Goal: Obtain resource: Download file/media

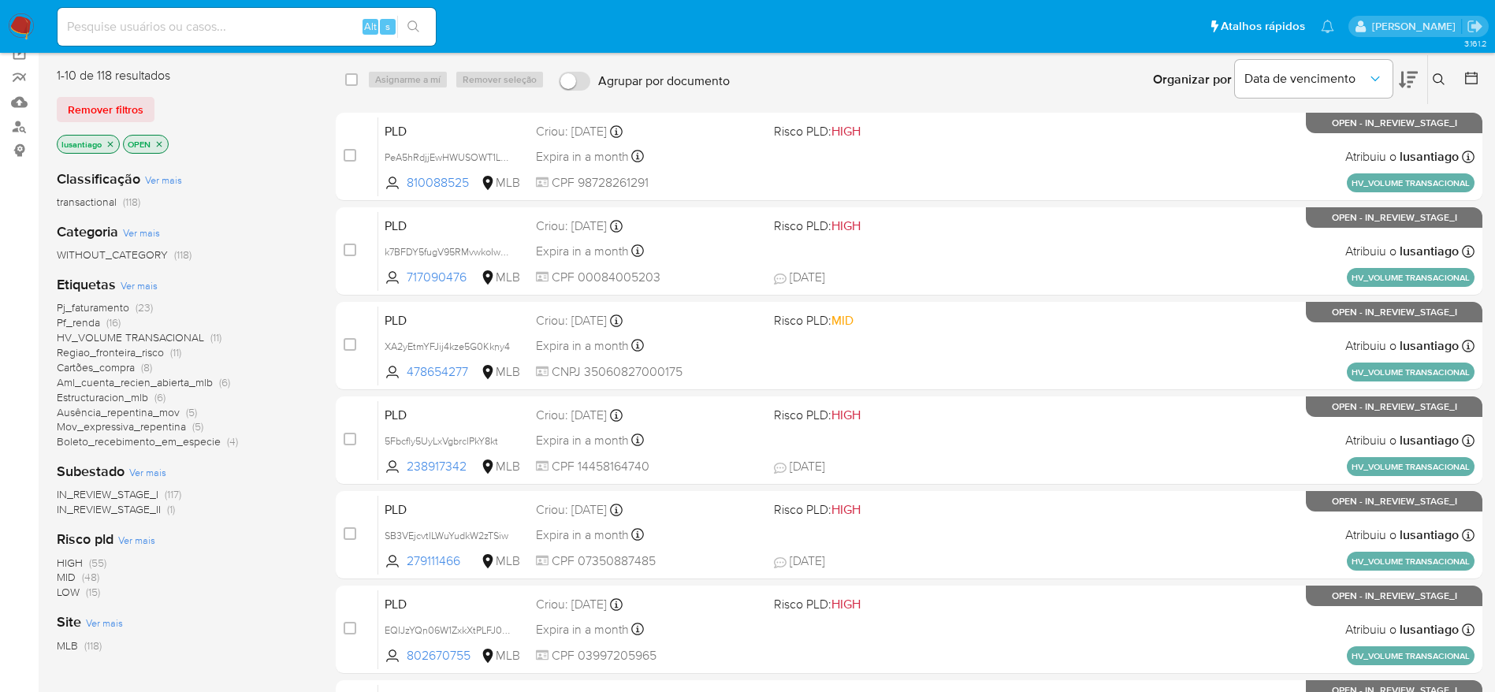
scroll to position [175, 0]
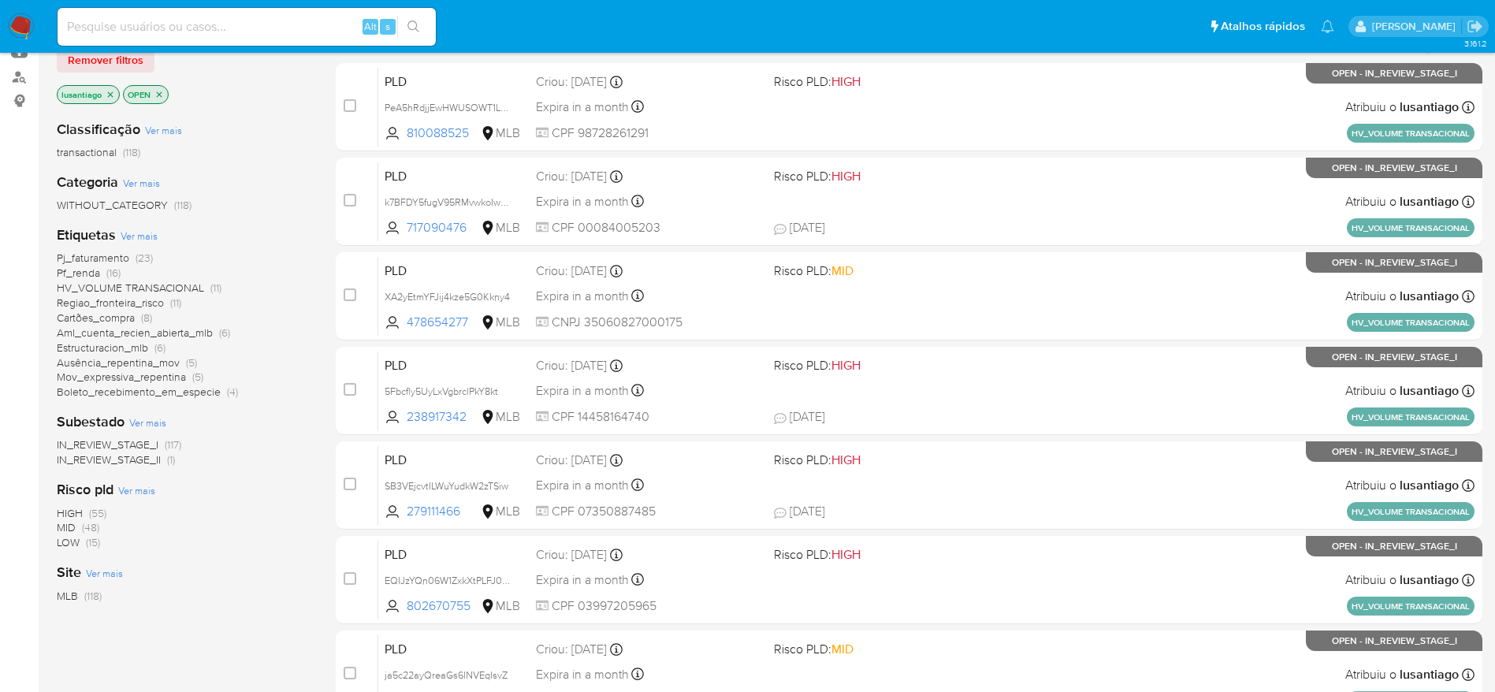
click at [139, 369] on span "Mov_expressiva_repentina" at bounding box center [121, 377] width 129 height 16
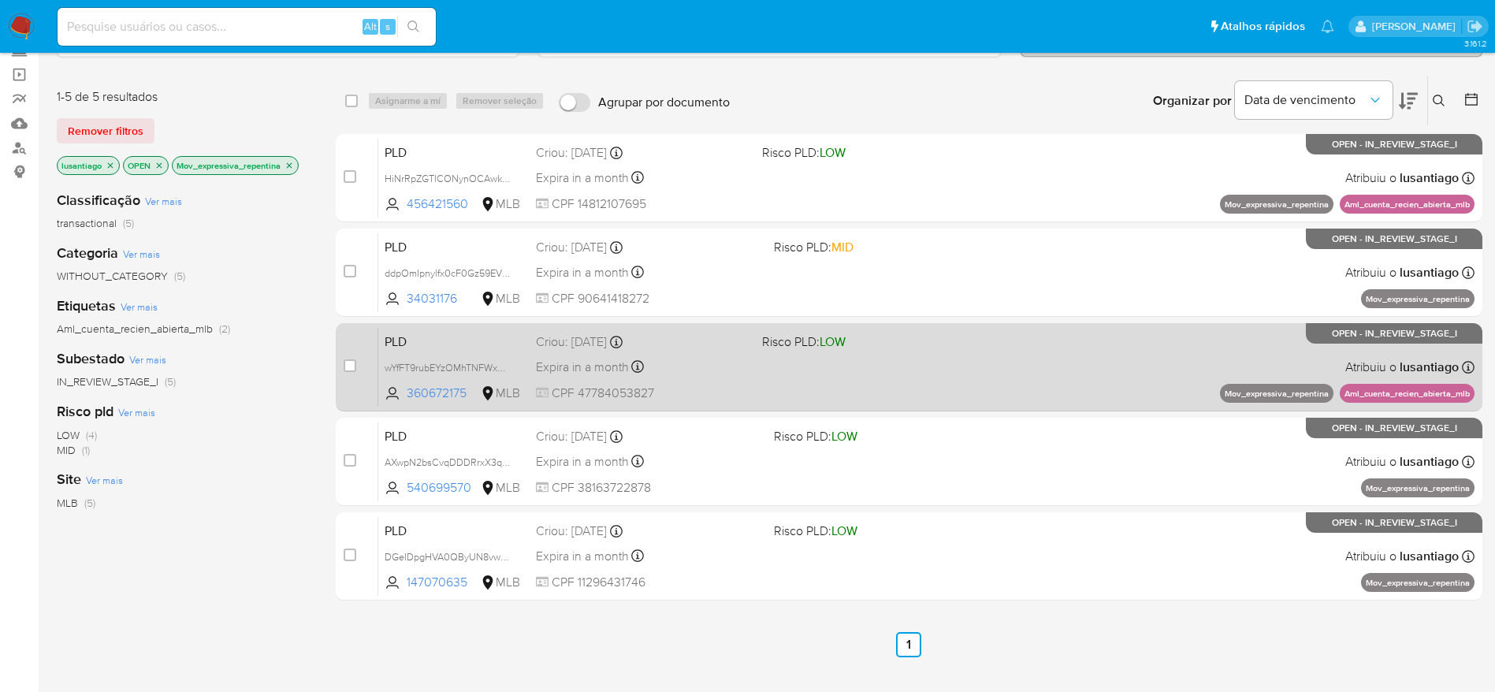
scroll to position [57, 0]
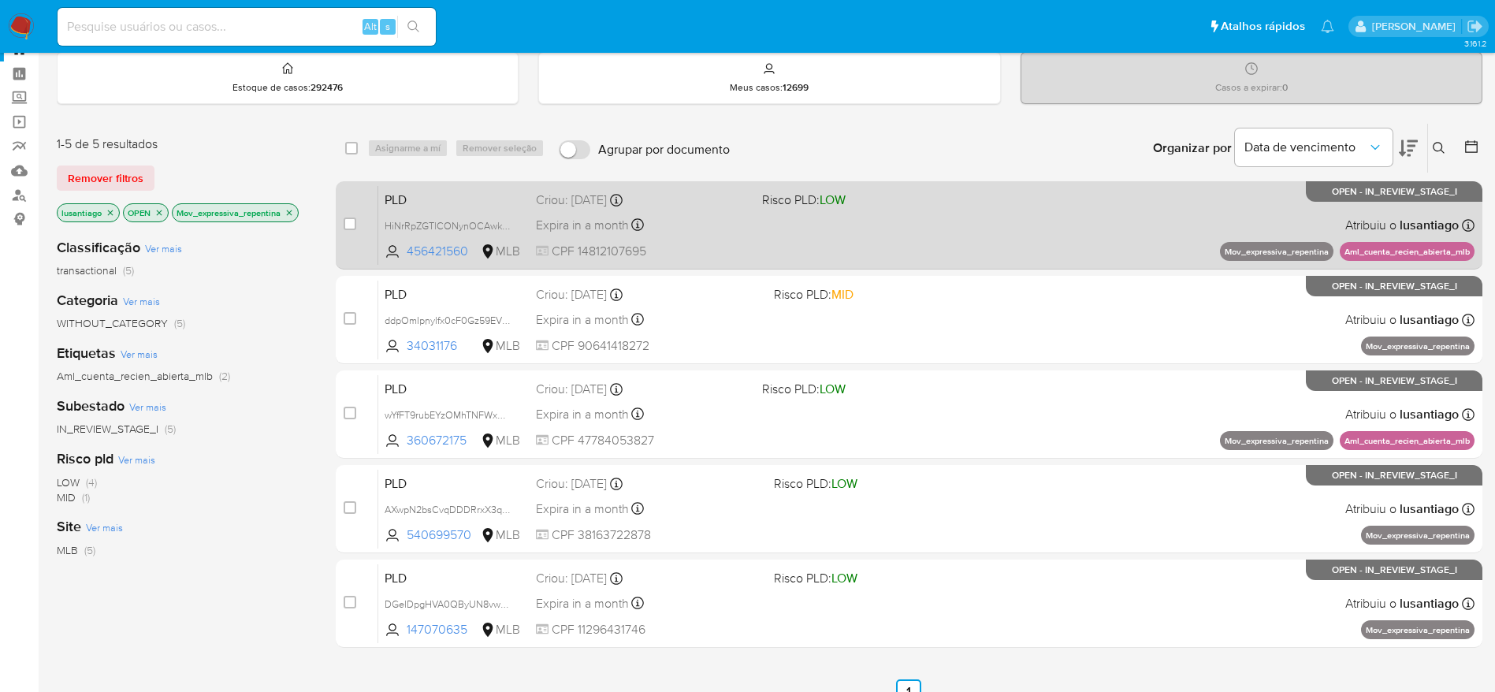
click at [727, 215] on div "Expira in a month Expira em [DATE] 00:37:05" at bounding box center [643, 224] width 214 height 21
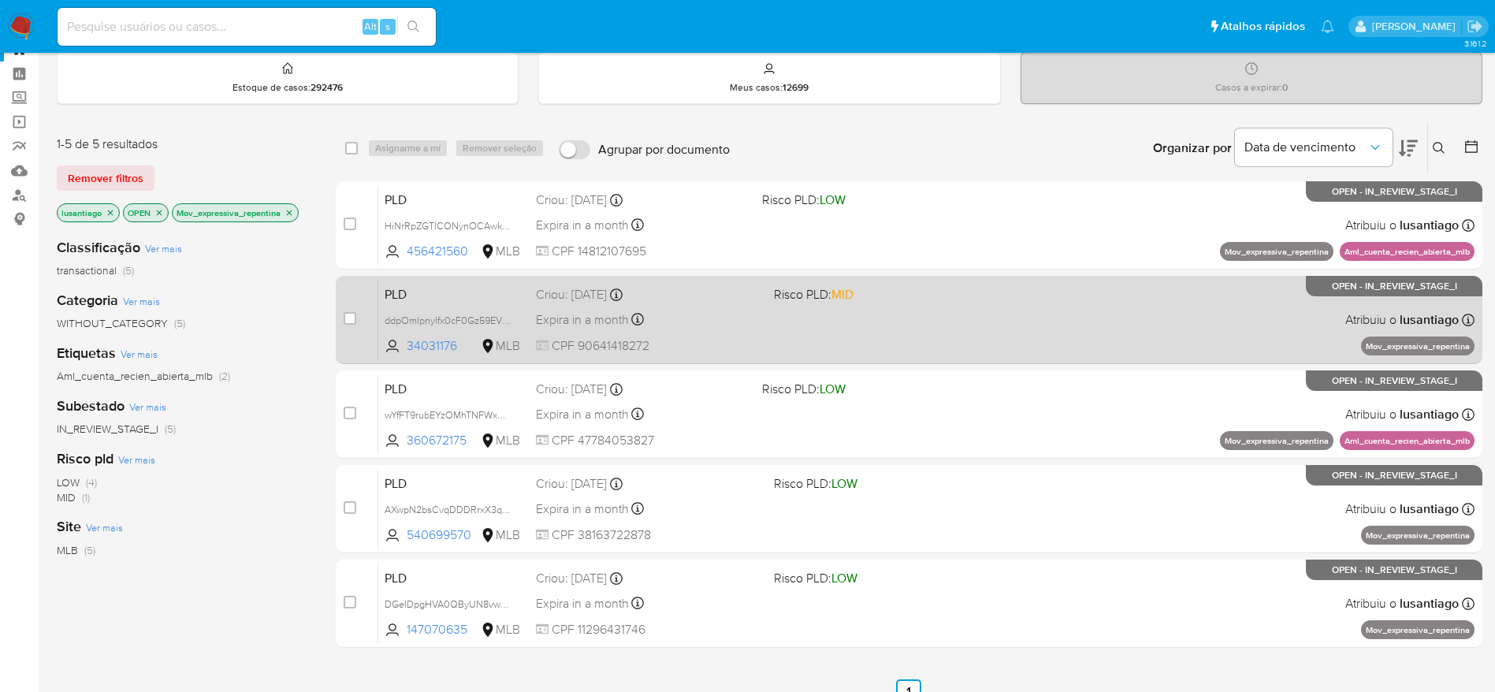
click at [695, 292] on div "Criou: [DATE] Criou: [DATE] 00:33:55" at bounding box center [648, 294] width 225 height 17
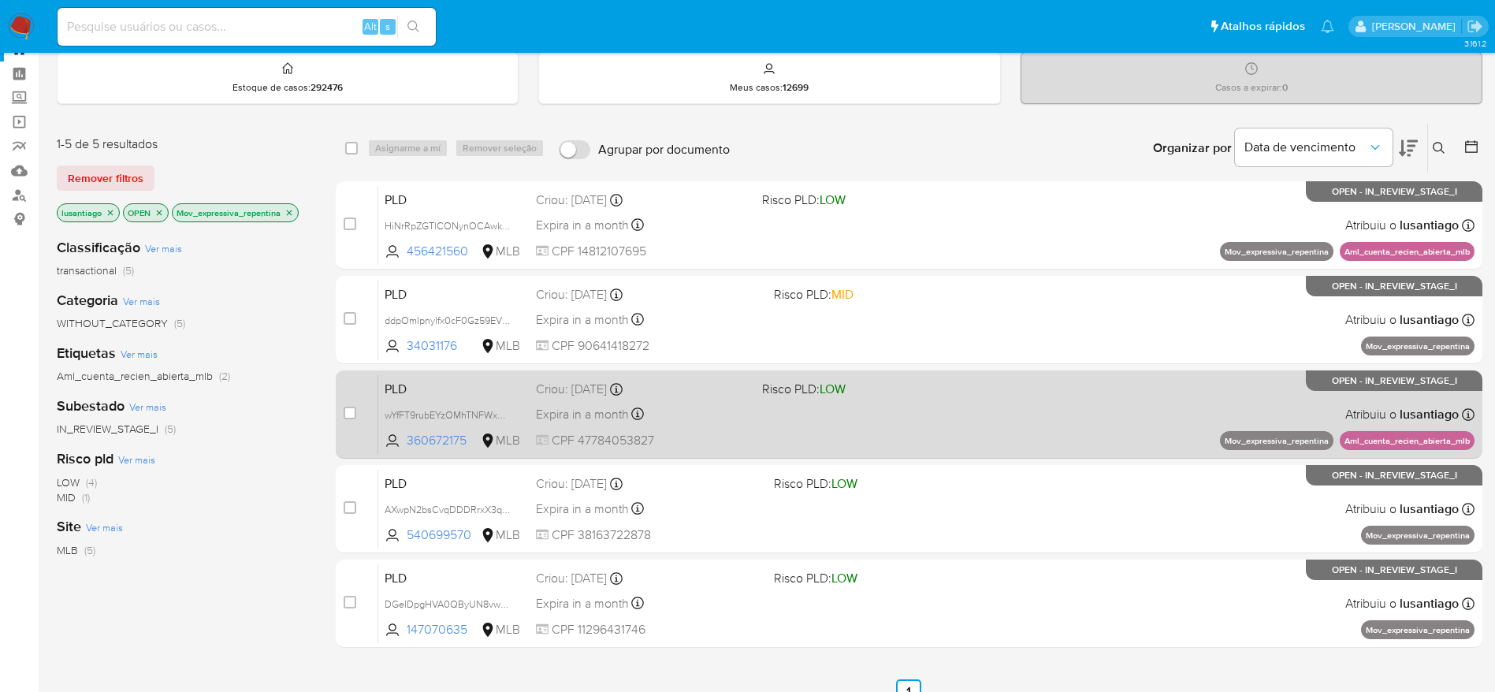
click at [694, 404] on div "Expira in a month Expira em [DATE] 00:27:36" at bounding box center [643, 414] width 214 height 21
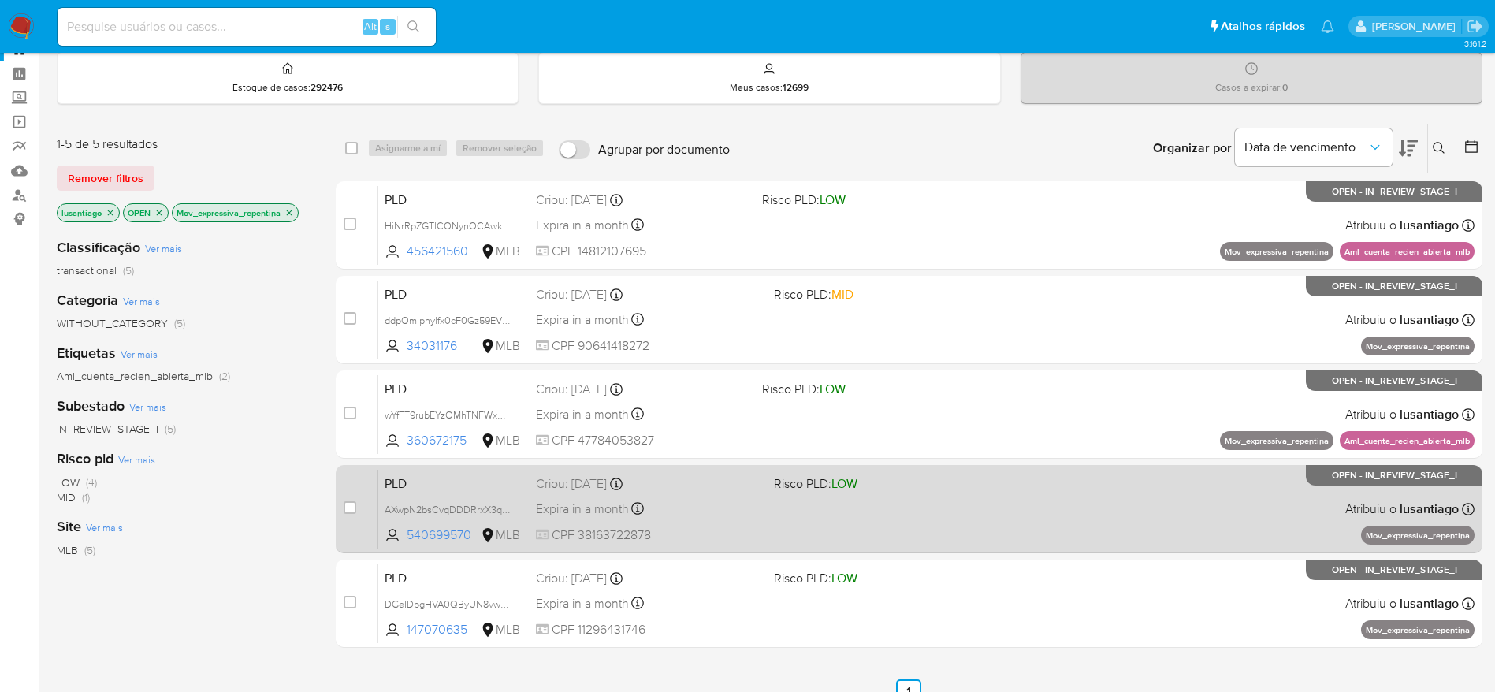
click at [767, 519] on div "PLD AXwpN2bsCvqDDDRrxX3q8Pan 540699570 MLB Risco PLD: LOW Criou: [DATE] Criou: …" at bounding box center [926, 509] width 1096 height 80
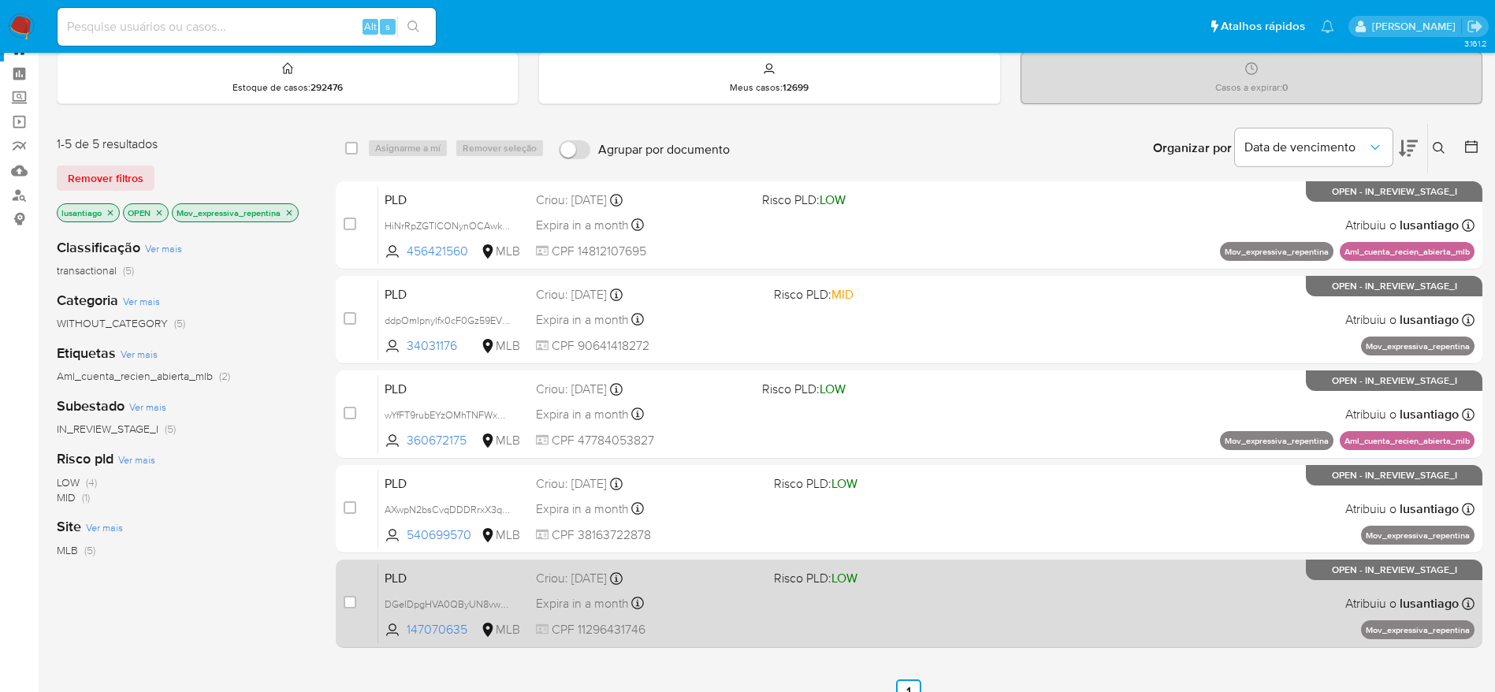
click at [717, 593] on div "Expira in a month Expira em 27/10/2025 00:19:15" at bounding box center [648, 603] width 225 height 21
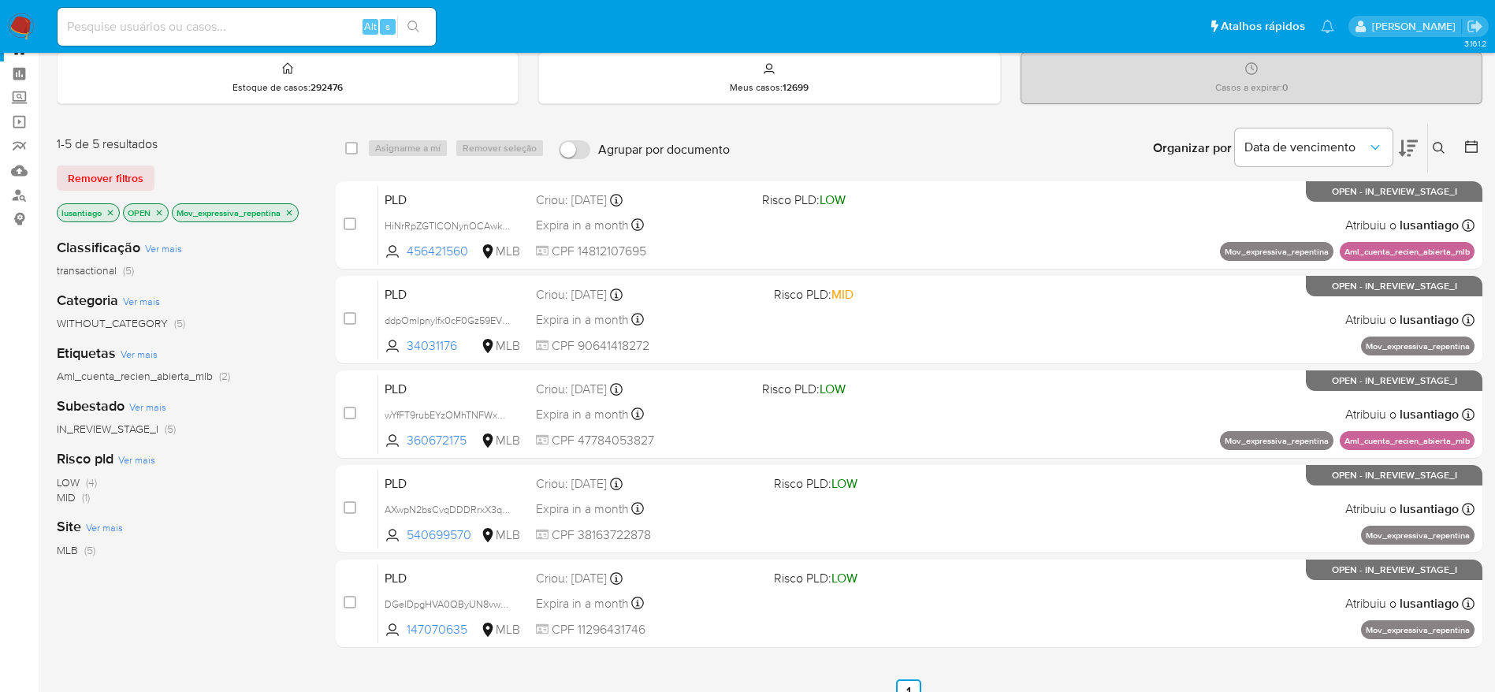
click at [292, 215] on icon "close-filter" at bounding box center [289, 212] width 9 height 9
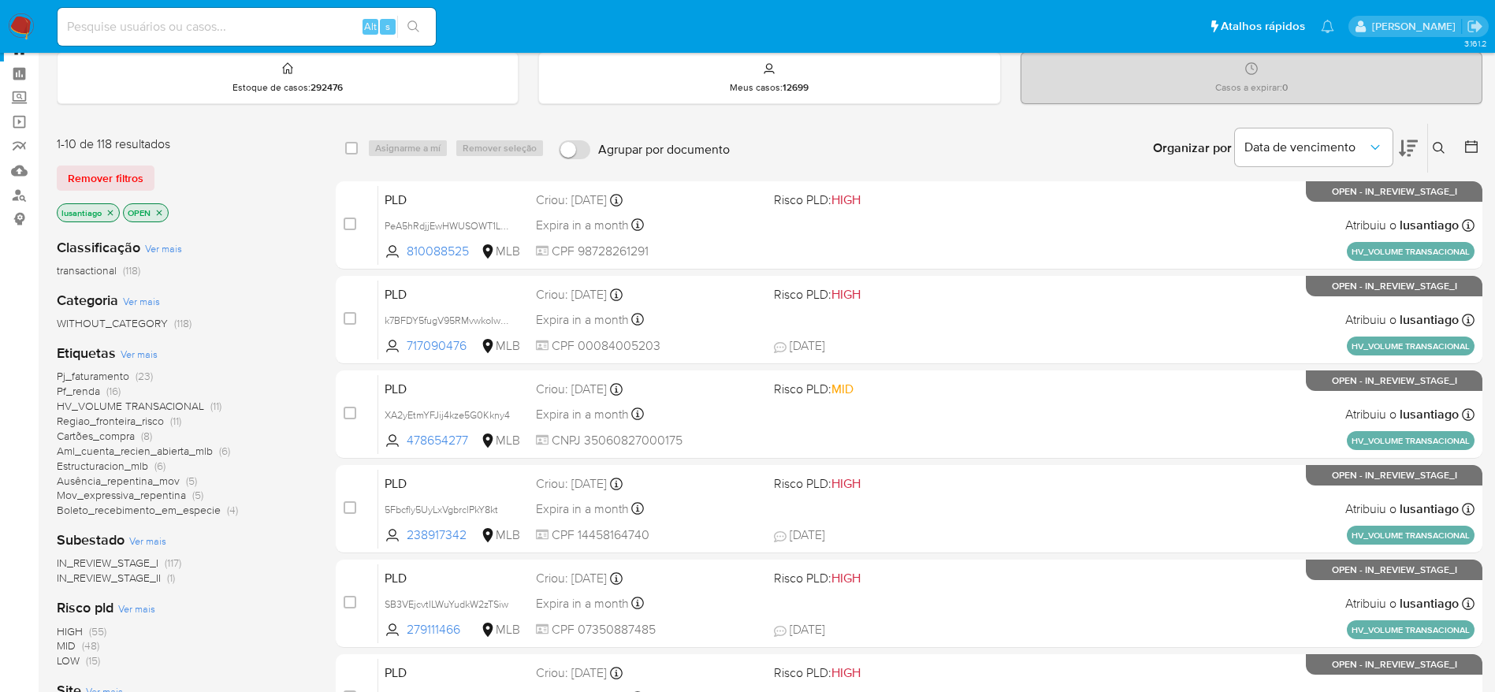
click at [114, 459] on span "Estructuracion_mlb" at bounding box center [102, 466] width 91 height 16
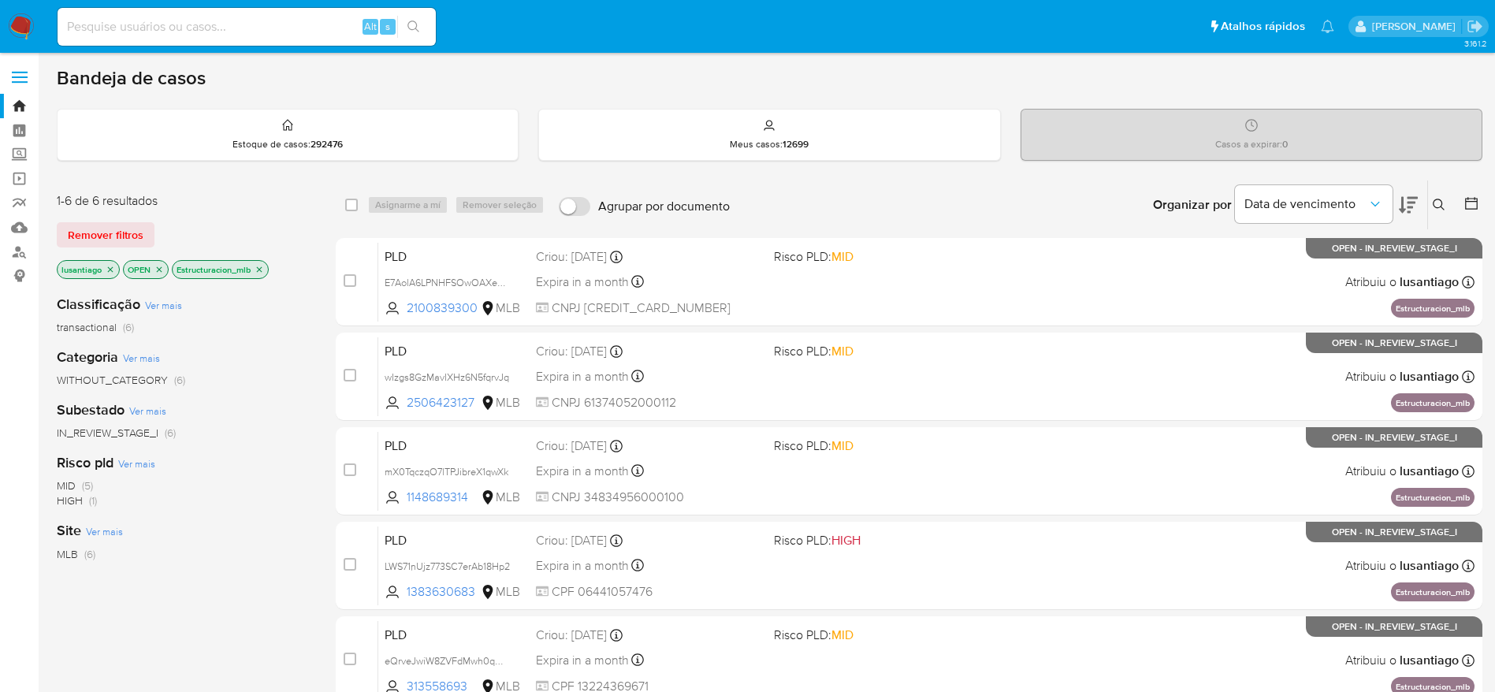
click at [259, 268] on icon "close-filter" at bounding box center [260, 269] width 6 height 6
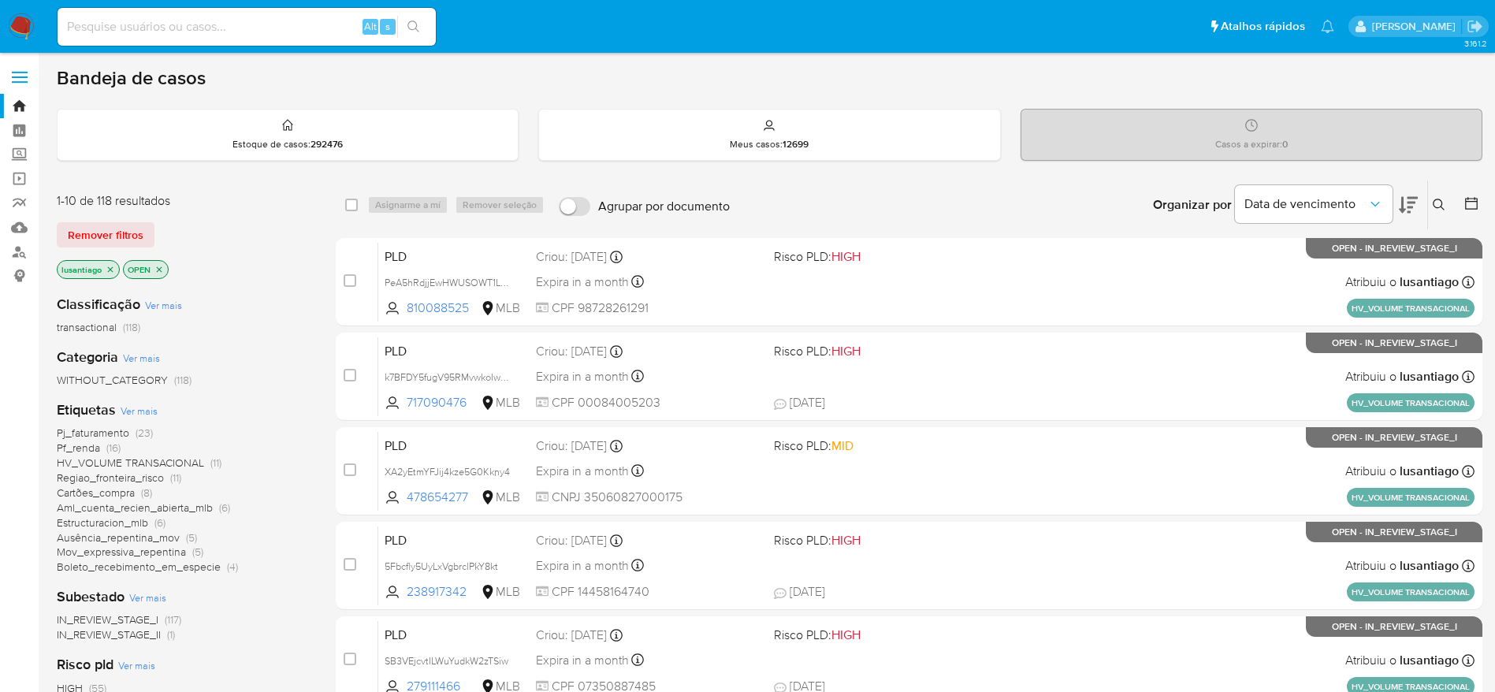
click at [85, 446] on span "Pf_renda" at bounding box center [78, 448] width 43 height 16
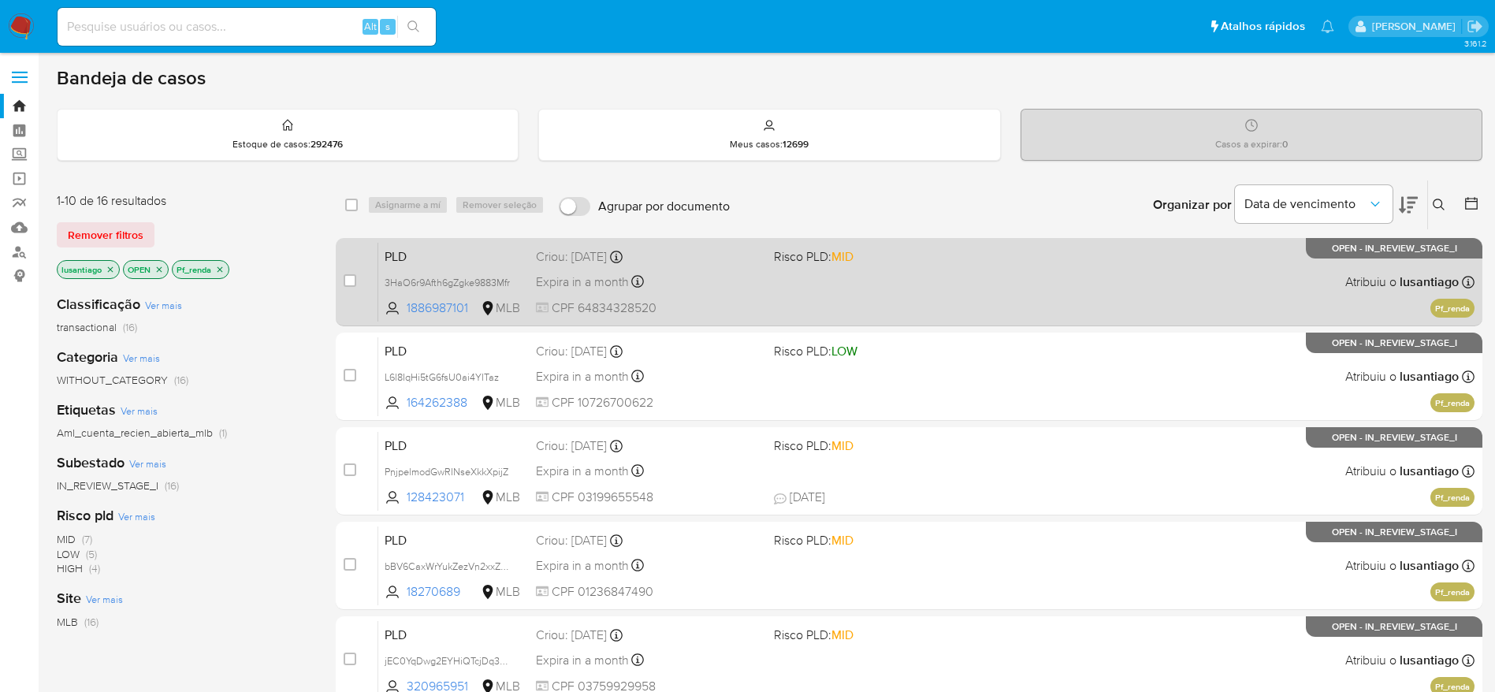
click at [913, 271] on div "PLD 3HaO6r9Afth6gZgke9883Mfr 1886987101 MLB Risco PLD: MID Criou: 12/09/2025 Cr…" at bounding box center [926, 282] width 1096 height 80
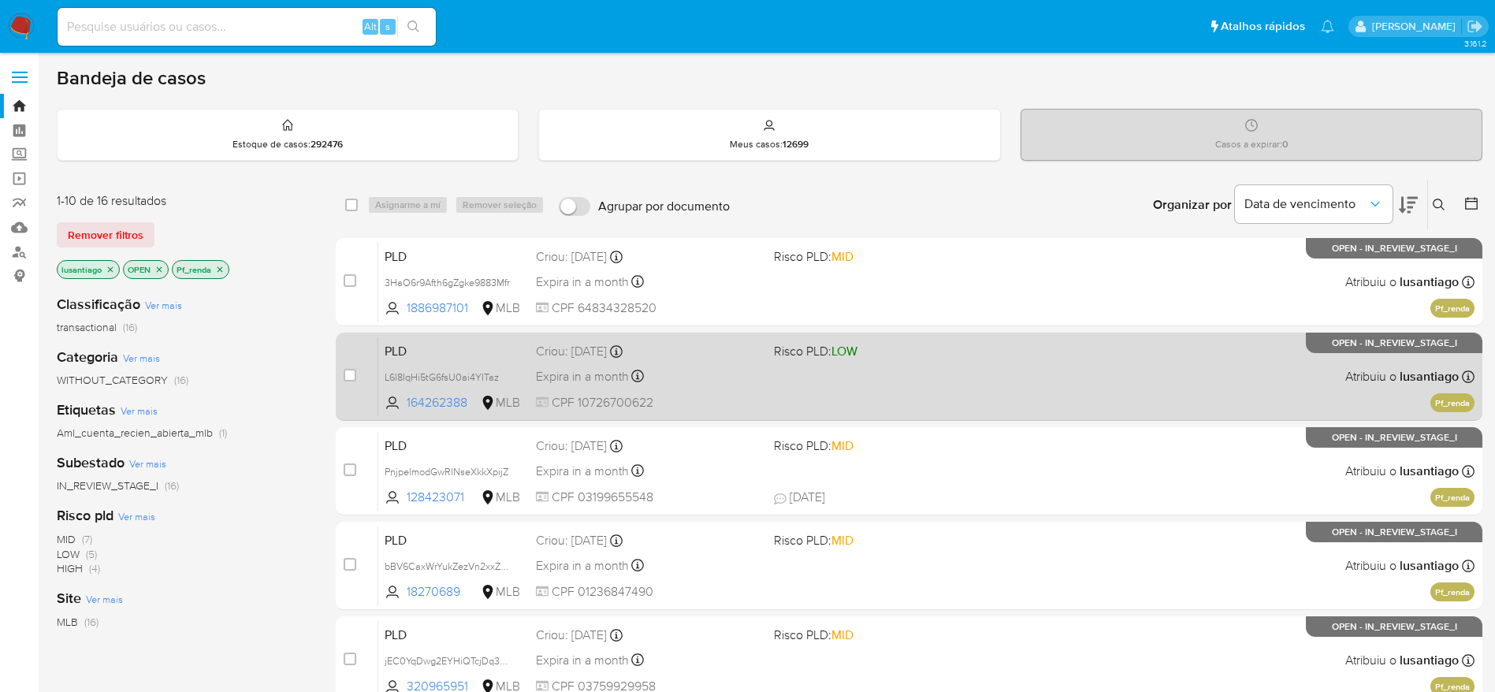
click at [810, 376] on span at bounding box center [886, 375] width 225 height 3
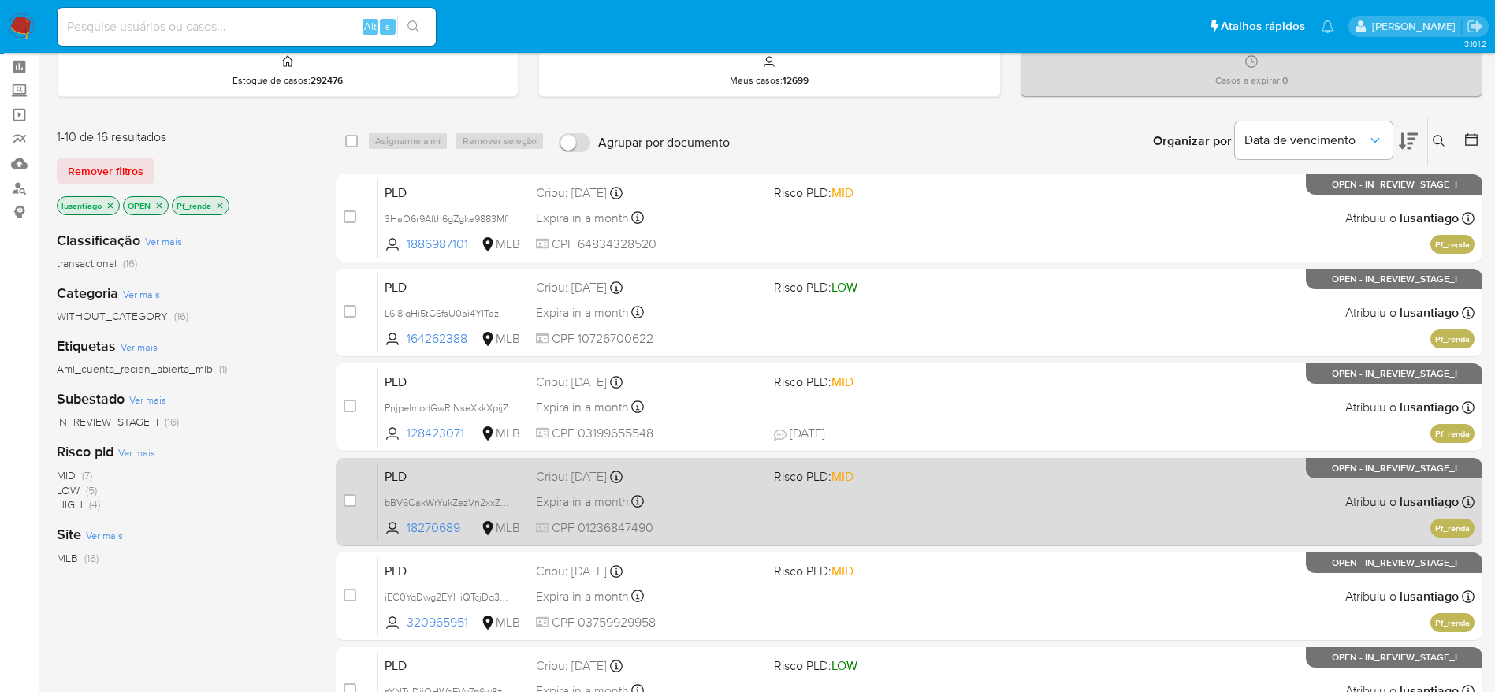
scroll to position [118, 0]
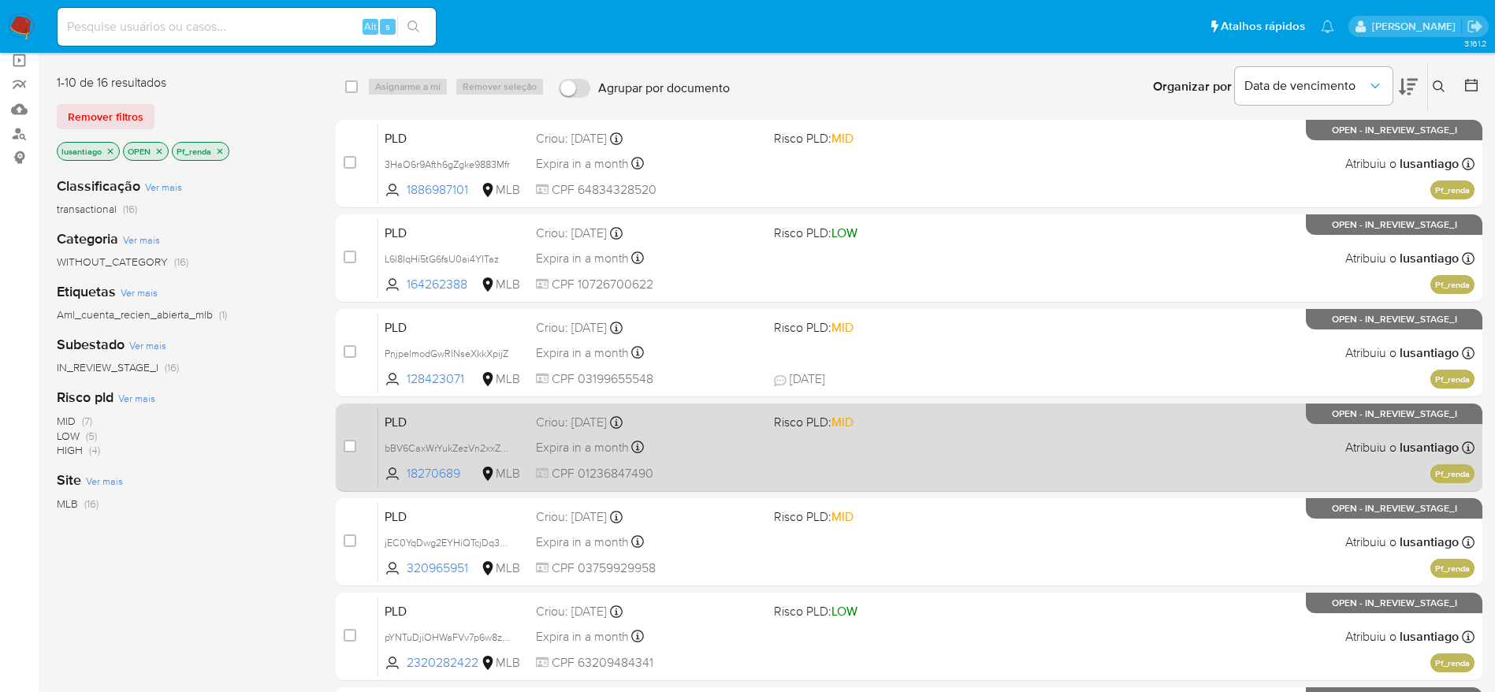
click at [823, 429] on span "Risco PLD: MID" at bounding box center [814, 421] width 80 height 17
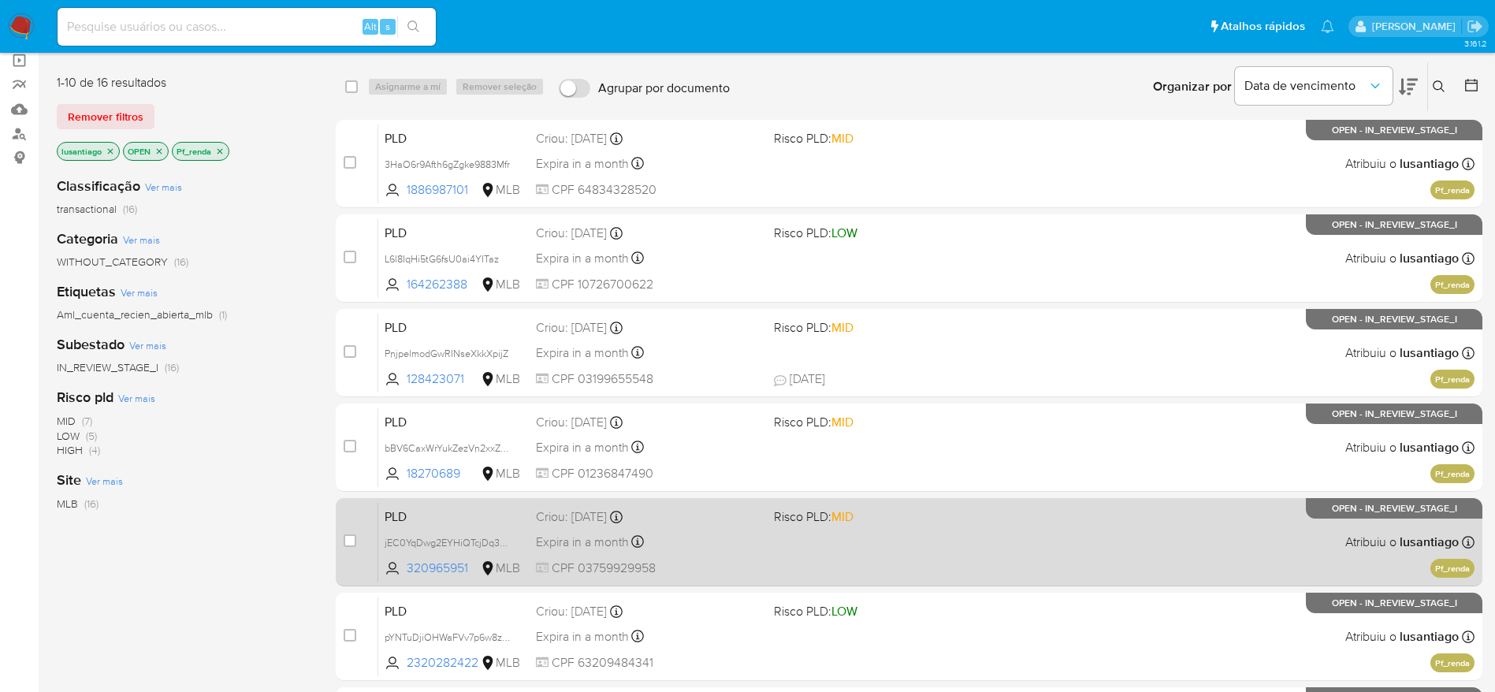
click at [725, 545] on div "Expira in a month Expira em 27/10/2025 00:33:05" at bounding box center [648, 541] width 225 height 21
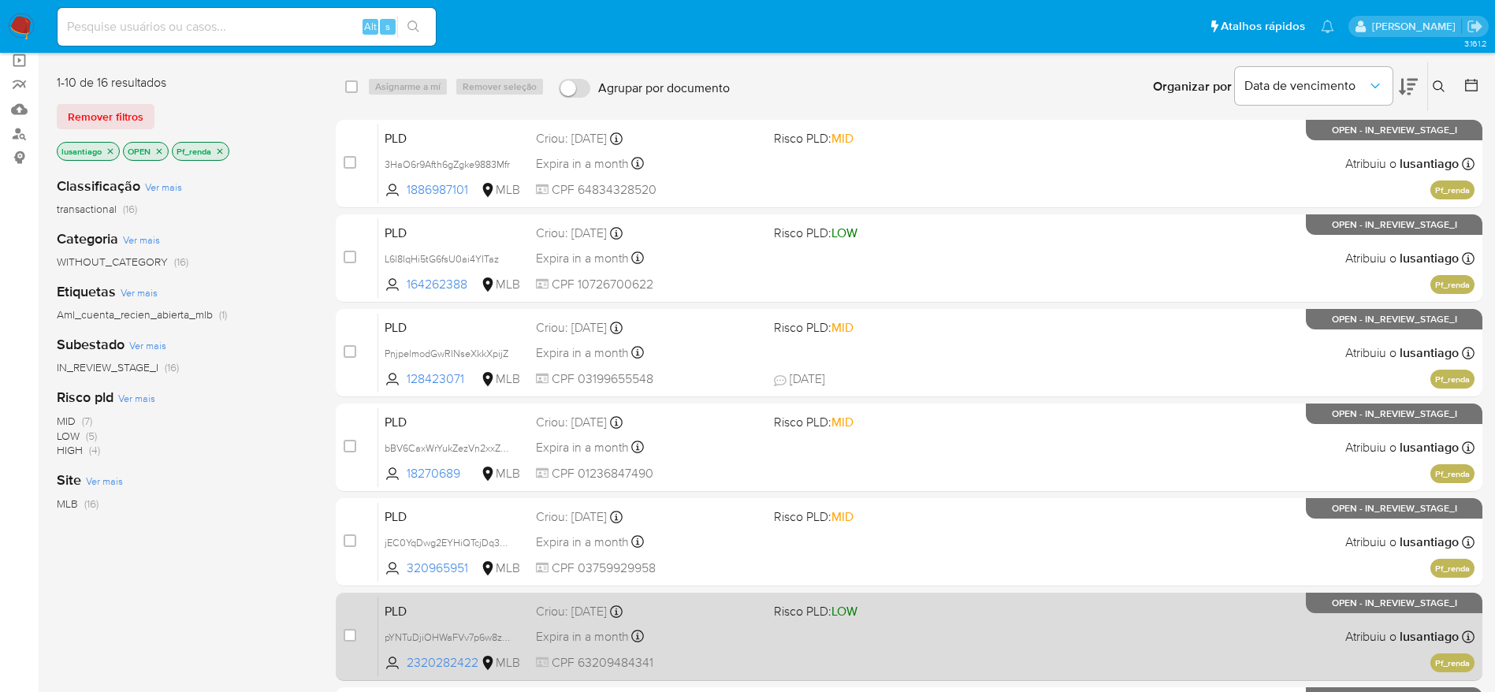
click at [777, 628] on div "PLD pYNTuDjiOHWaFVv7p6w8zBxq 2320282422 MLB Risco PLD: LOW Criou: 12/09/2025 Cr…" at bounding box center [926, 637] width 1096 height 80
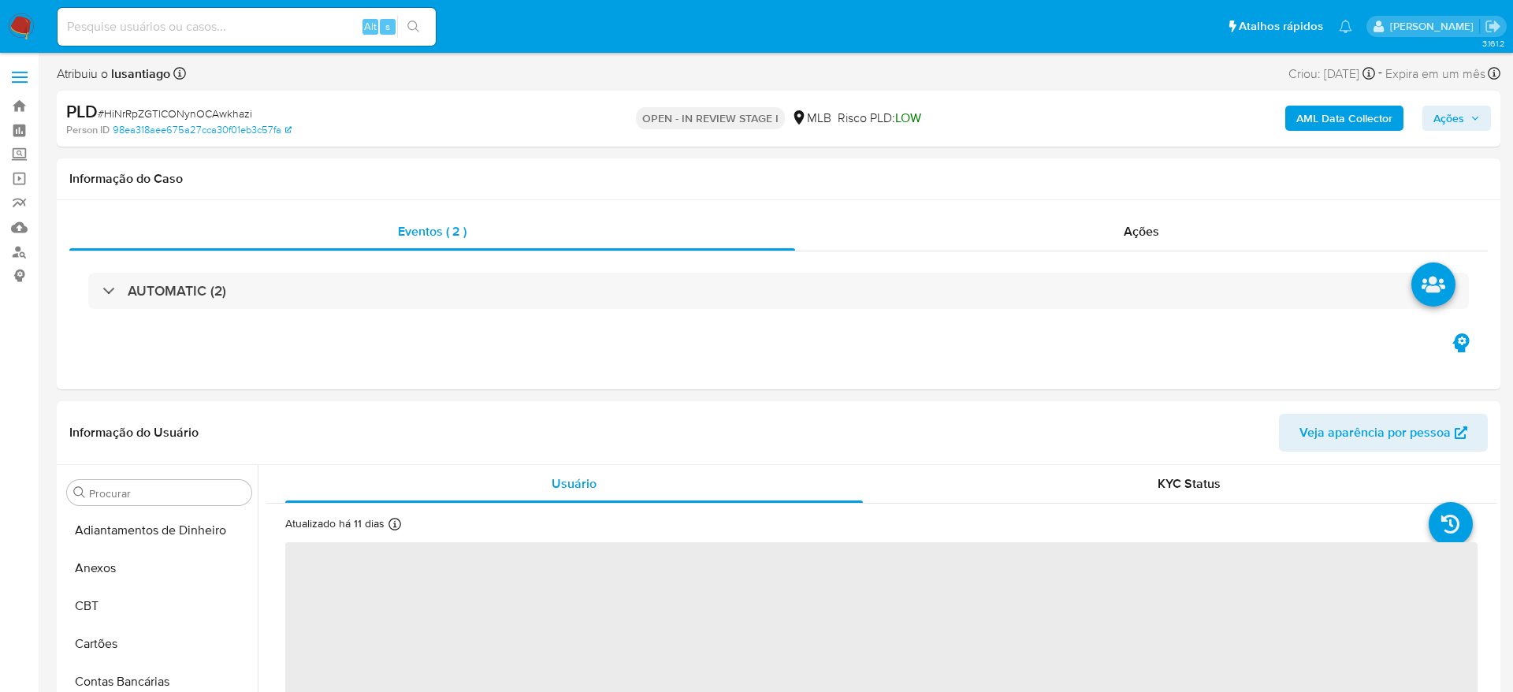
select select "10"
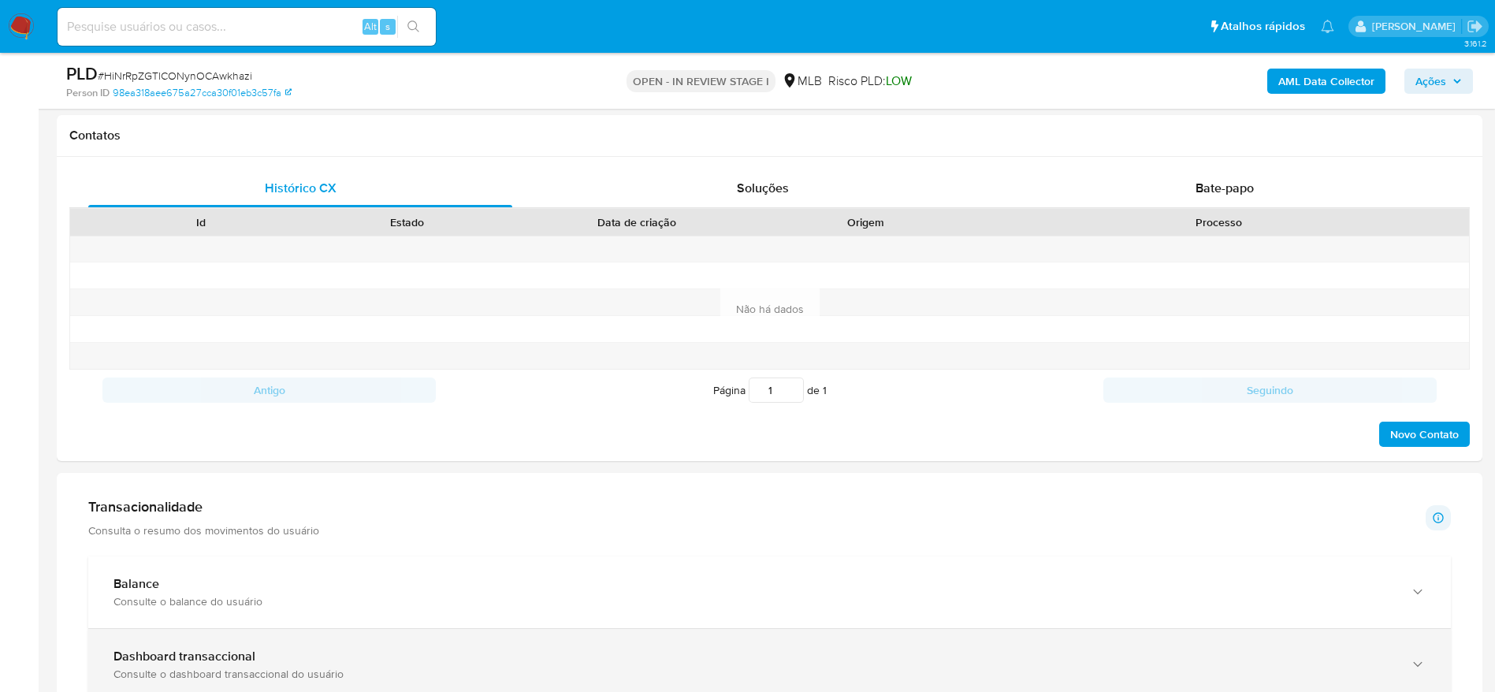
scroll to position [1064, 0]
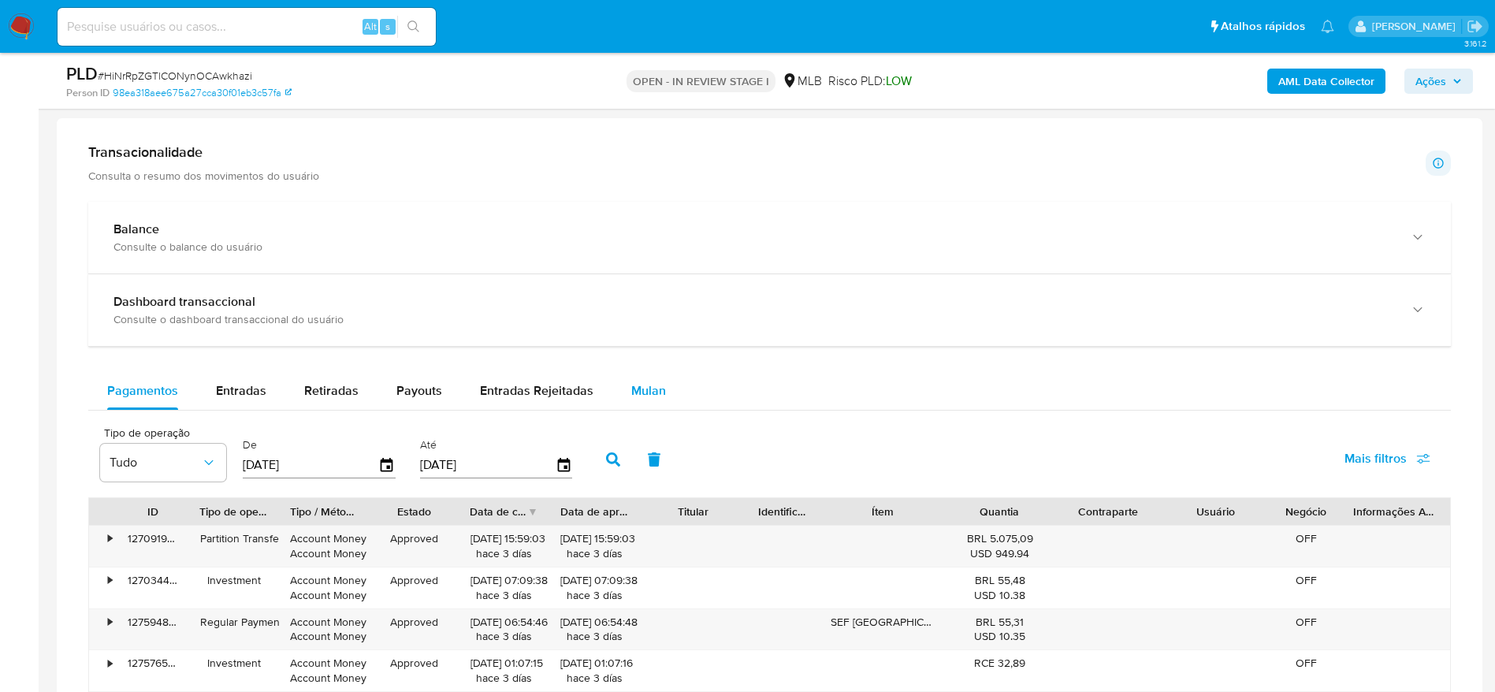
click at [655, 388] on span "Mulan" at bounding box center [648, 391] width 35 height 18
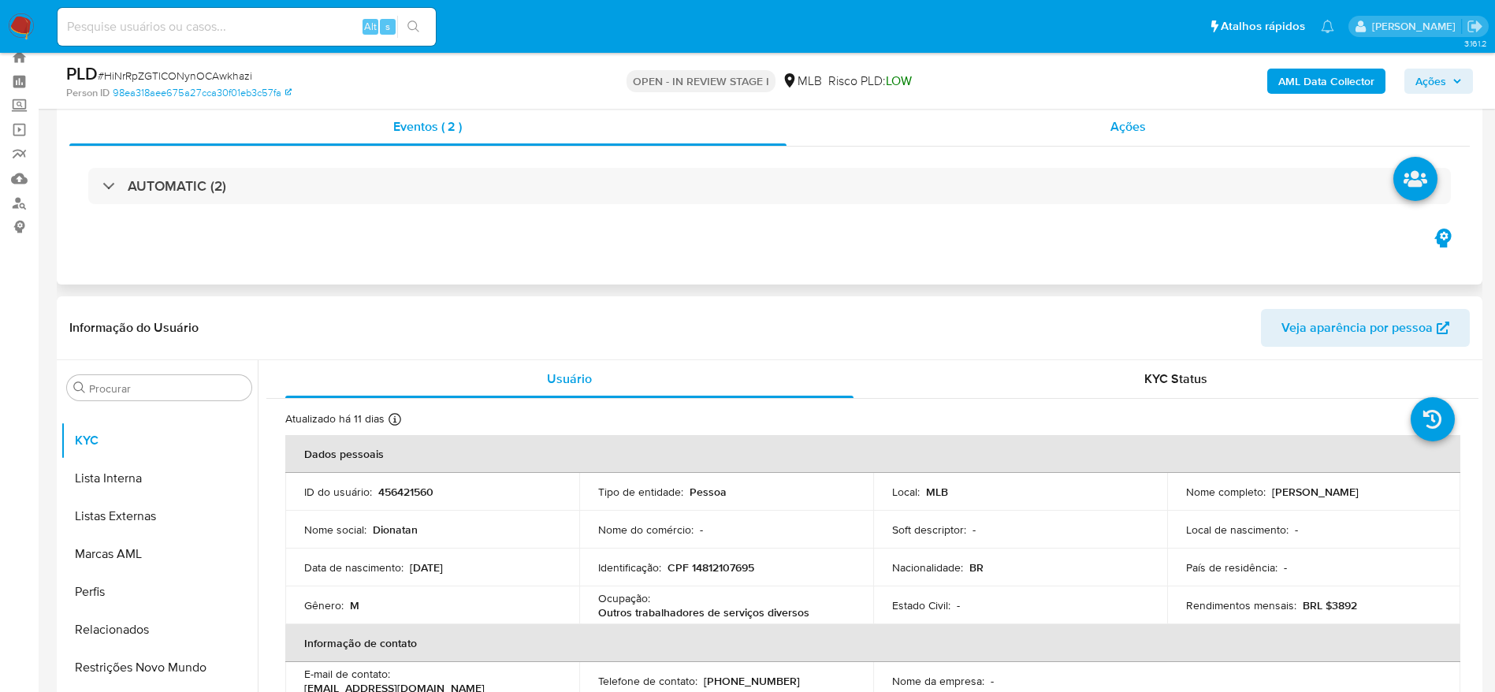
scroll to position [0, 0]
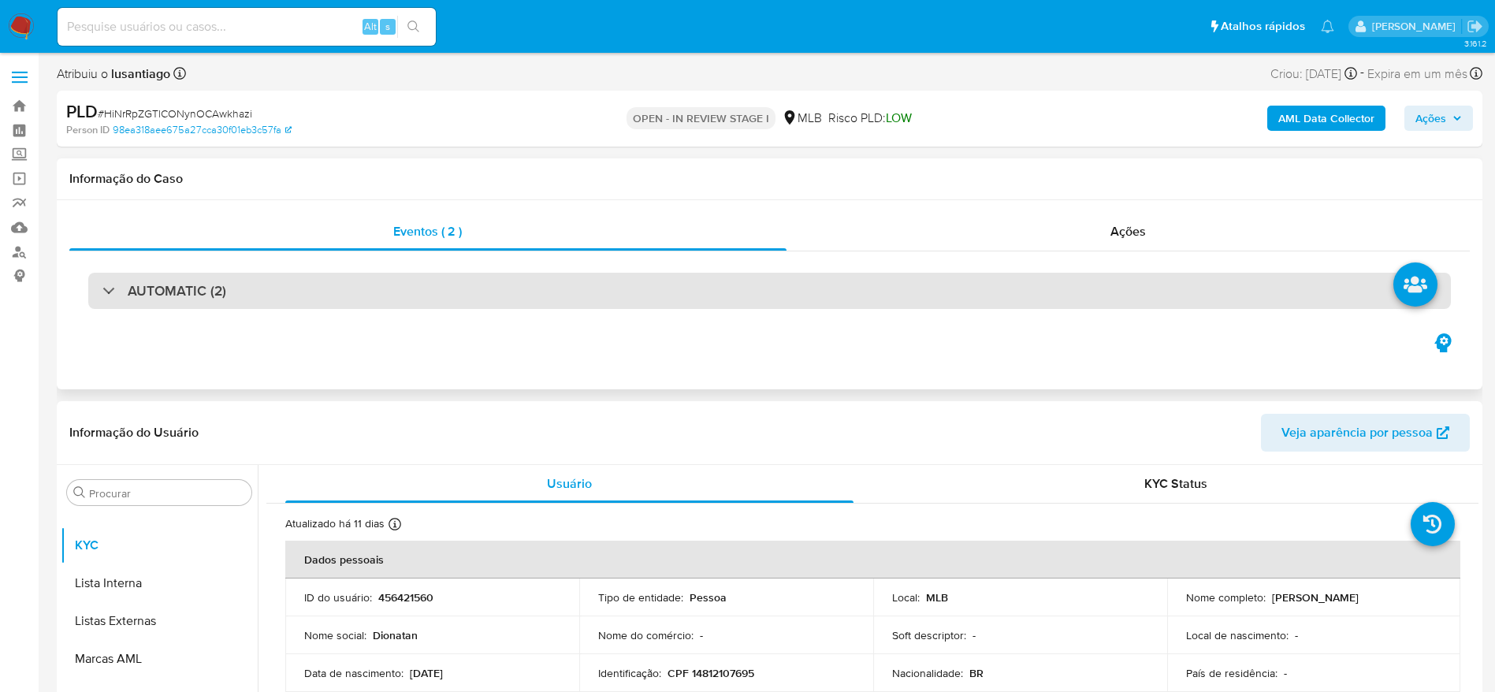
click at [1305, 282] on div "AUTOMATIC (2)" at bounding box center [769, 291] width 1363 height 36
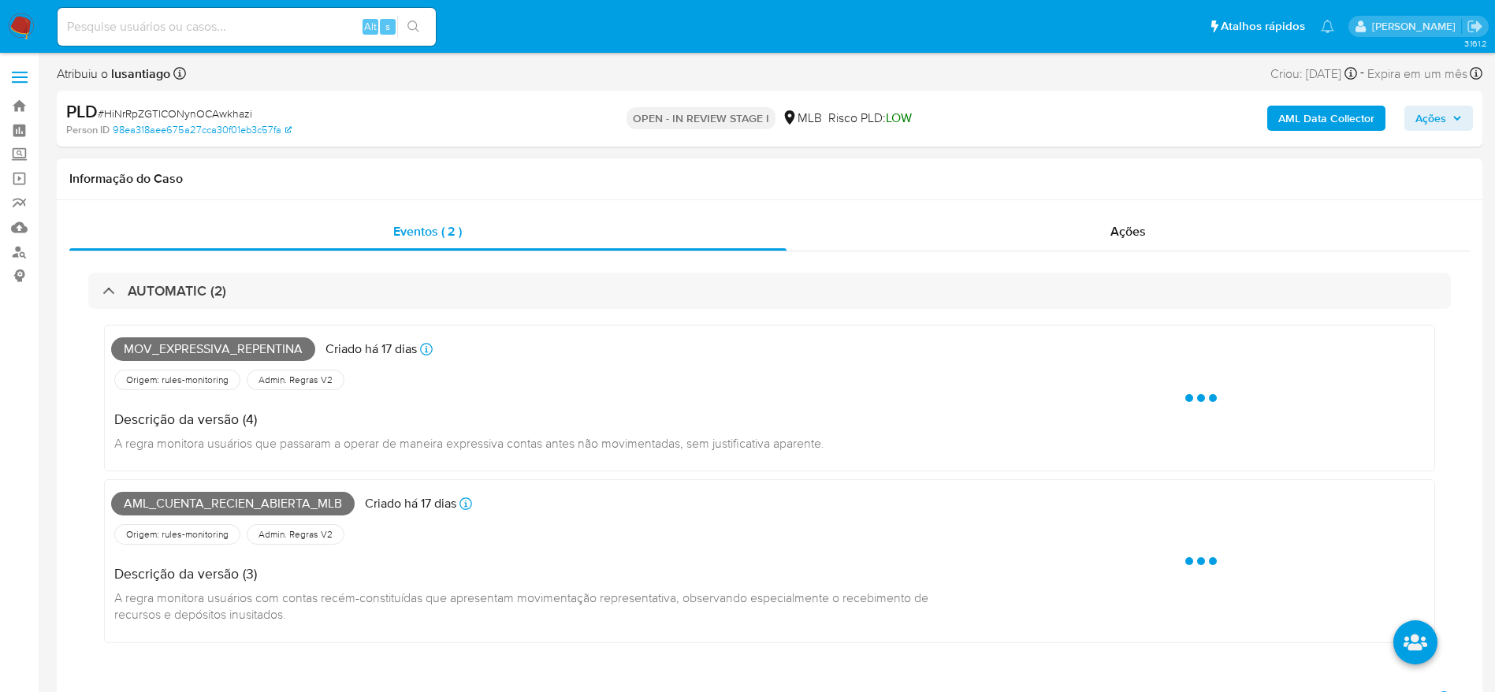
click at [591, 396] on div "Descrição da versão (4) A regra monitora usuários que passaram a operar de mane…" at bounding box center [474, 428] width 726 height 71
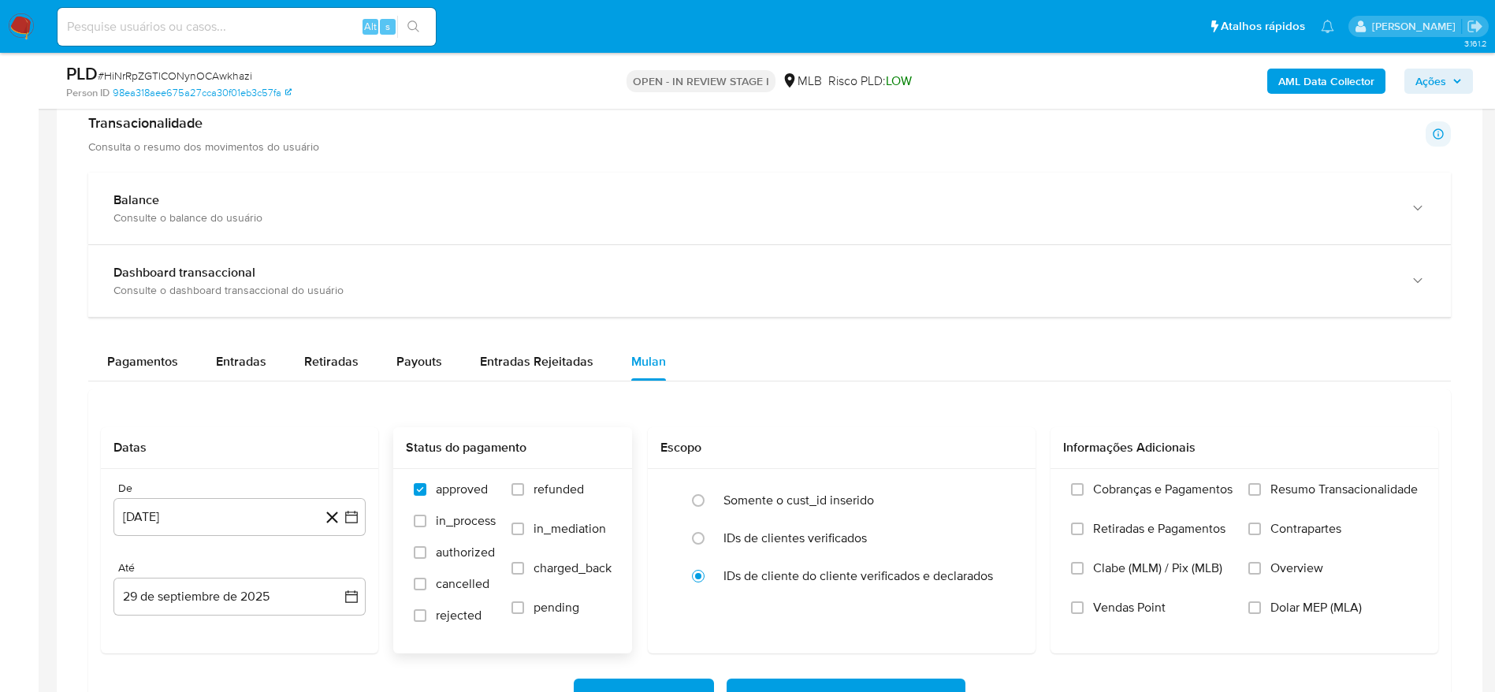
scroll to position [2010, 0]
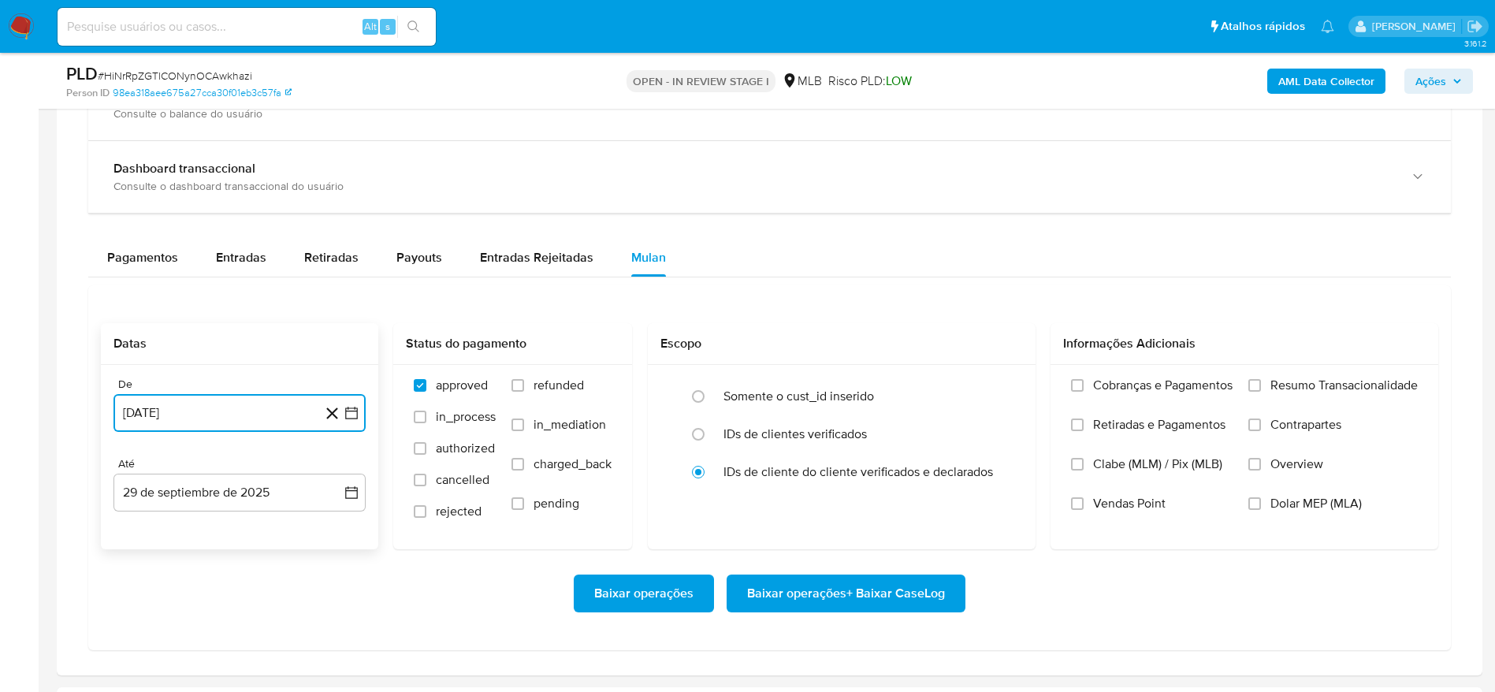
click at [249, 408] on button "29 de agosto de 2024" at bounding box center [240, 413] width 252 height 38
click at [229, 473] on span "agosto 2024" at bounding box center [232, 470] width 72 height 16
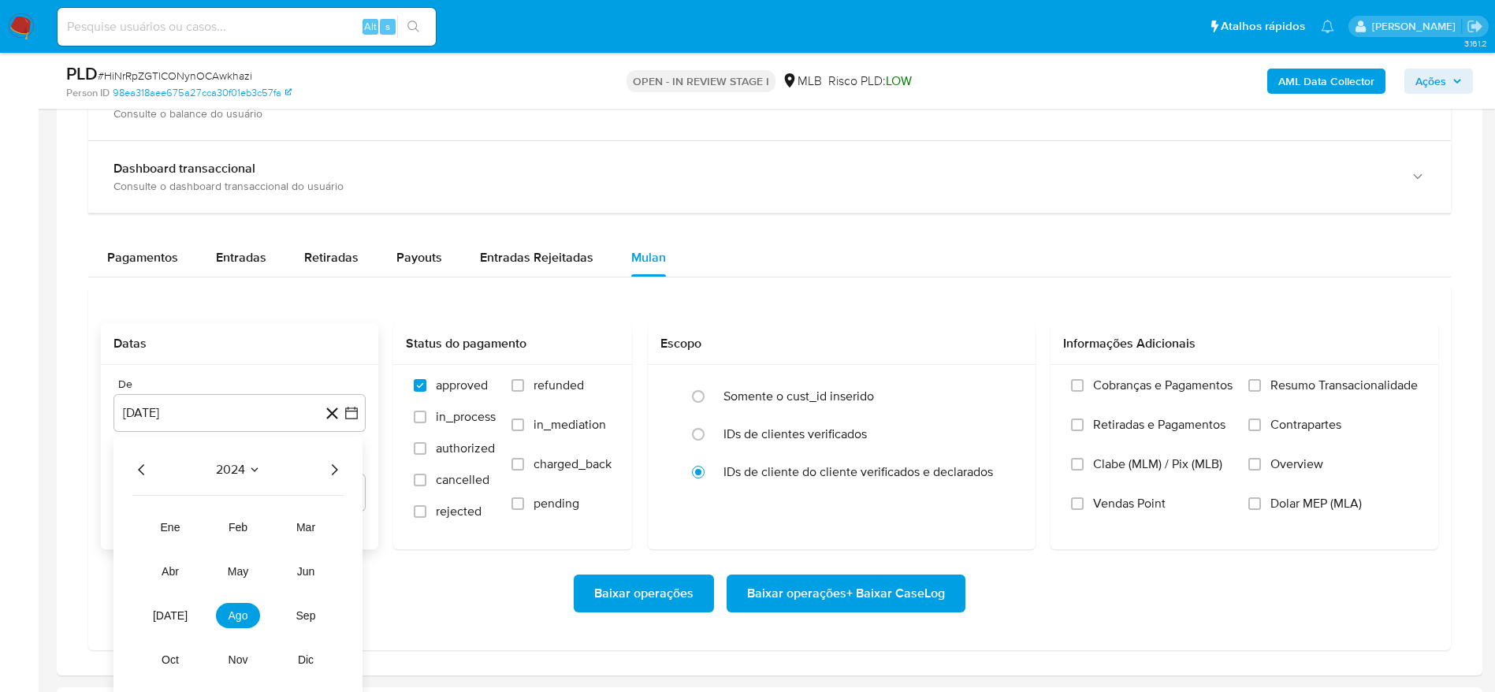
click at [335, 467] on icon "Año siguiente" at bounding box center [335, 469] width 6 height 11
click at [294, 576] on button "jun" at bounding box center [306, 571] width 44 height 25
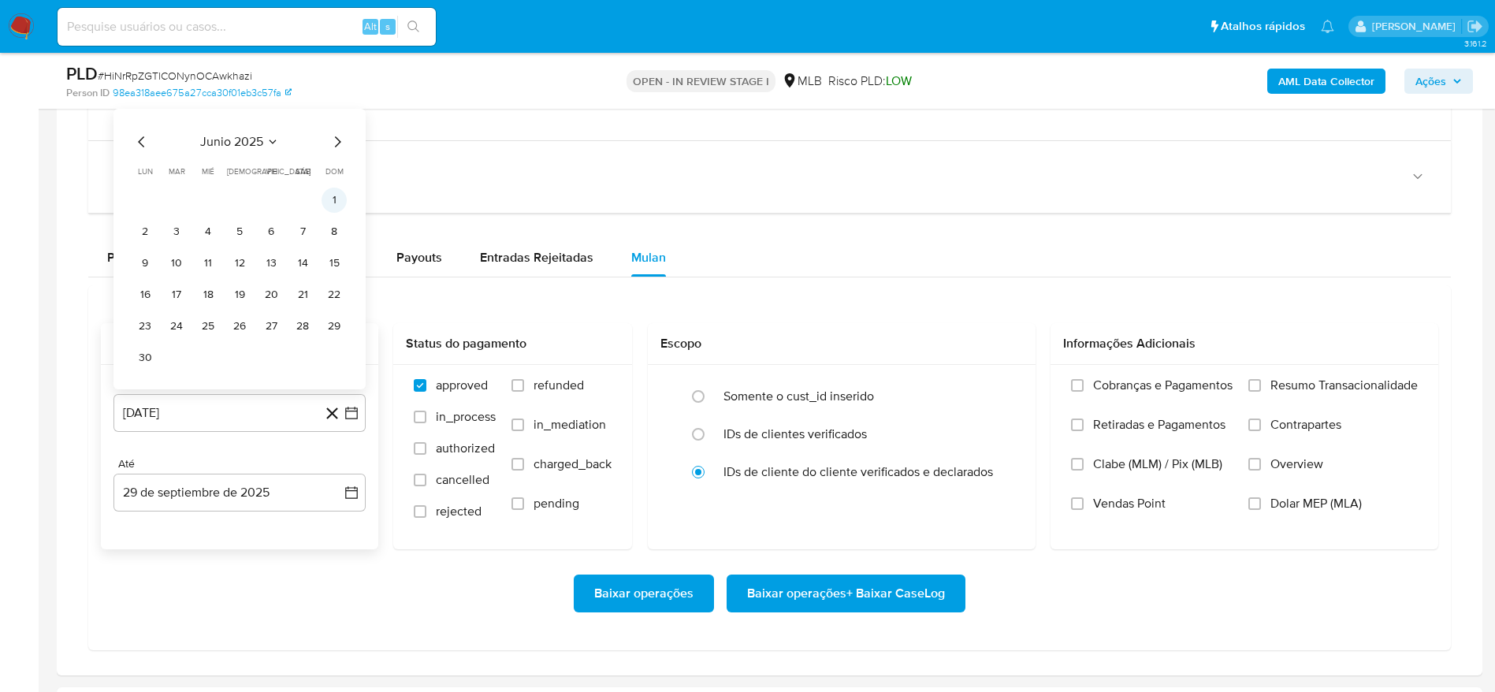
click at [331, 197] on button "1" at bounding box center [334, 200] width 25 height 25
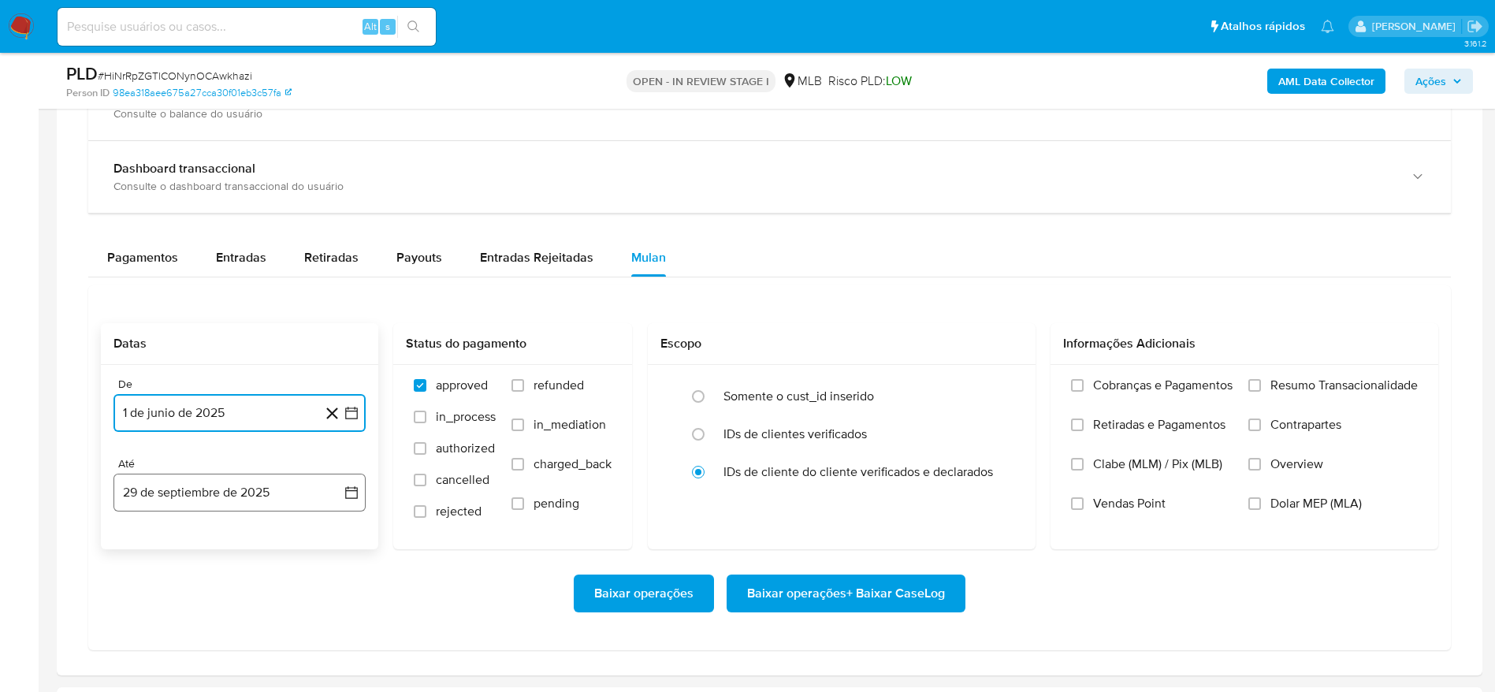
click at [259, 486] on button "29 de septiembre de 2025" at bounding box center [240, 493] width 252 height 38
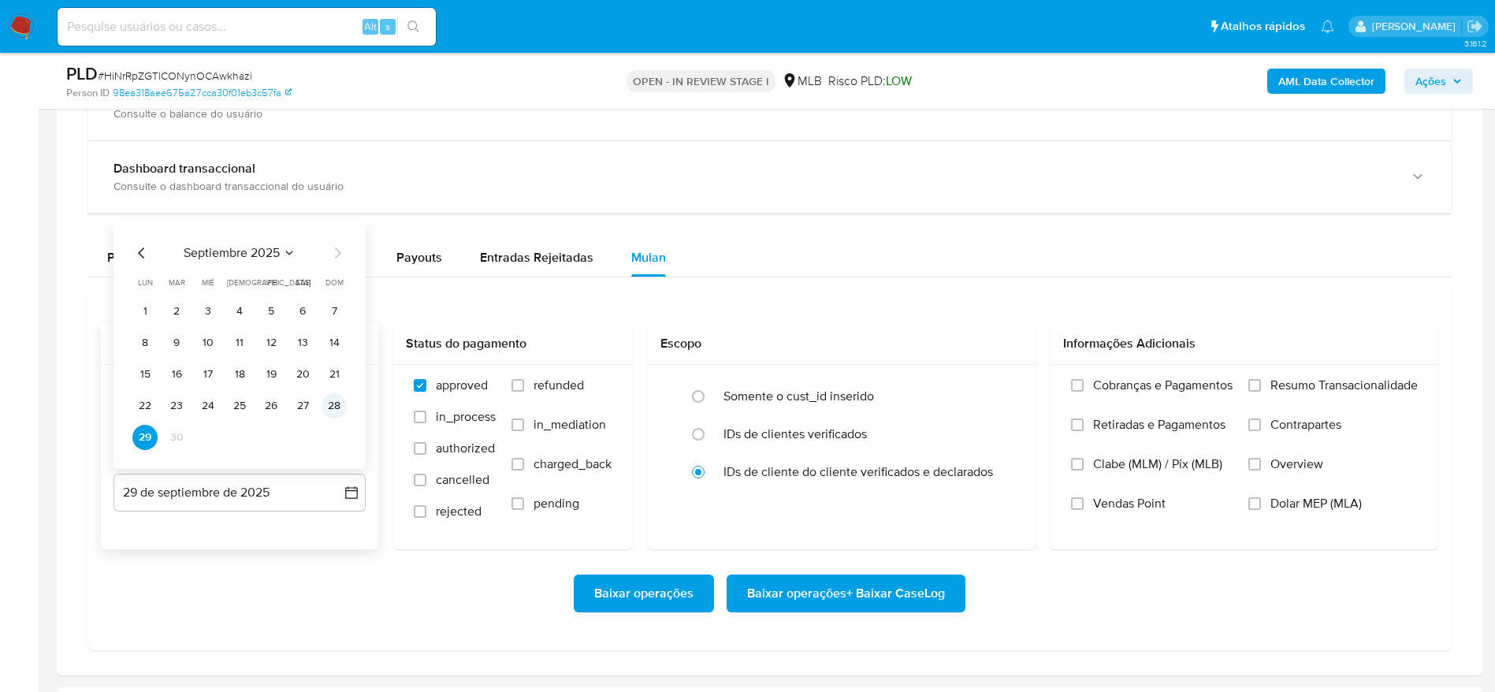
click at [337, 403] on button "28" at bounding box center [334, 405] width 25 height 25
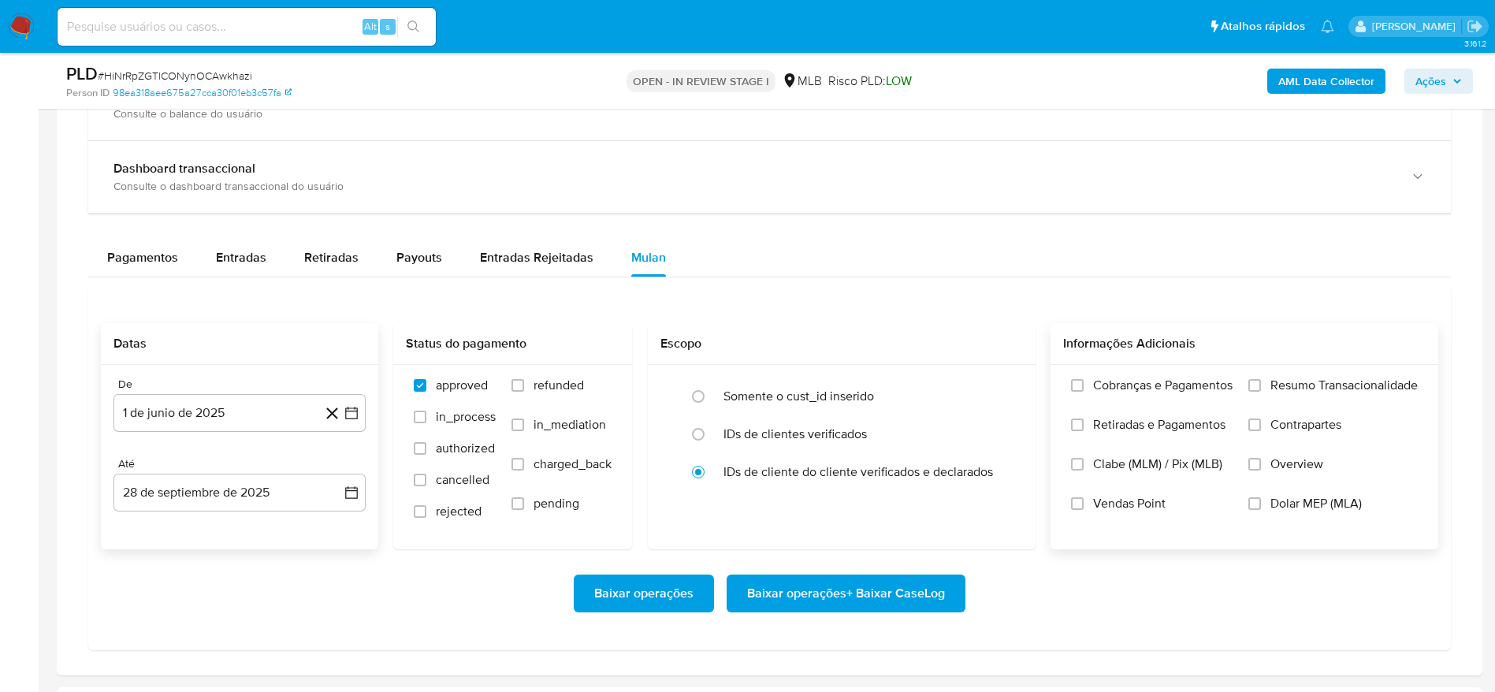
click at [1350, 378] on span "Resumo Transacionalidade" at bounding box center [1344, 386] width 147 height 16
click at [1261, 379] on input "Resumo Transacionalidade" at bounding box center [1255, 385] width 13 height 13
click at [824, 592] on span "Baixar operações + Baixar CaseLog" at bounding box center [846, 593] width 198 height 35
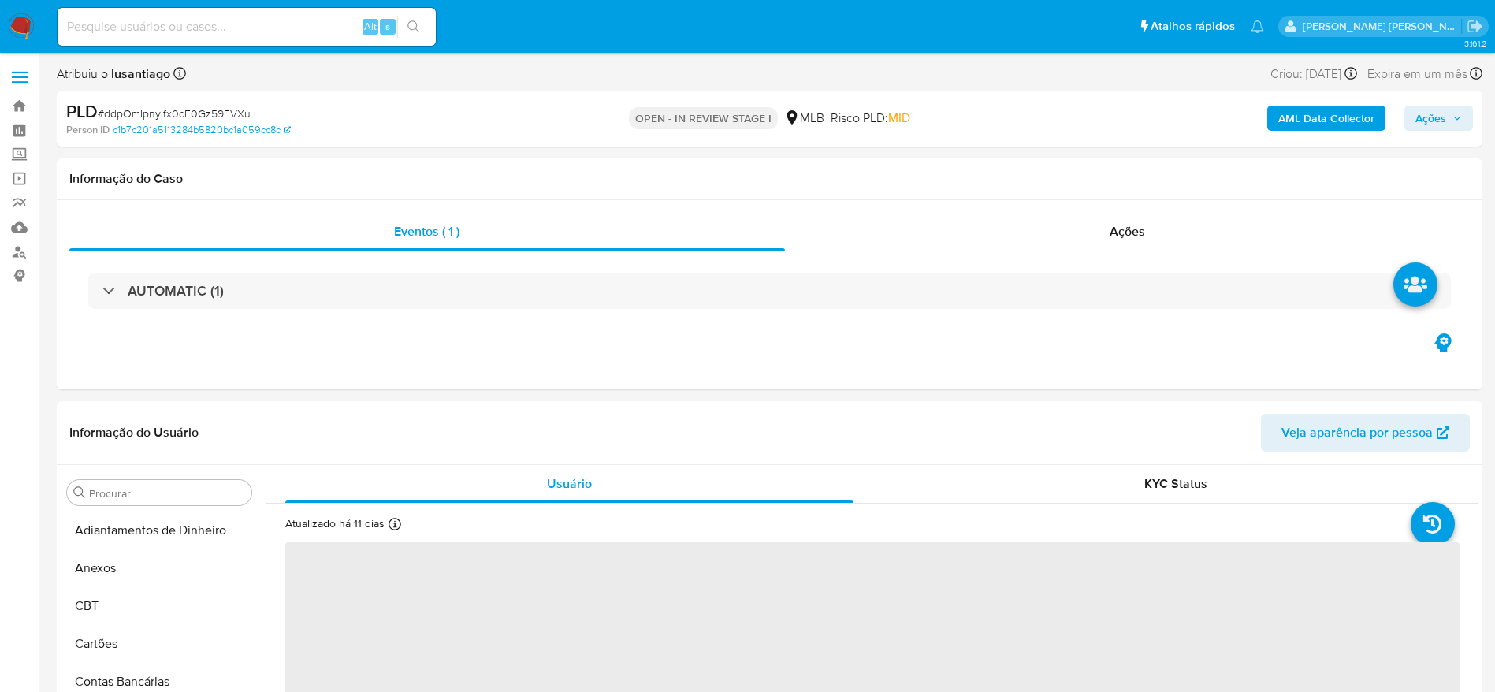
select select "10"
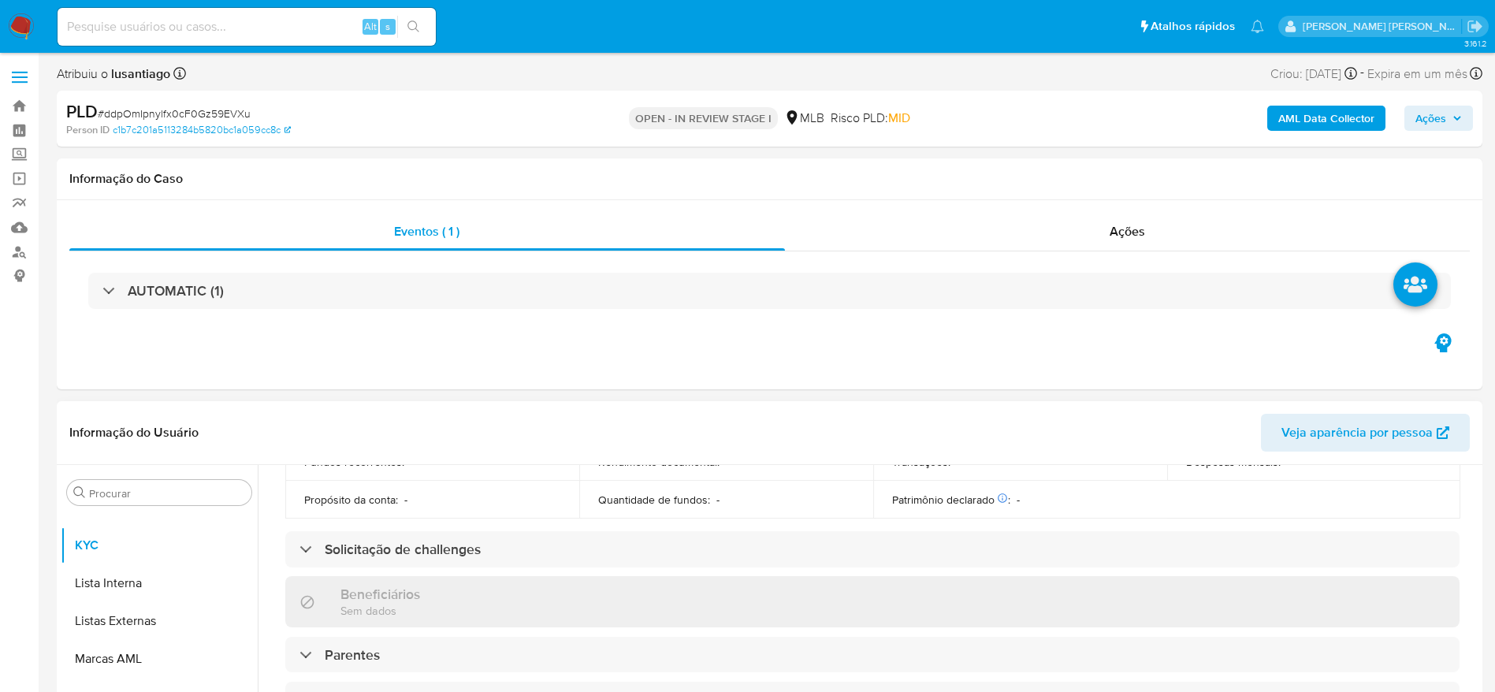
scroll to position [657, 0]
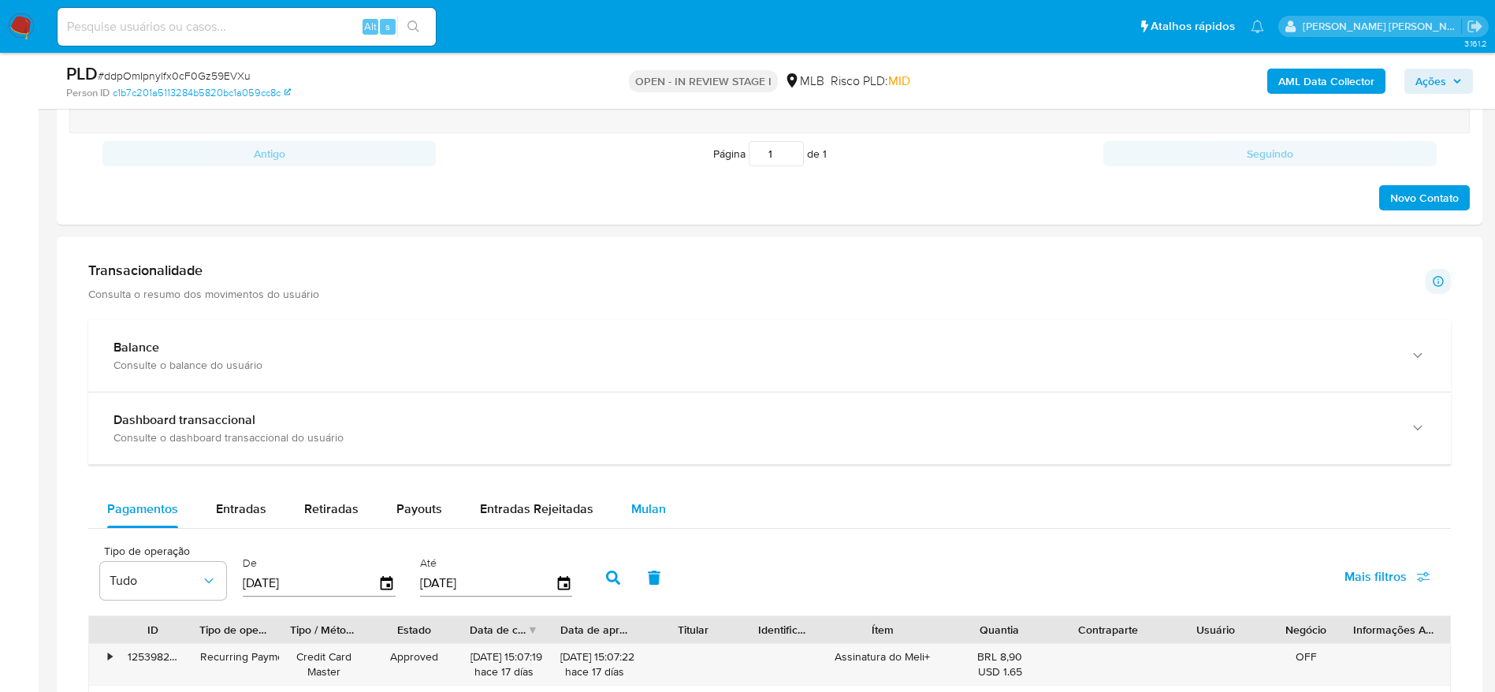
click at [636, 516] on span "Mulan" at bounding box center [648, 509] width 35 height 18
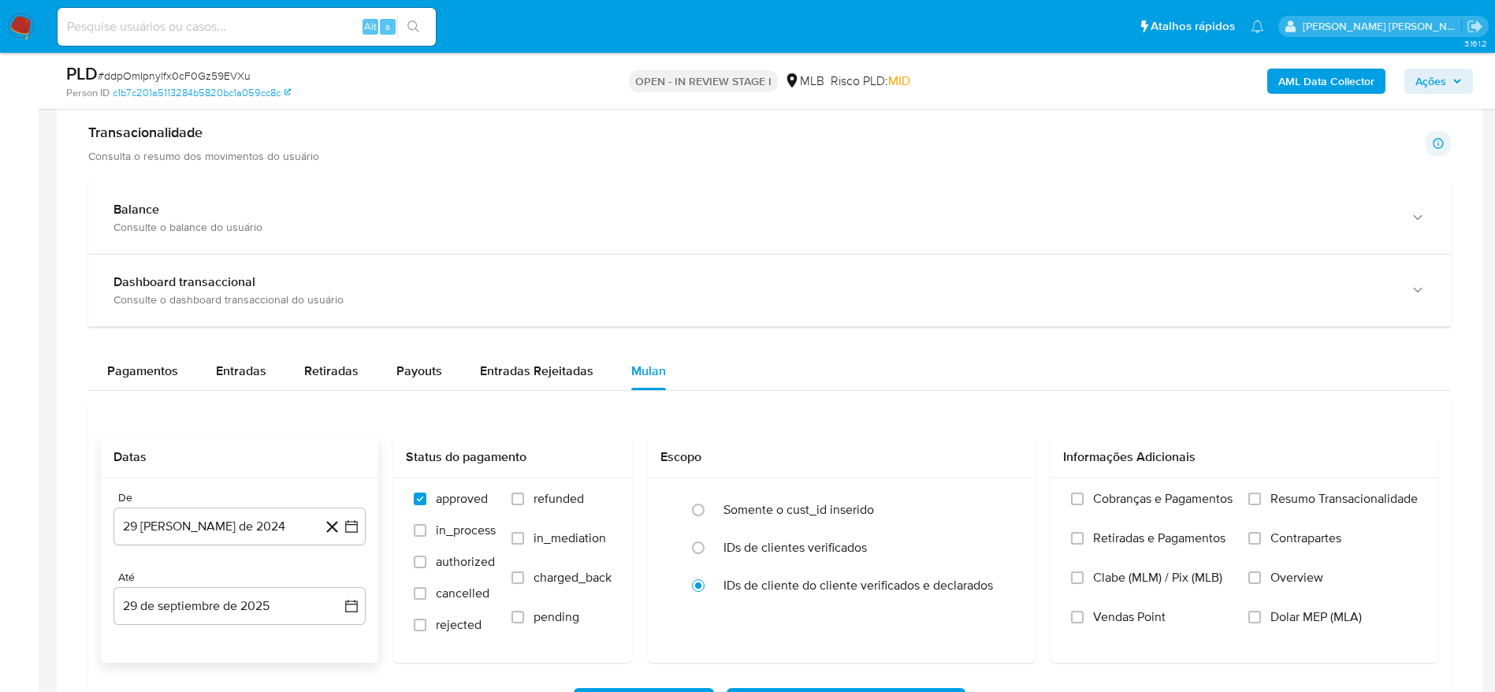
scroll to position [1182, 0]
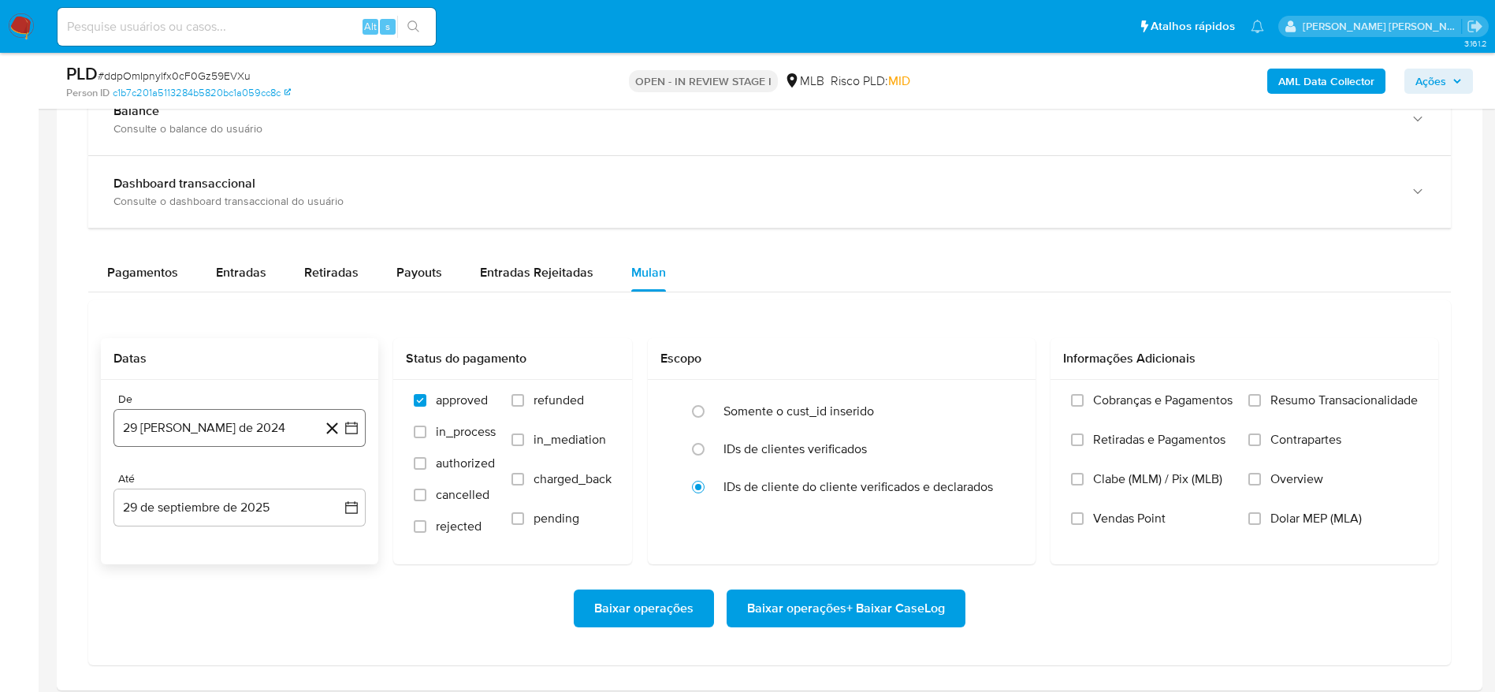
drag, startPoint x: 181, startPoint y: 427, endPoint x: 225, endPoint y: 436, distance: 44.2
click at [183, 428] on button "29 de agosto de 2024" at bounding box center [240, 428] width 252 height 38
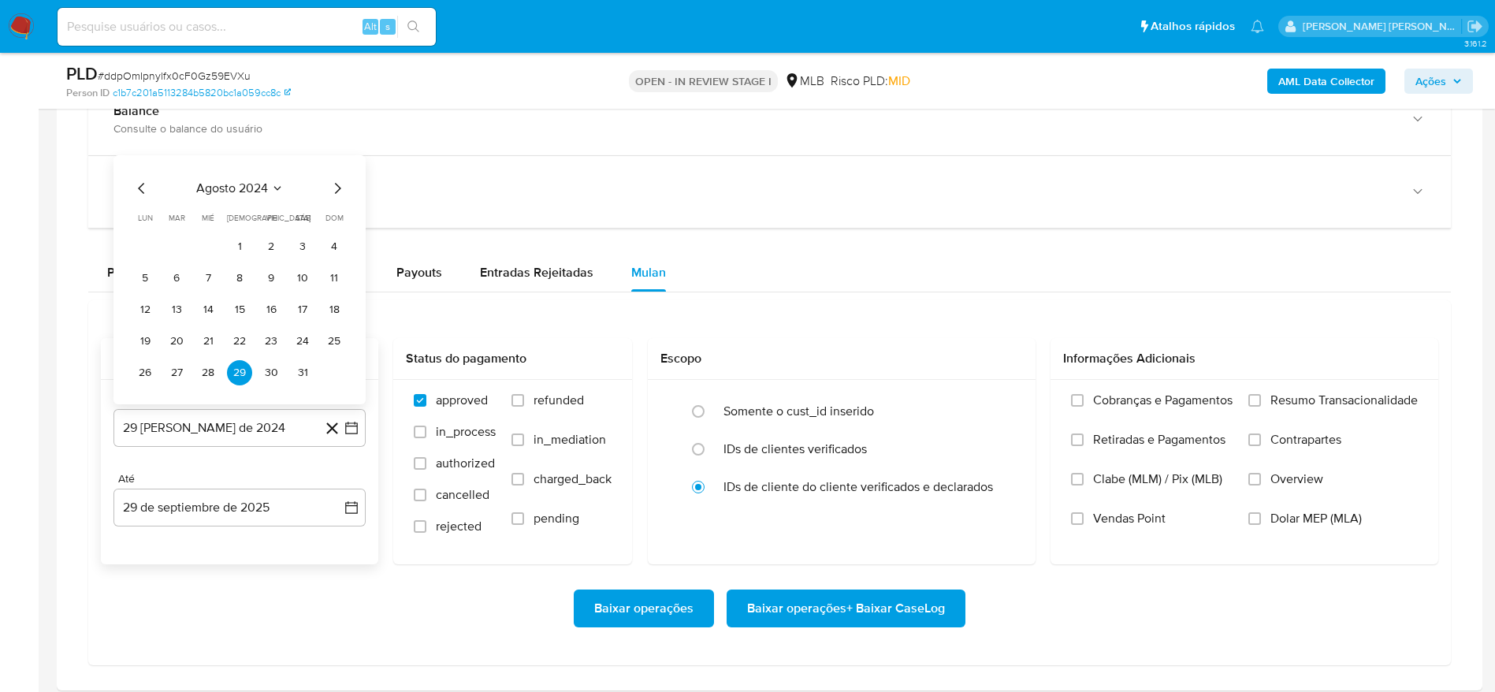
click at [272, 179] on div "agosto 2024" at bounding box center [239, 188] width 214 height 19
click at [274, 188] on icon "Seleccionar mes y año" at bounding box center [277, 188] width 13 height 13
click at [336, 172] on icon "Año siguiente" at bounding box center [335, 170] width 6 height 11
click at [316, 274] on button "jun" at bounding box center [306, 271] width 44 height 25
click at [336, 210] on button "1" at bounding box center [334, 215] width 25 height 25
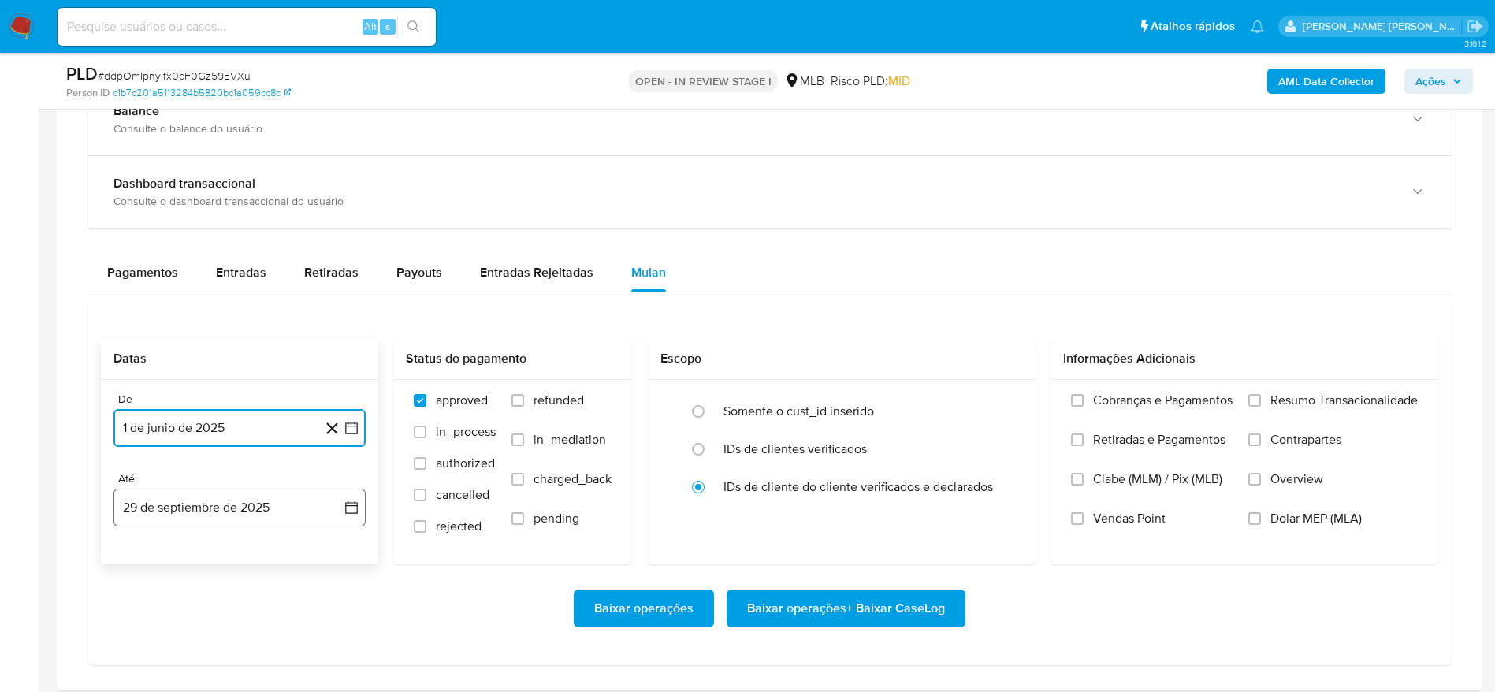
click at [228, 506] on button "29 de septiembre de 2025" at bounding box center [240, 508] width 252 height 38
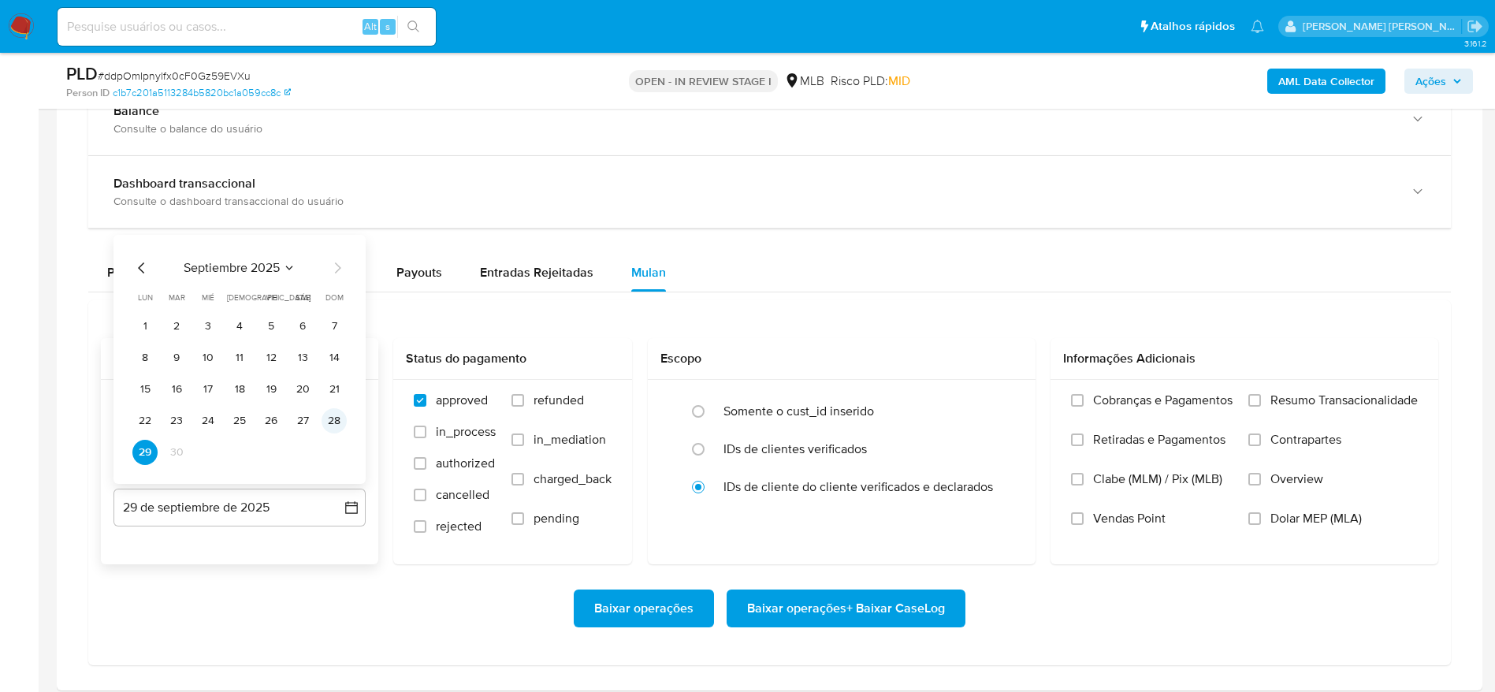
click at [333, 417] on button "28" at bounding box center [334, 420] width 25 height 25
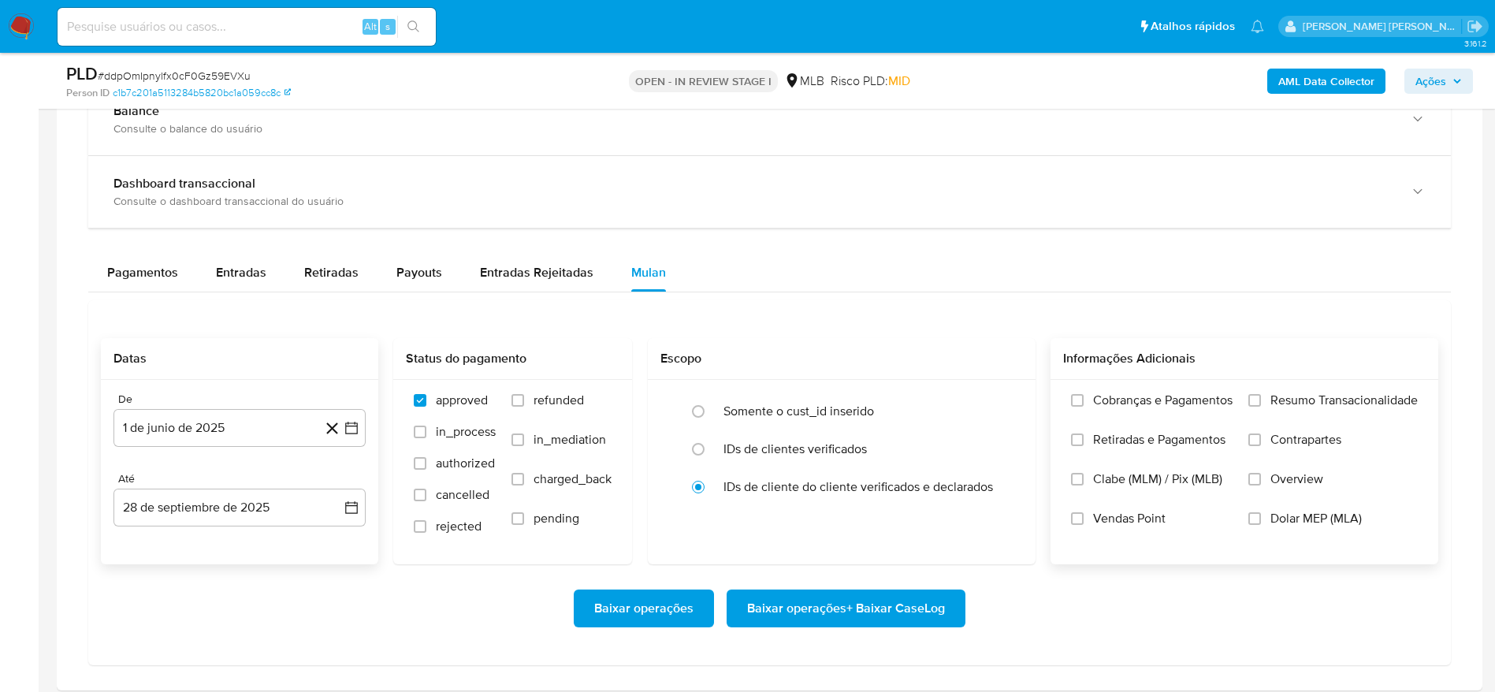
click at [1281, 393] on span "Resumo Transacionalidade" at bounding box center [1344, 401] width 147 height 16
click at [1261, 394] on input "Resumo Transacionalidade" at bounding box center [1255, 400] width 13 height 13
click at [809, 615] on span "Baixar operações + Baixar CaseLog" at bounding box center [846, 608] width 198 height 35
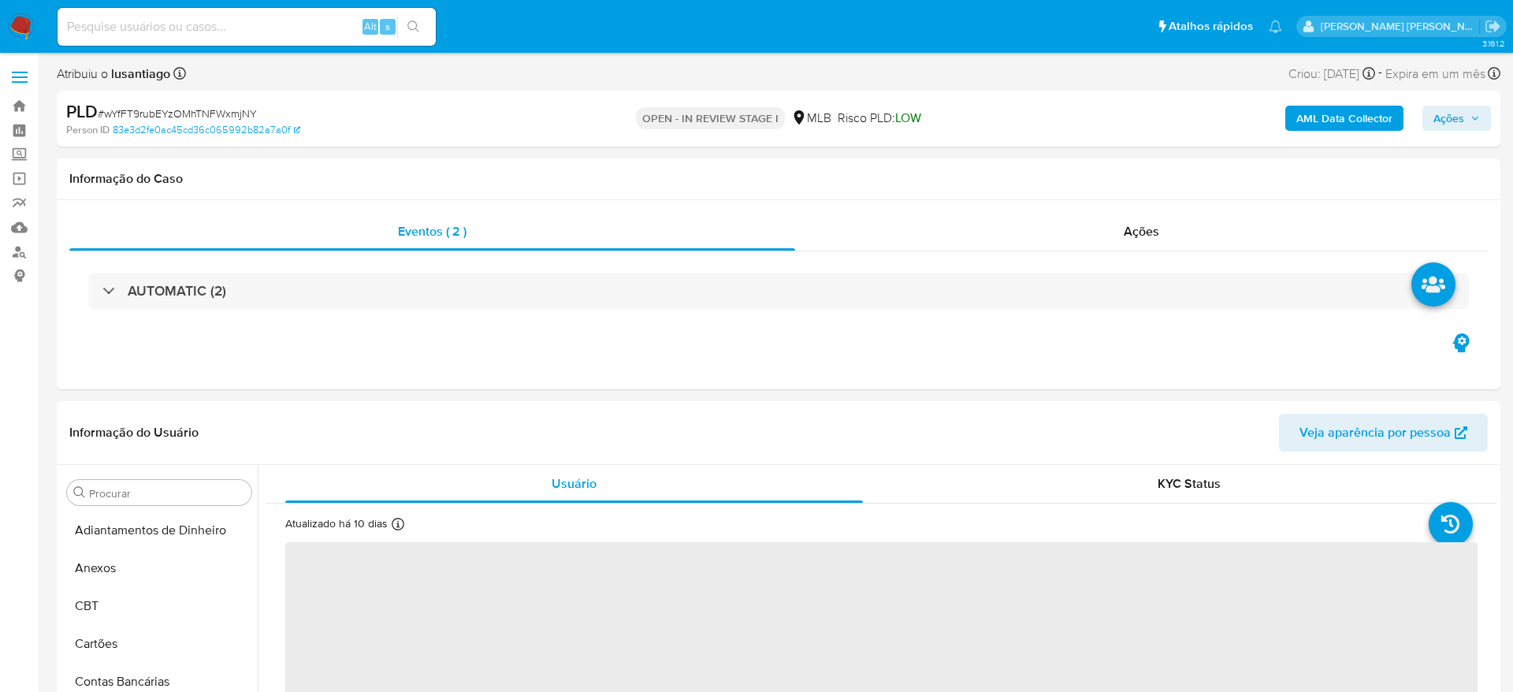
select select "10"
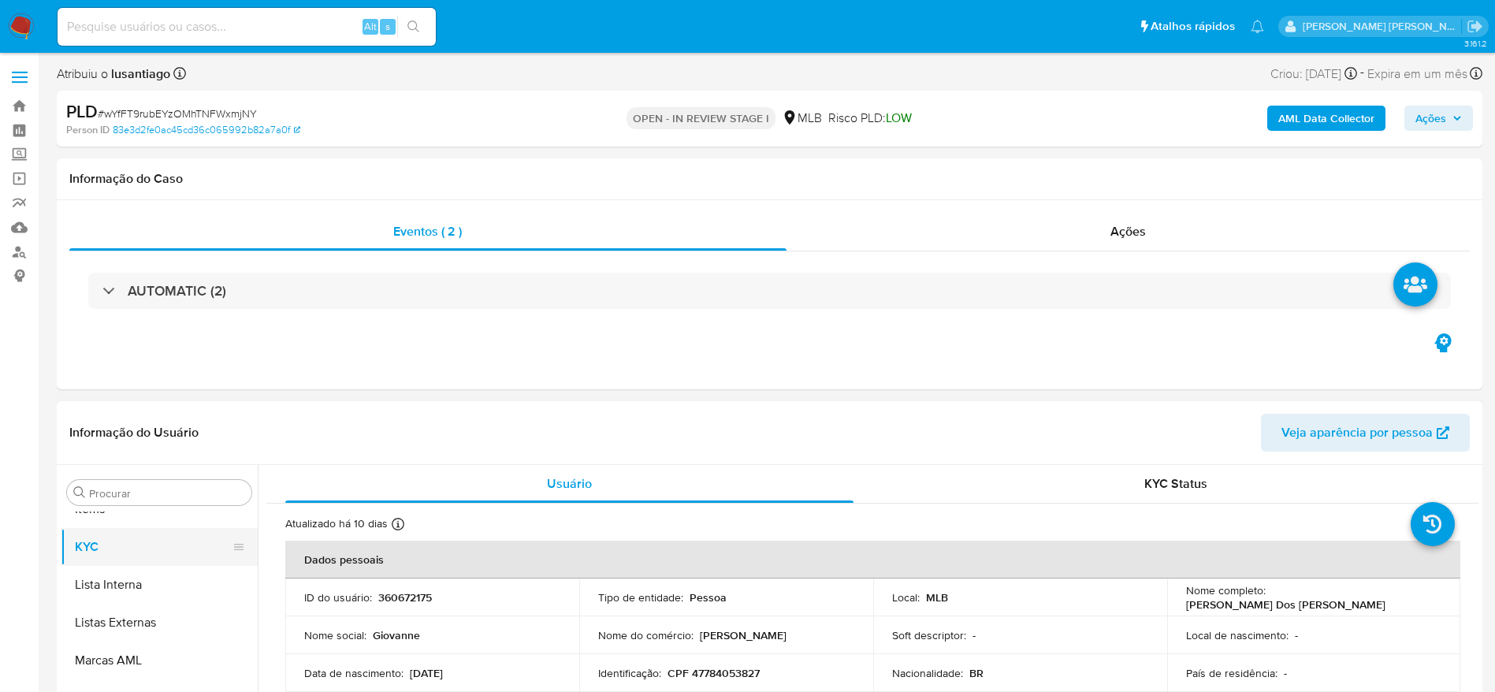
scroll to position [817, 0]
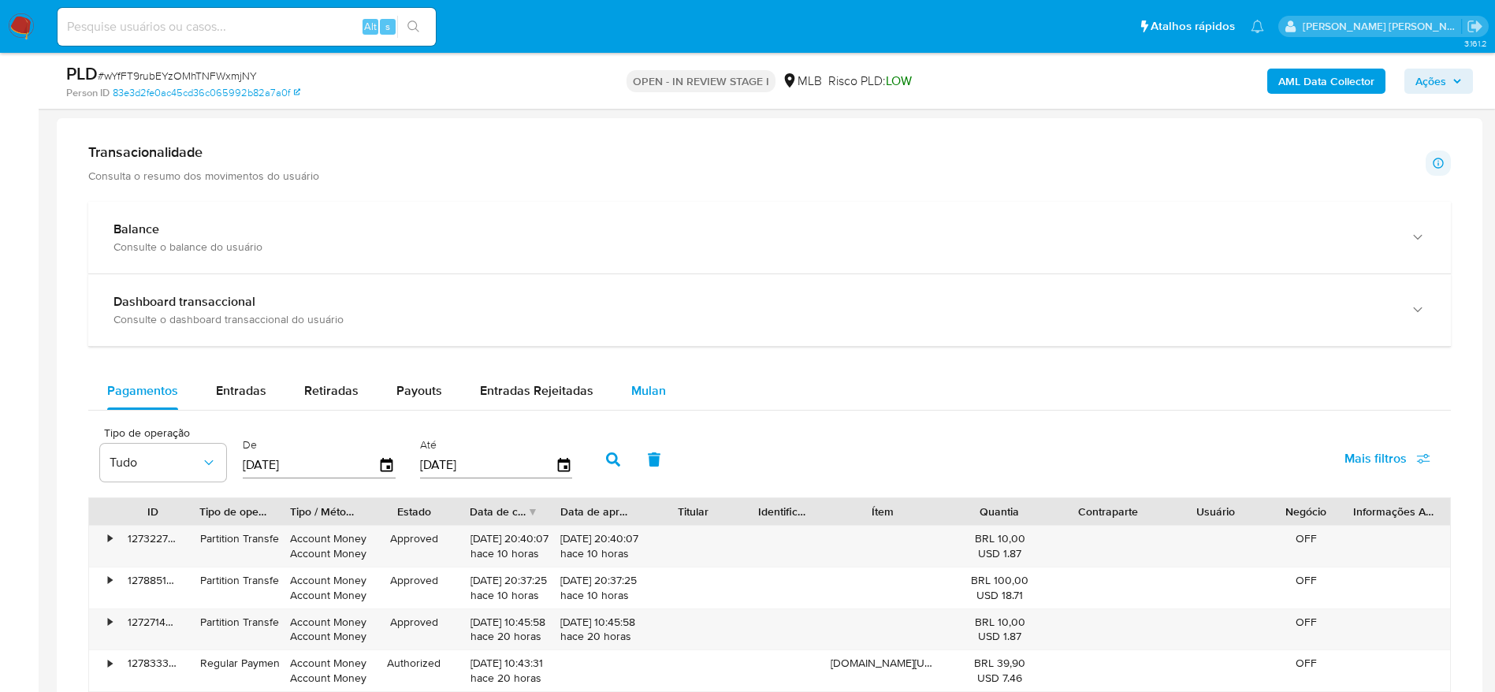
click at [659, 393] on span "Mulan" at bounding box center [648, 391] width 35 height 18
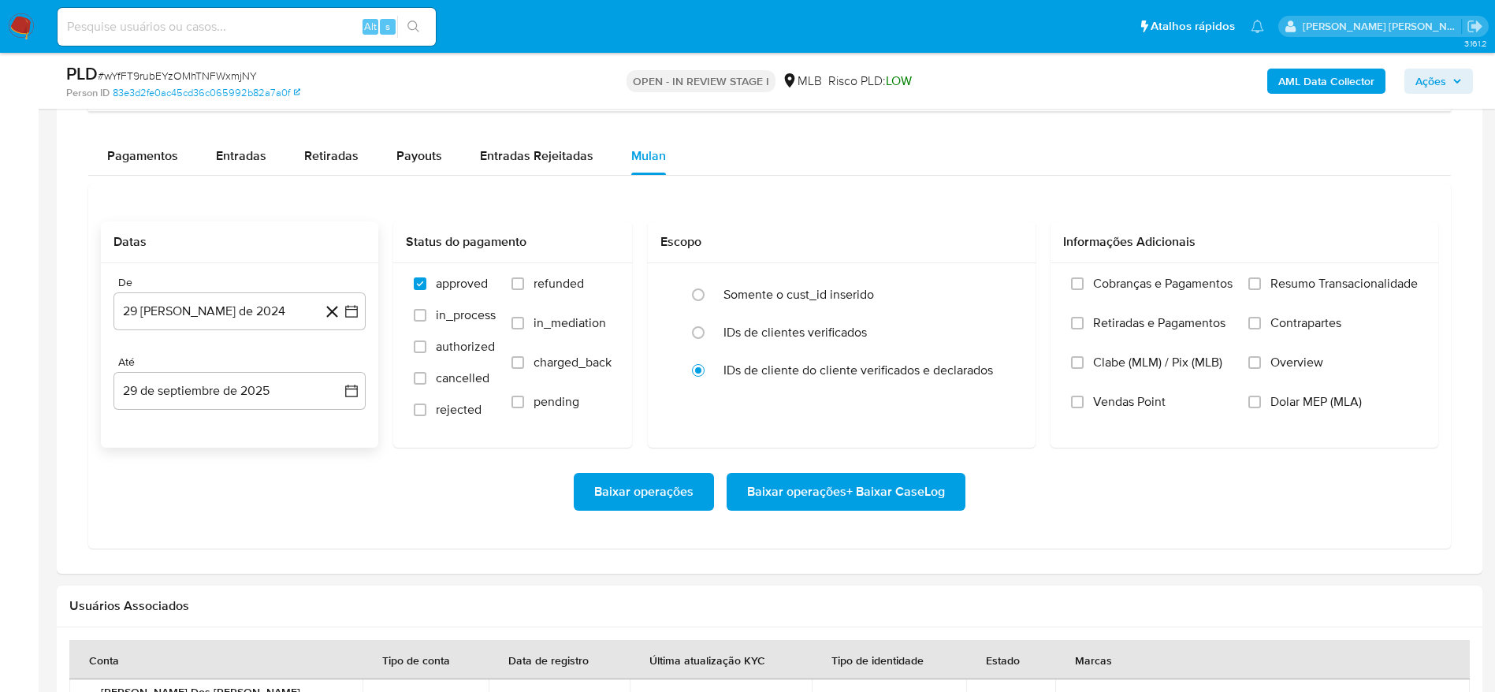
scroll to position [1301, 0]
click at [211, 303] on button "29 de agosto de 2024" at bounding box center [240, 310] width 252 height 38
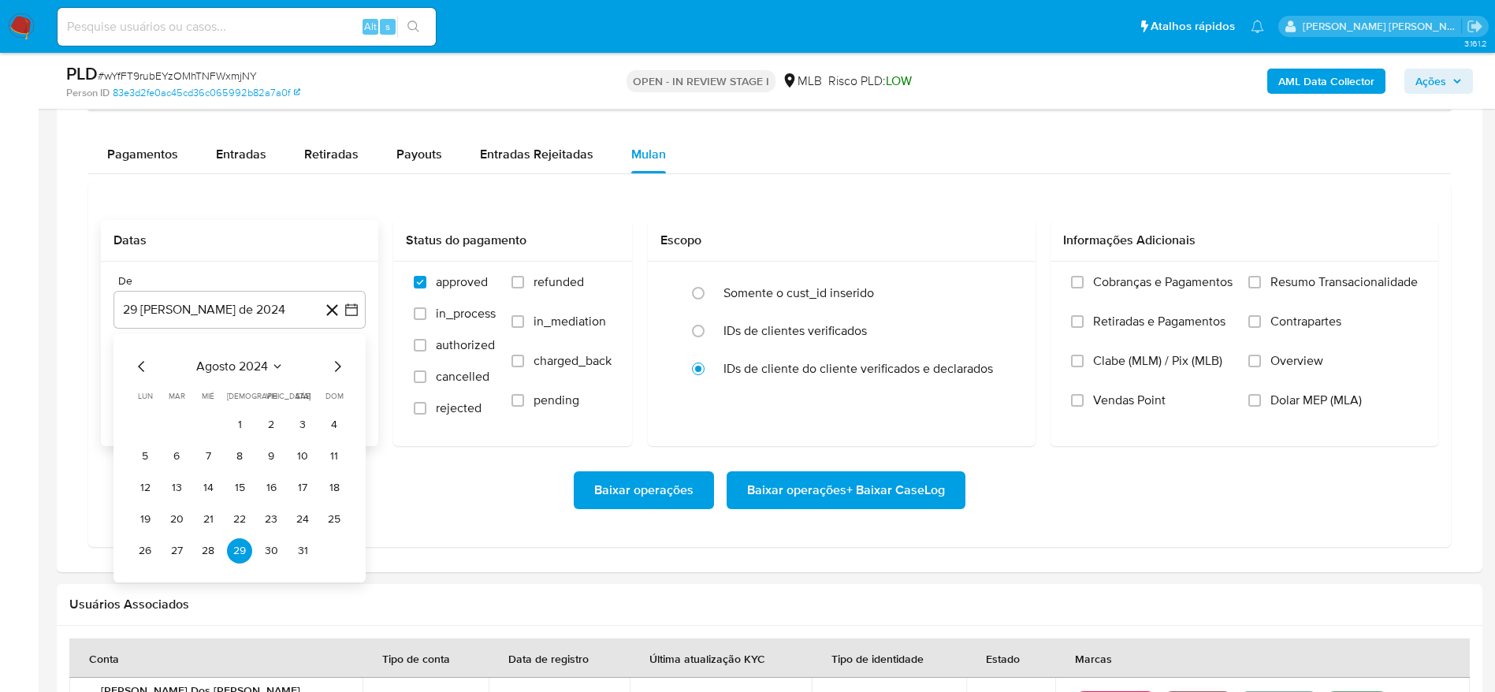
click at [266, 359] on span "agosto 2024" at bounding box center [232, 367] width 72 height 16
click at [338, 370] on icon "Año siguiente" at bounding box center [334, 366] width 19 height 19
click at [314, 467] on span "jun" at bounding box center [306, 468] width 18 height 13
click at [326, 428] on button "1" at bounding box center [334, 424] width 25 height 25
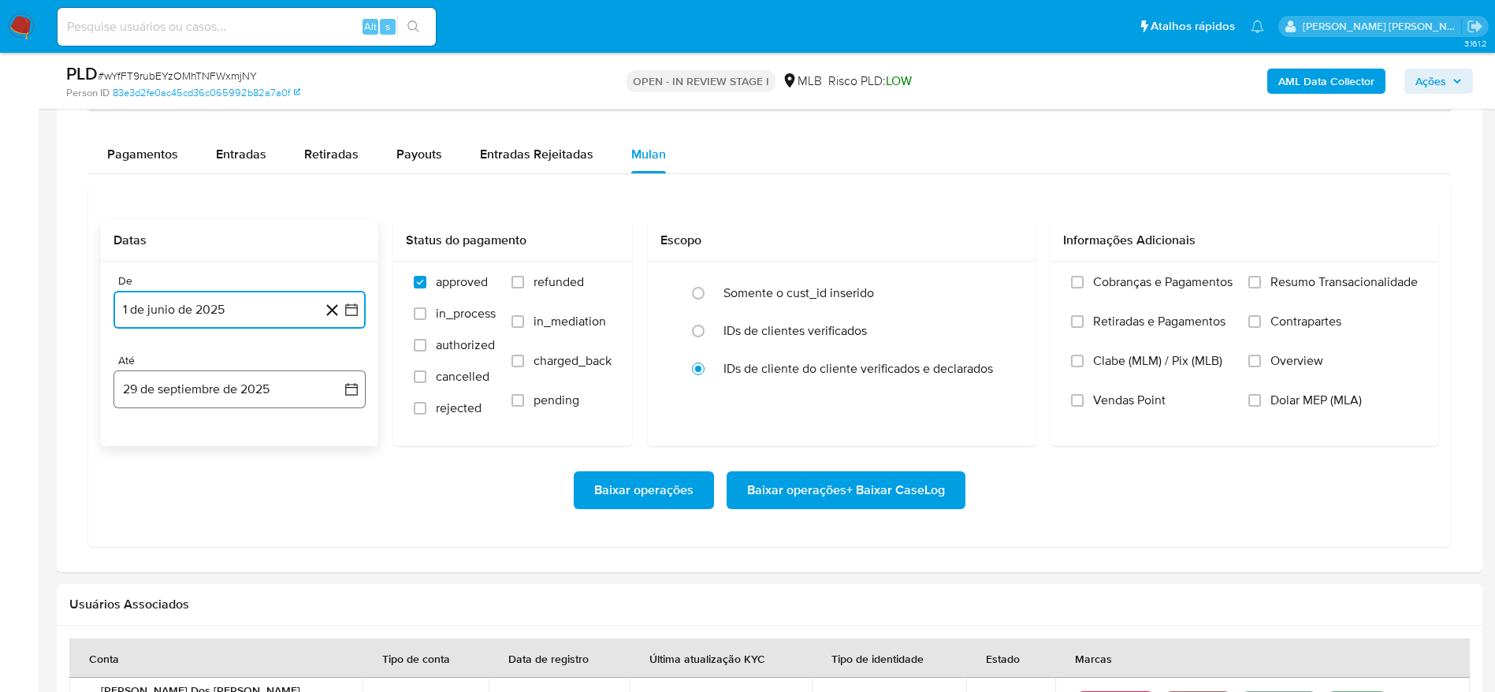
click at [282, 391] on button "29 de septiembre de 2025" at bounding box center [240, 389] width 252 height 38
click at [339, 601] on button "28" at bounding box center [334, 598] width 25 height 25
click at [1268, 281] on label "Resumo Transacionalidade" at bounding box center [1333, 293] width 169 height 39
click at [1261, 281] on input "Resumo Transacionalidade" at bounding box center [1255, 282] width 13 height 13
click at [876, 494] on span "Baixar operações + Baixar CaseLog" at bounding box center [846, 490] width 198 height 35
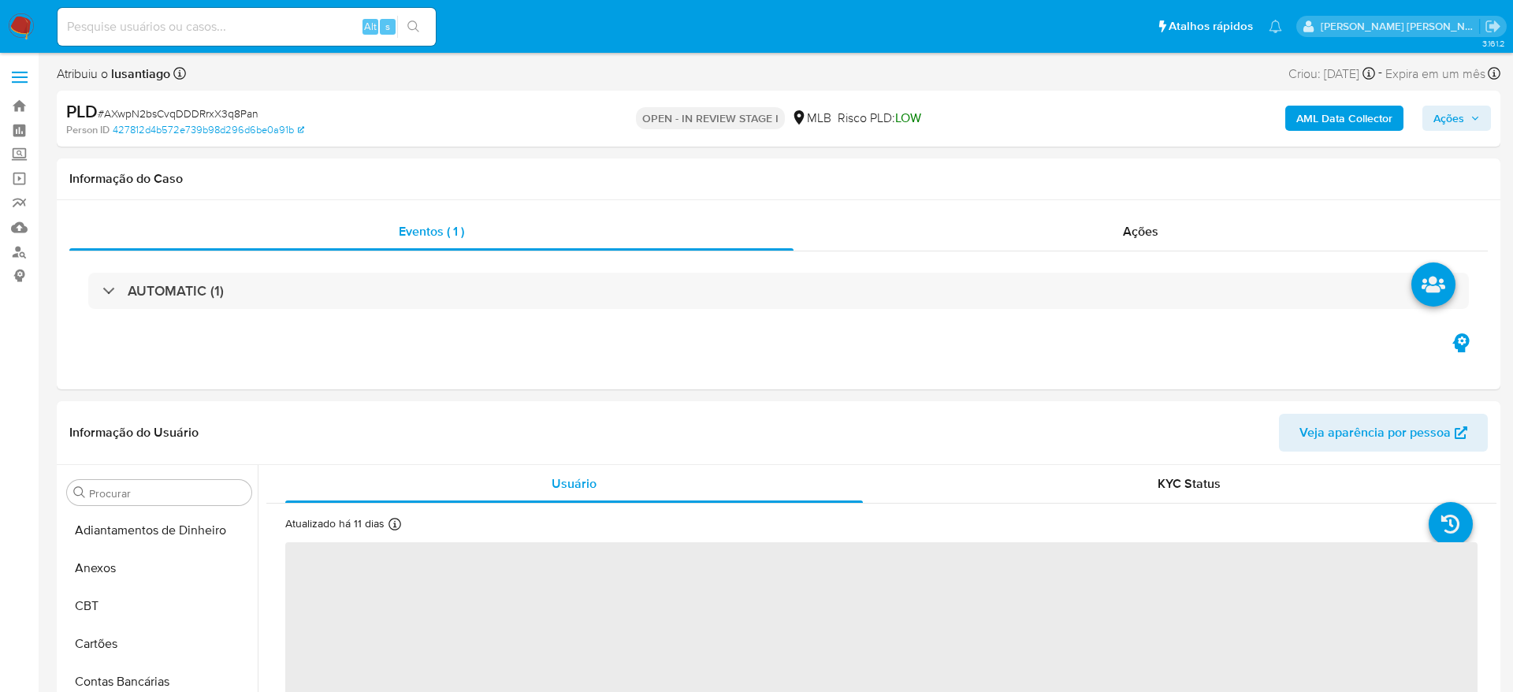
select select "10"
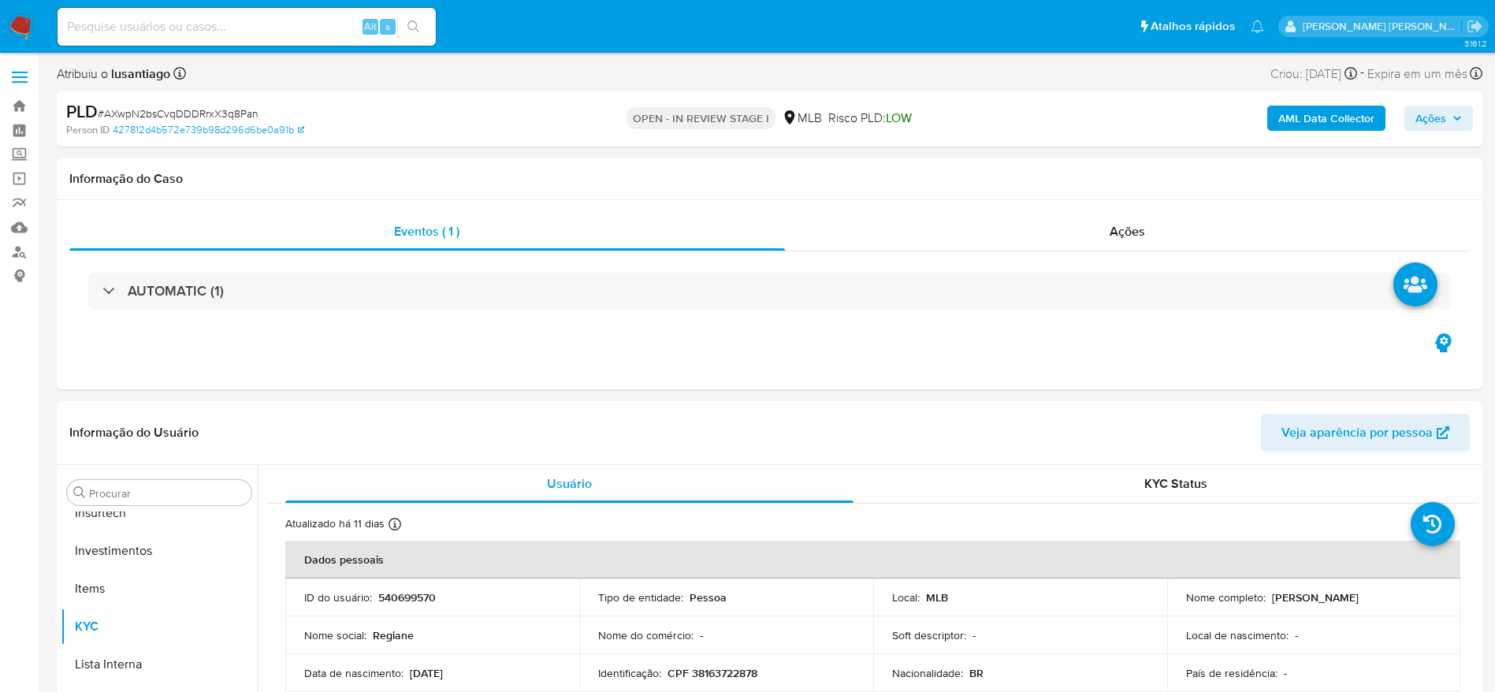
scroll to position [817, 0]
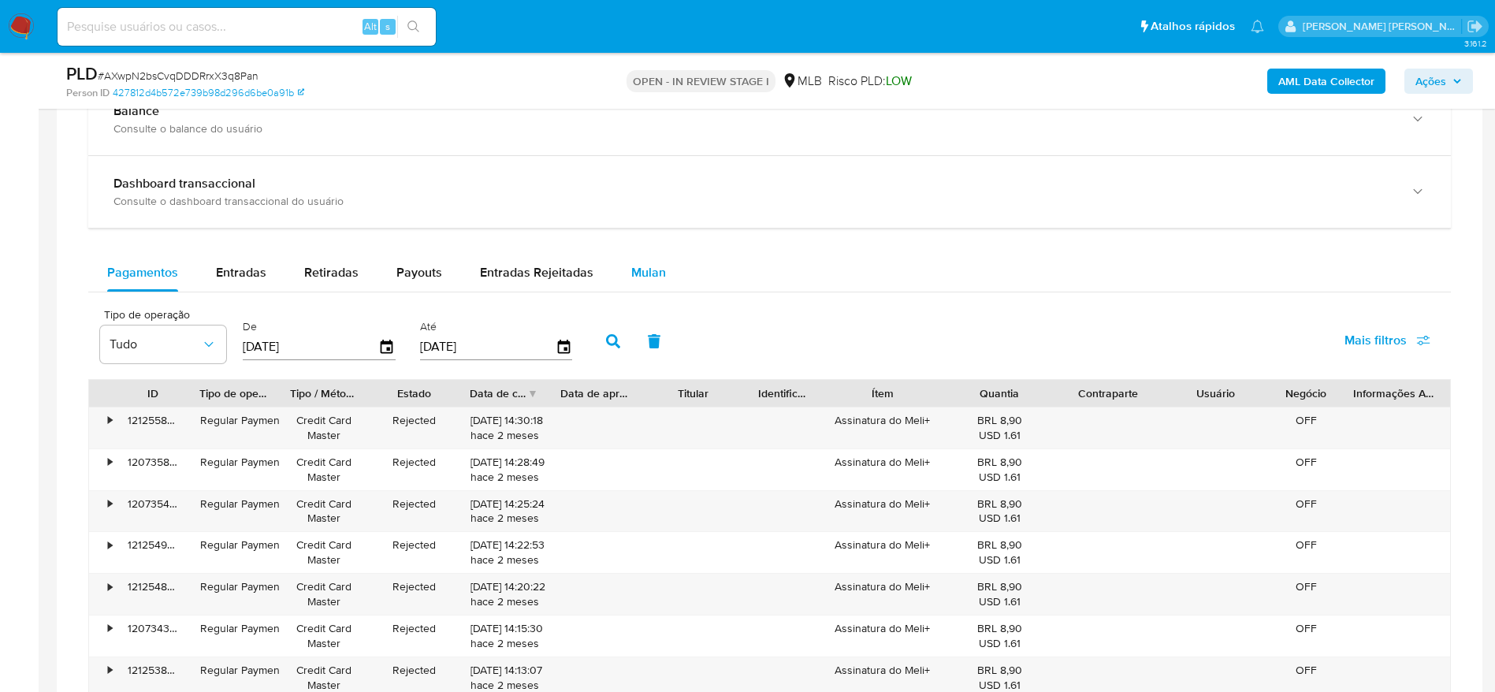
click at [655, 272] on span "Mulan" at bounding box center [648, 272] width 35 height 18
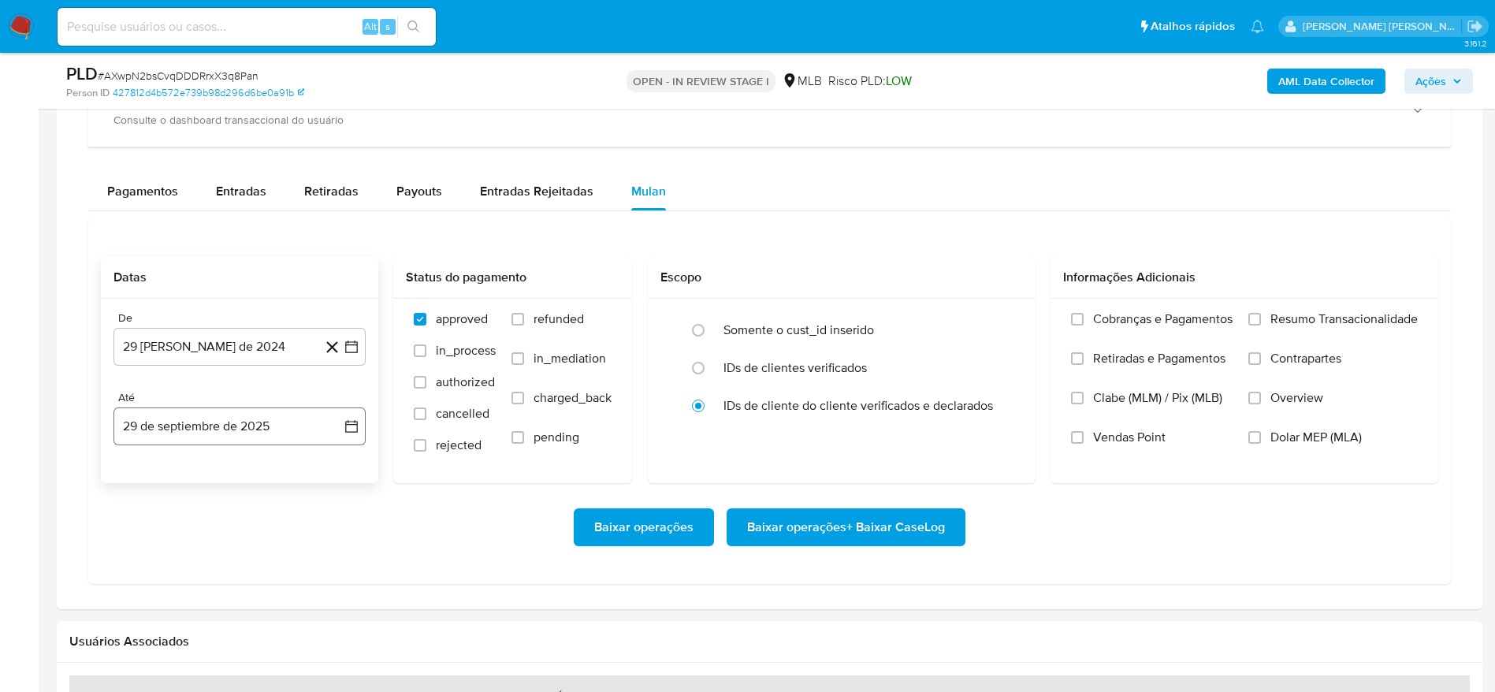
scroll to position [1301, 0]
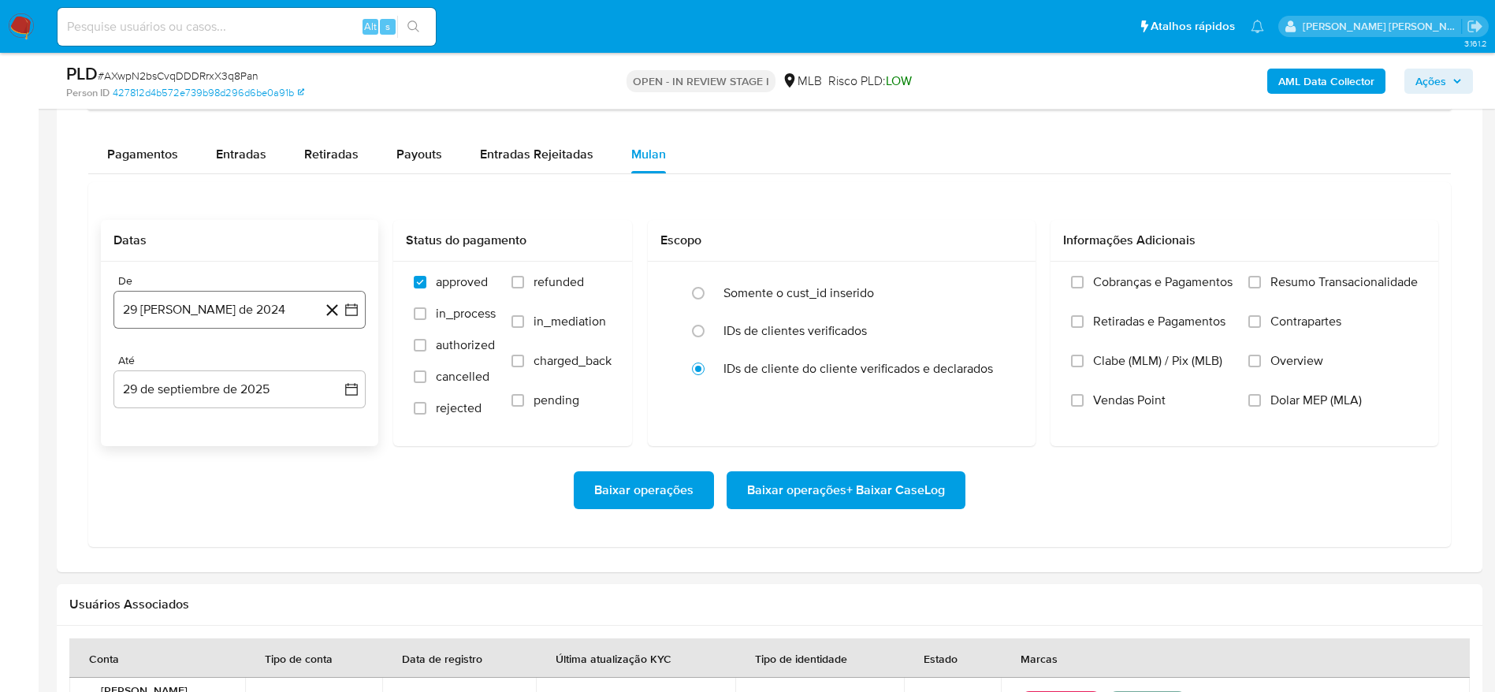
click at [197, 311] on button "29 [PERSON_NAME] de 2024" at bounding box center [240, 310] width 252 height 38
click at [244, 361] on span "agosto 2024" at bounding box center [232, 367] width 72 height 16
click at [331, 363] on icon "Año siguiente" at bounding box center [334, 366] width 19 height 19
click at [308, 467] on span "jun" at bounding box center [306, 468] width 18 height 13
drag, startPoint x: 322, startPoint y: 422, endPoint x: 333, endPoint y: 422, distance: 11.0
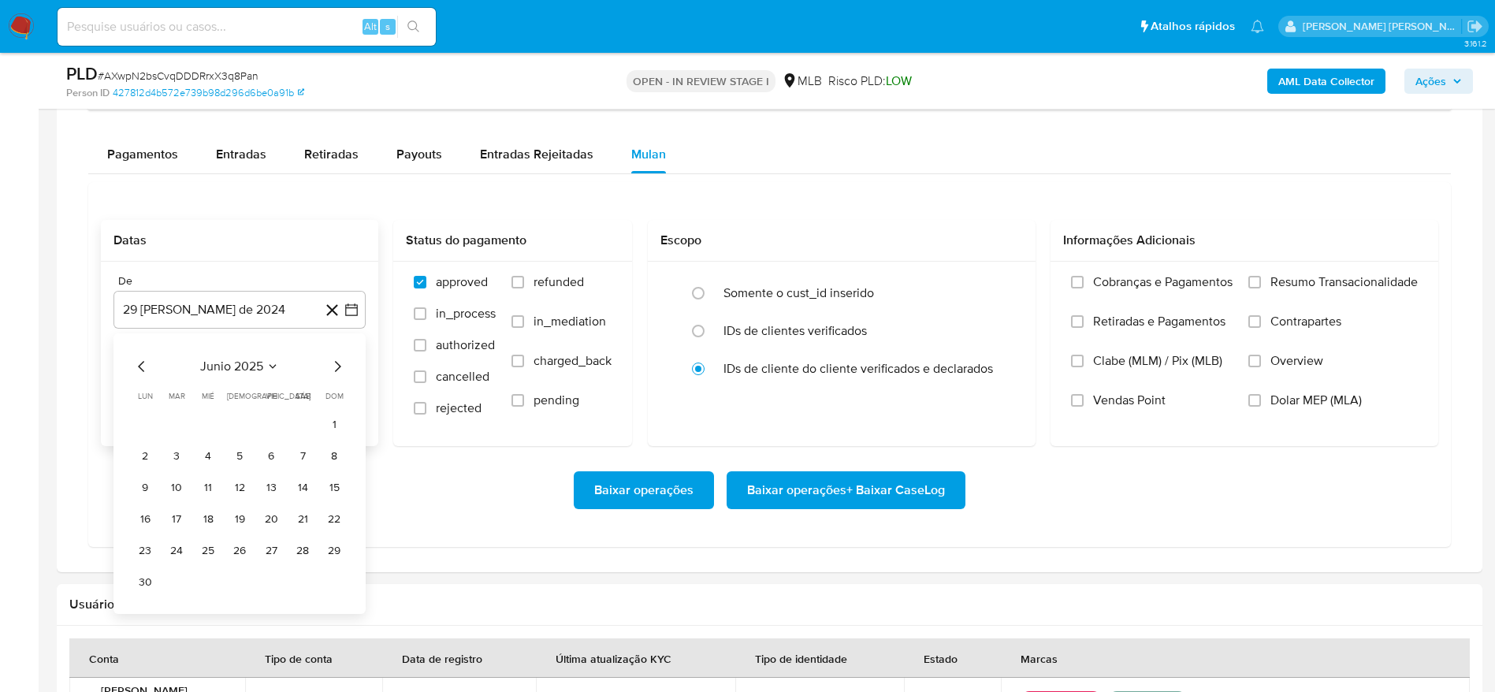
click at [323, 422] on button "1" at bounding box center [334, 424] width 25 height 25
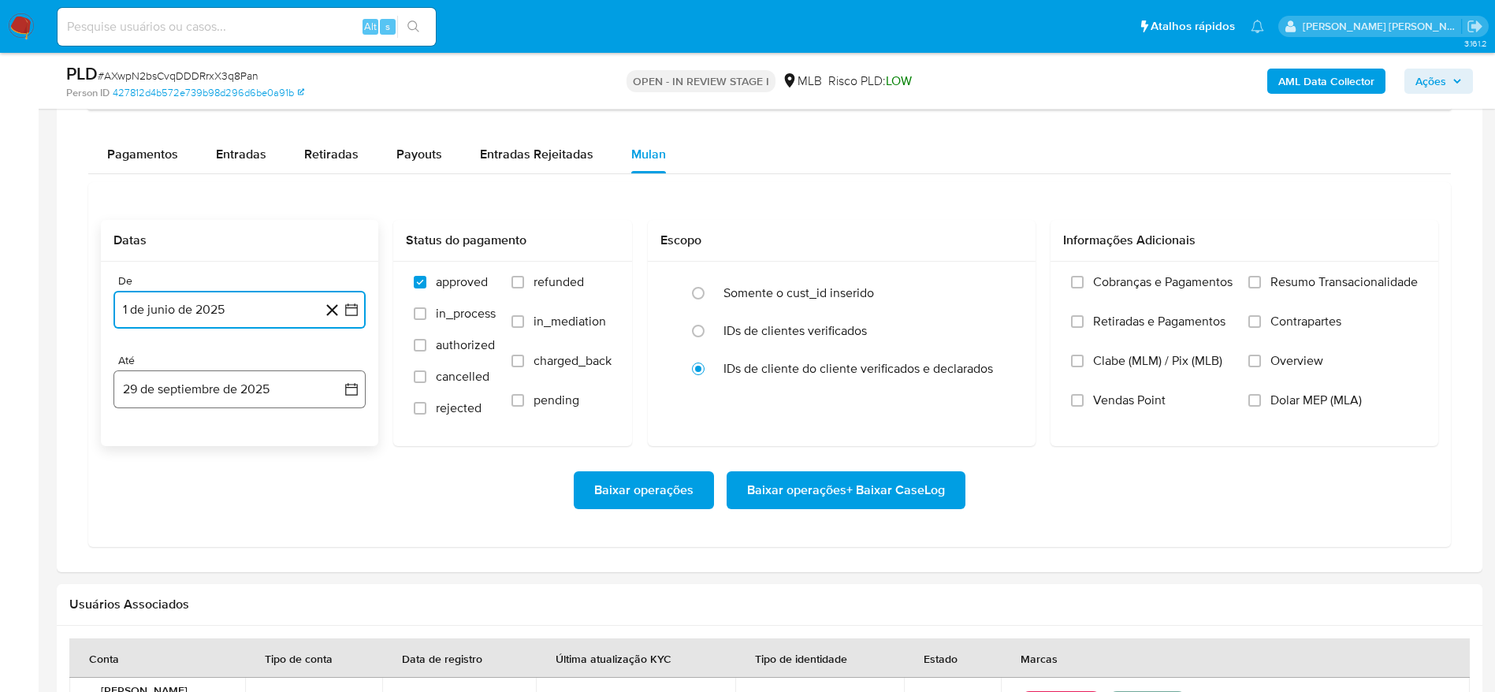
click at [271, 392] on button "29 de septiembre de 2025" at bounding box center [240, 389] width 252 height 38
click at [337, 600] on button "28" at bounding box center [334, 598] width 25 height 25
click at [1343, 274] on span "Resumo Transacionalidade" at bounding box center [1344, 282] width 147 height 16
click at [1261, 276] on input "Resumo Transacionalidade" at bounding box center [1255, 282] width 13 height 13
click at [873, 500] on span "Baixar operações + Baixar CaseLog" at bounding box center [846, 490] width 198 height 35
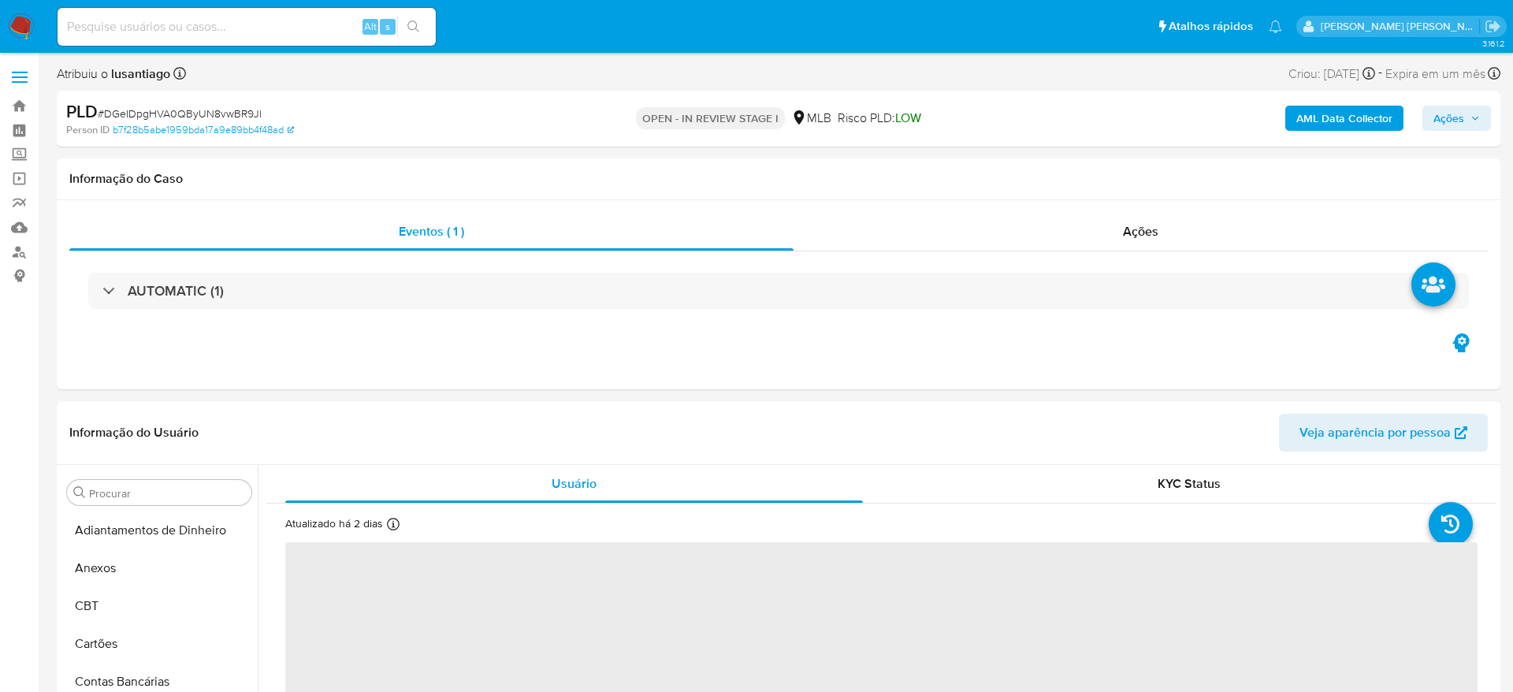
select select "10"
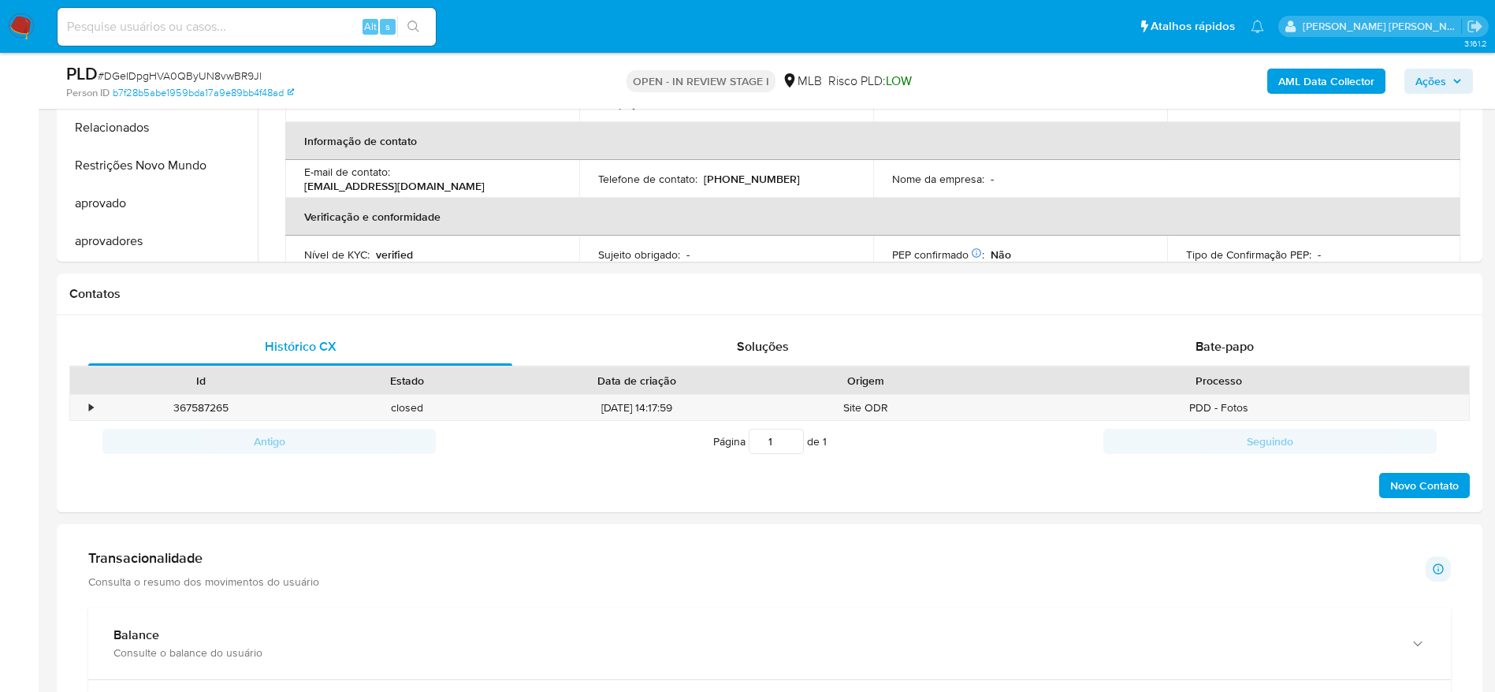
scroll to position [828, 0]
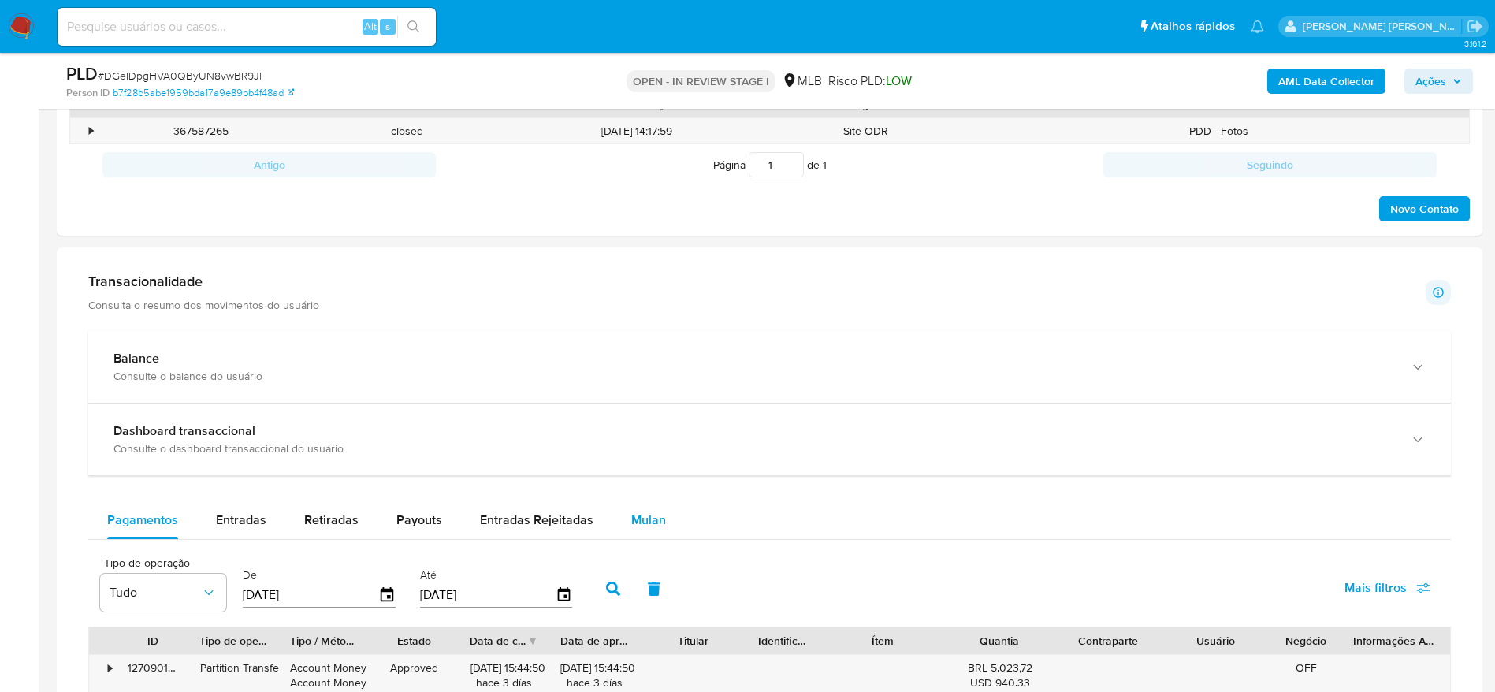
click at [658, 514] on span "Mulan" at bounding box center [648, 520] width 35 height 18
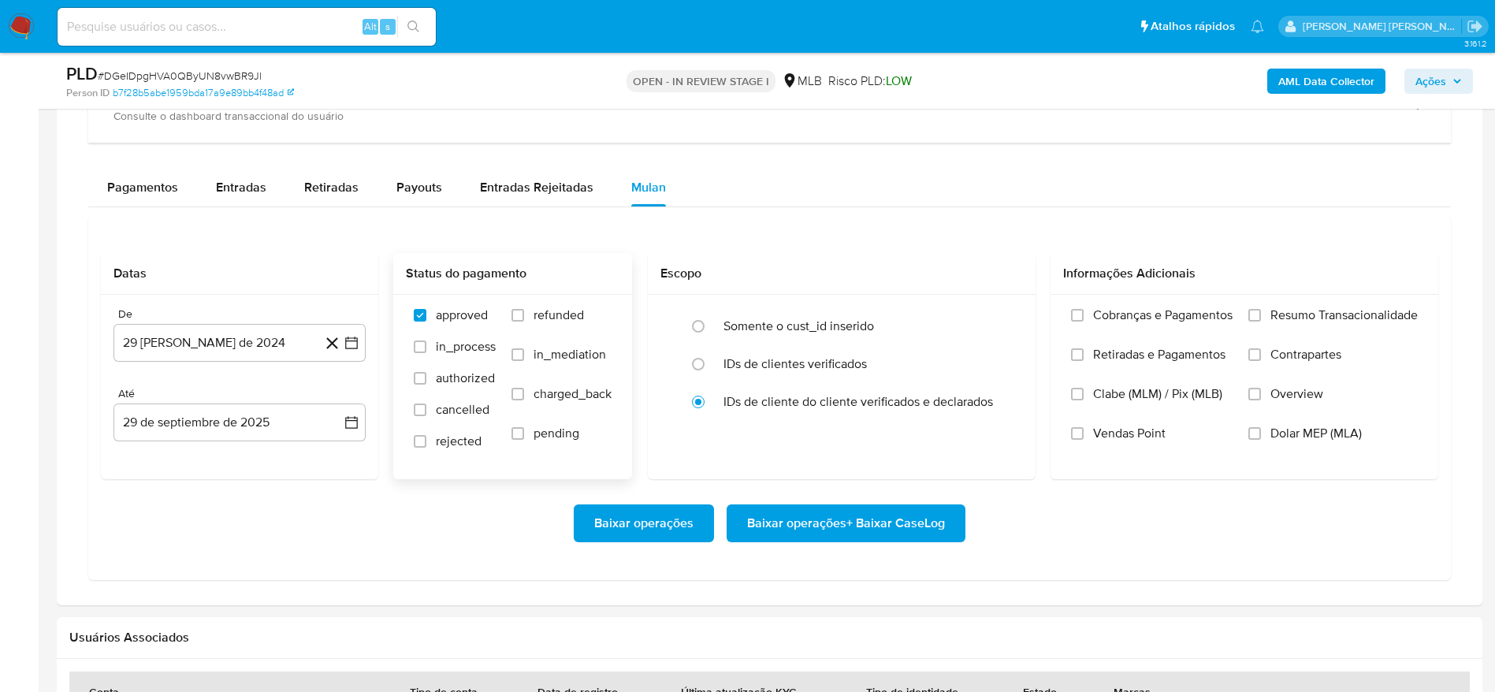
scroll to position [1182, 0]
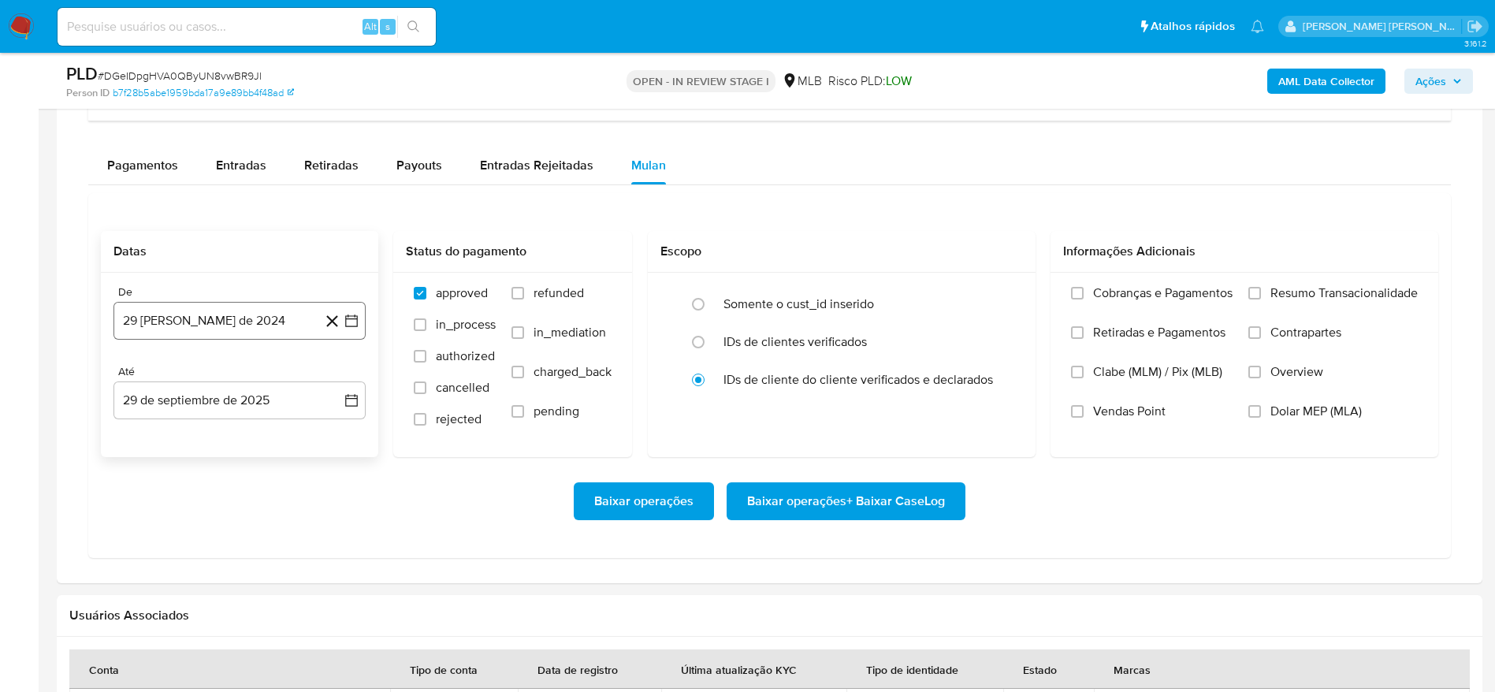
click at [252, 322] on button "29 [PERSON_NAME] de 2024" at bounding box center [240, 321] width 252 height 38
click at [274, 375] on icon "Seleccionar mes y año" at bounding box center [277, 377] width 13 height 13
click at [333, 379] on icon "Año siguiente" at bounding box center [334, 377] width 19 height 19
click at [293, 480] on button "jun" at bounding box center [306, 479] width 44 height 25
click at [329, 435] on button "1" at bounding box center [334, 435] width 25 height 25
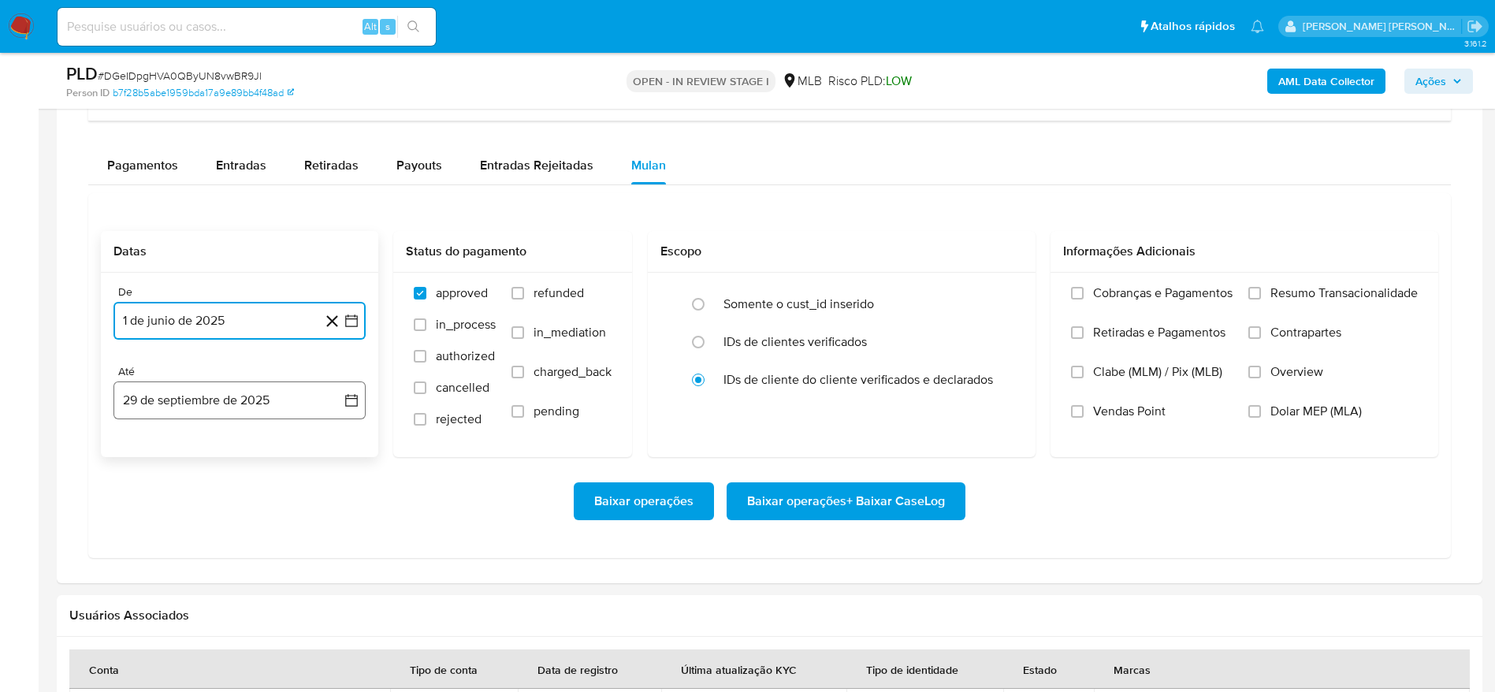
click at [199, 401] on button "29 de septiembre de 2025" at bounding box center [240, 401] width 252 height 38
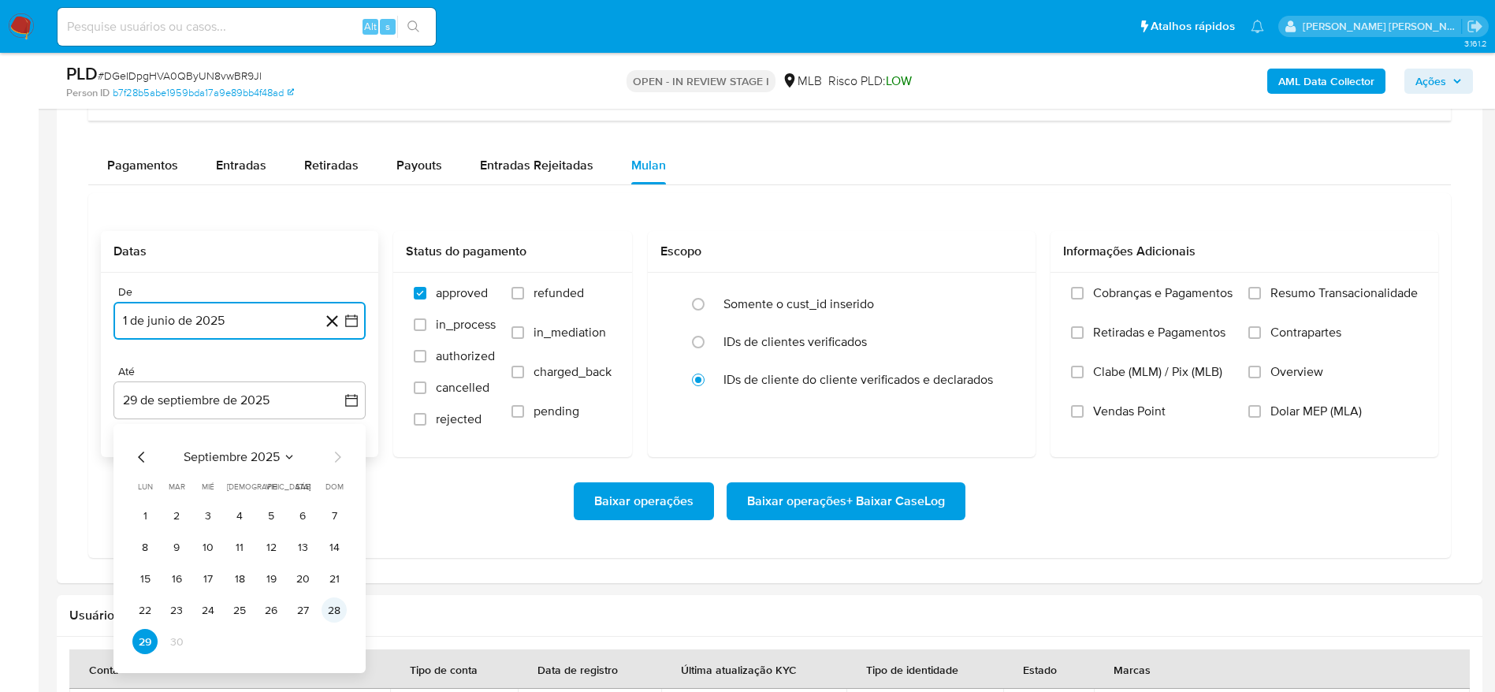
click at [335, 614] on button "28" at bounding box center [334, 610] width 25 height 25
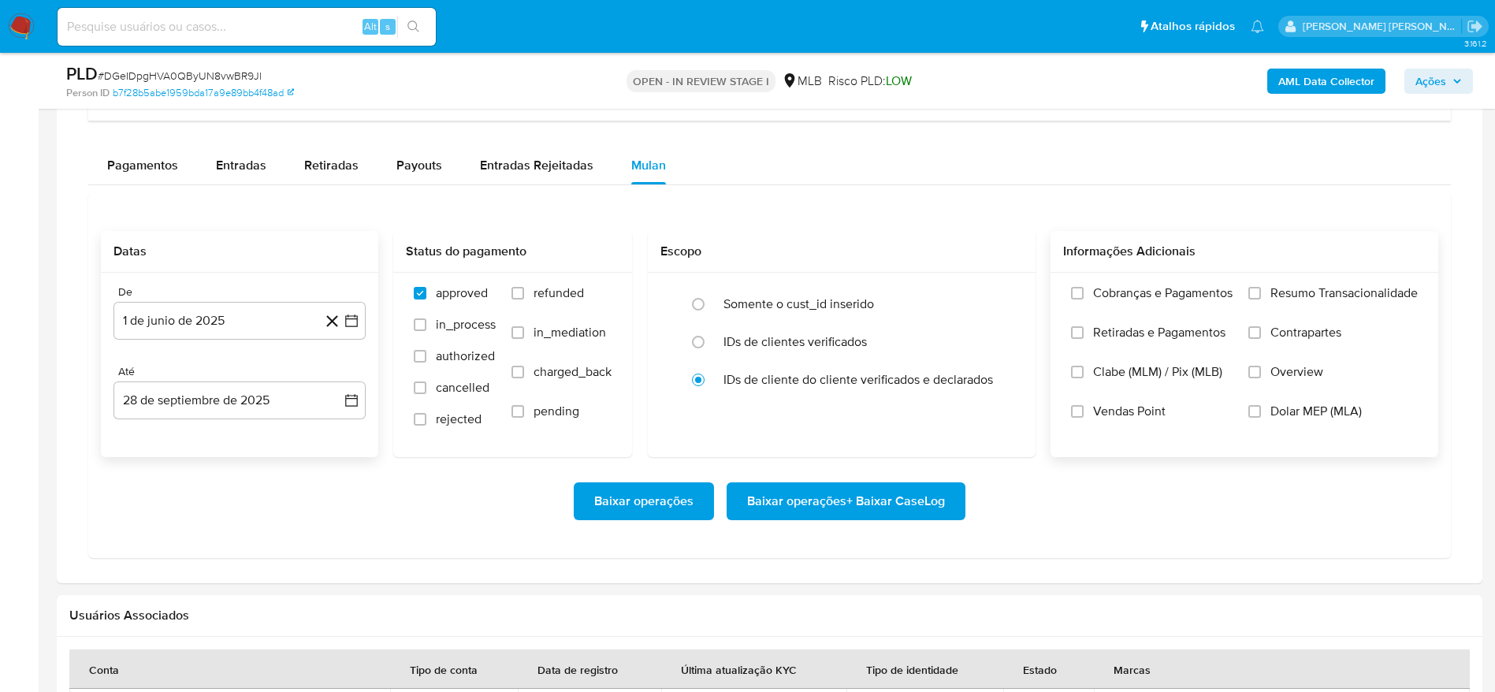
click at [1347, 282] on div "Cobranças e Pagamentos Retiradas e Pagamentos Clabe (MLM) / Pix (MLB) Vendas Po…" at bounding box center [1245, 364] width 388 height 183
click at [1346, 286] on span "Resumo Transacionalidade" at bounding box center [1344, 293] width 147 height 16
click at [1261, 287] on input "Resumo Transacionalidade" at bounding box center [1255, 293] width 13 height 13
click at [907, 500] on span "Baixar operações + Baixar CaseLog" at bounding box center [846, 501] width 198 height 35
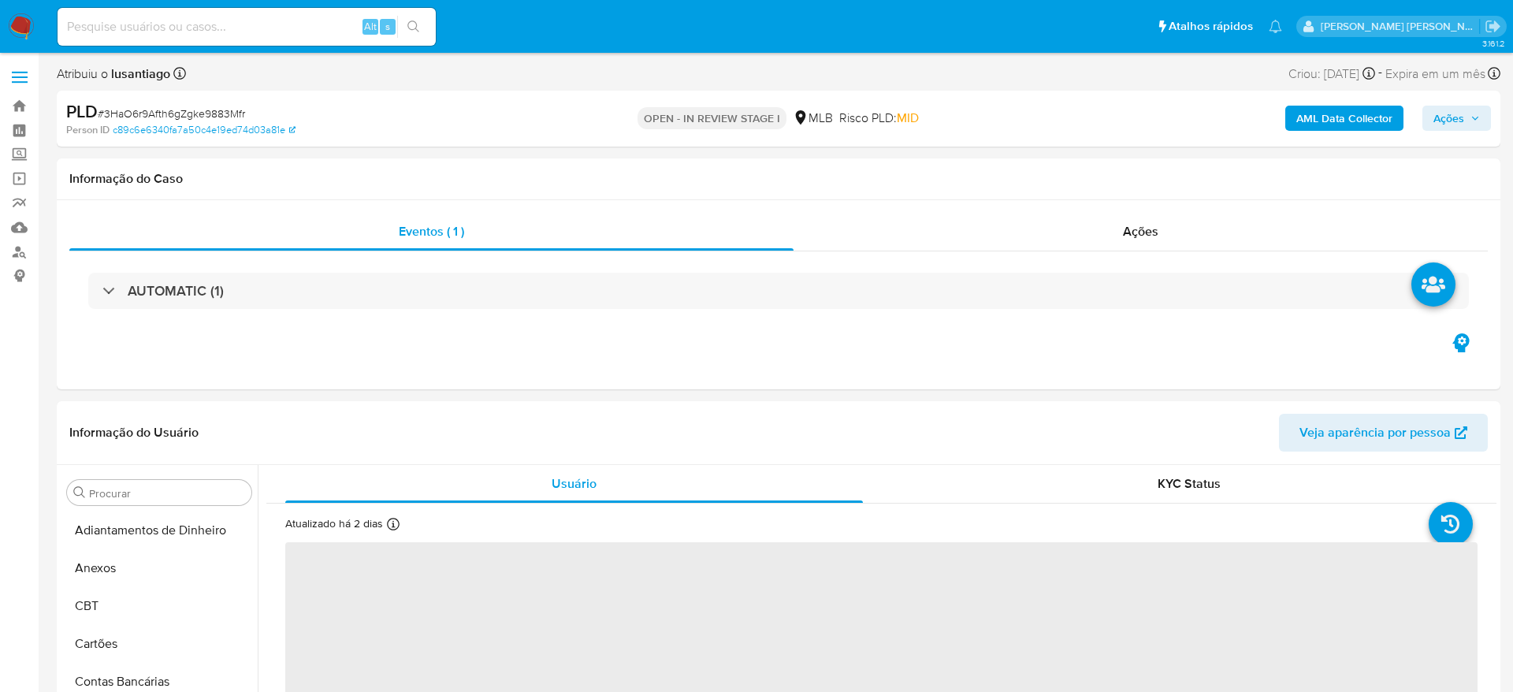
select select "10"
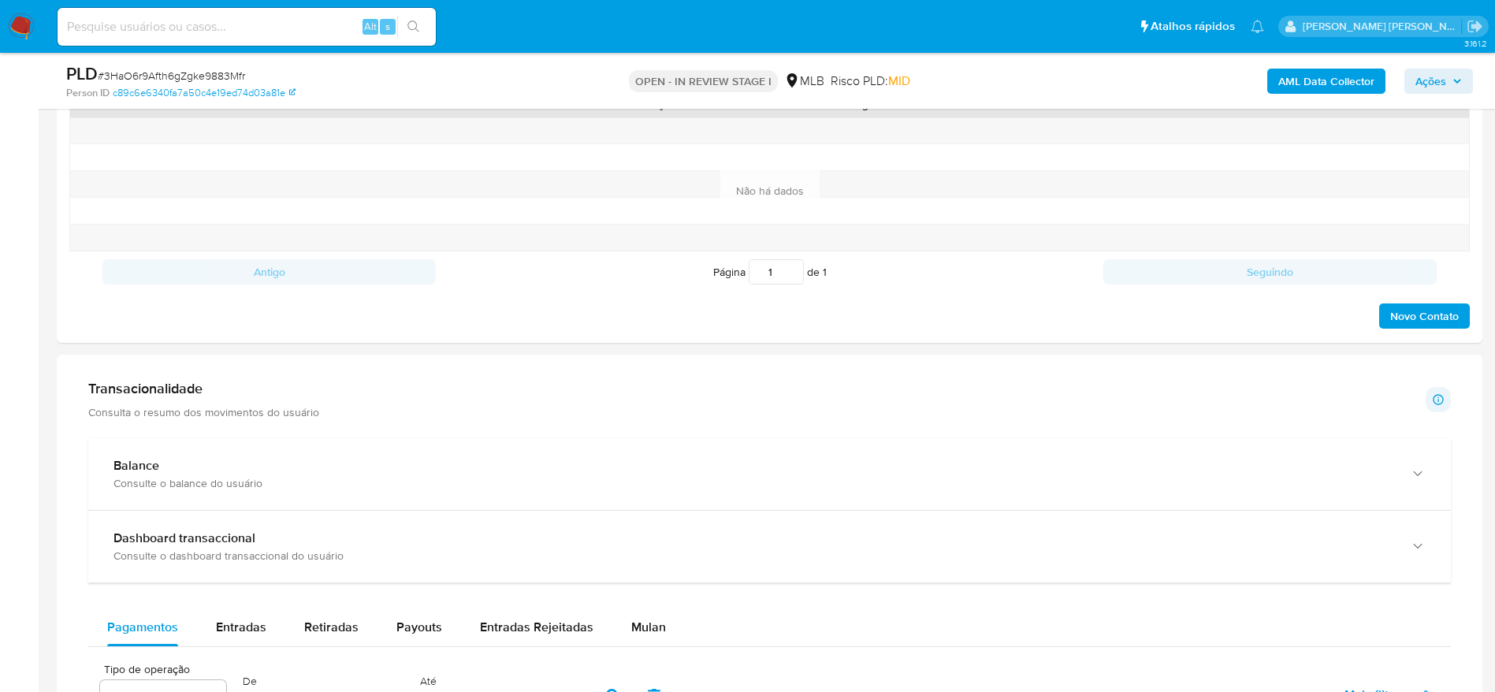
scroll to position [817, 0]
click at [638, 627] on span "Mulan" at bounding box center [648, 627] width 35 height 18
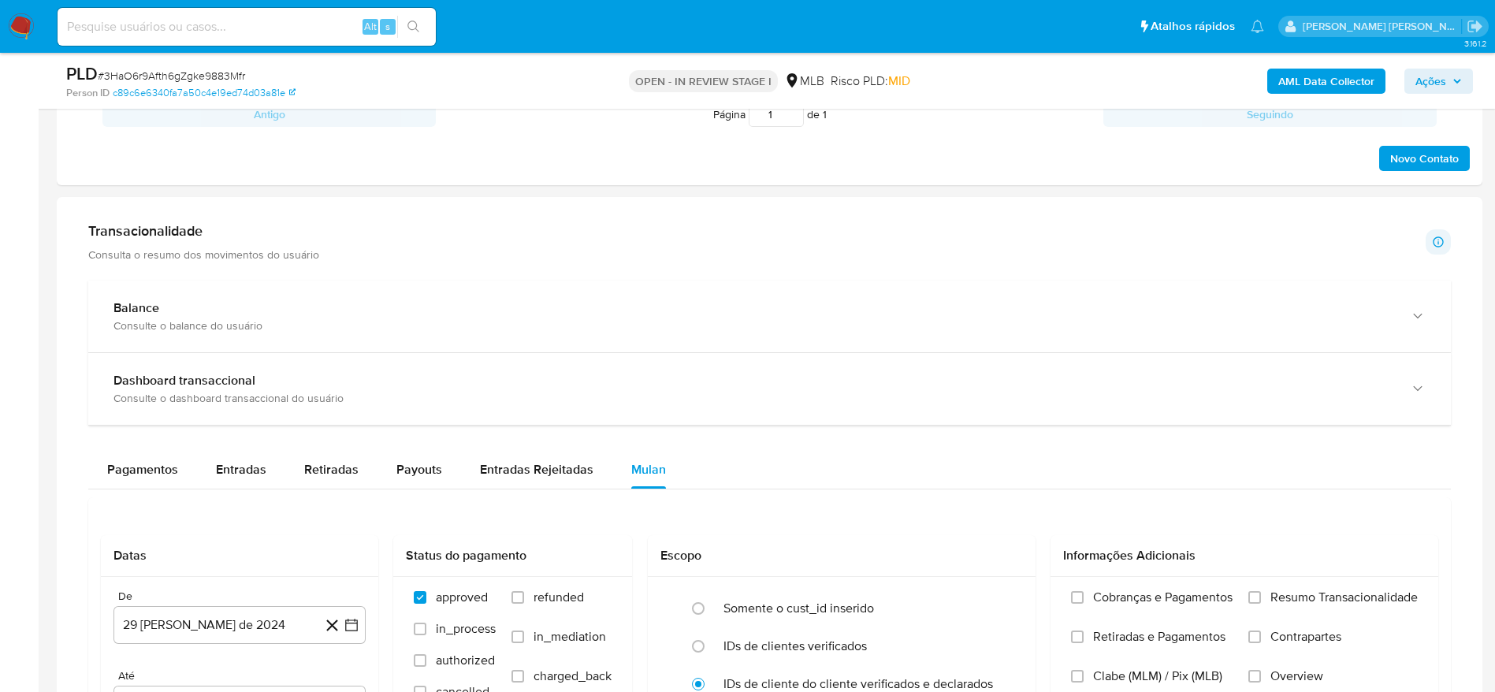
scroll to position [1182, 0]
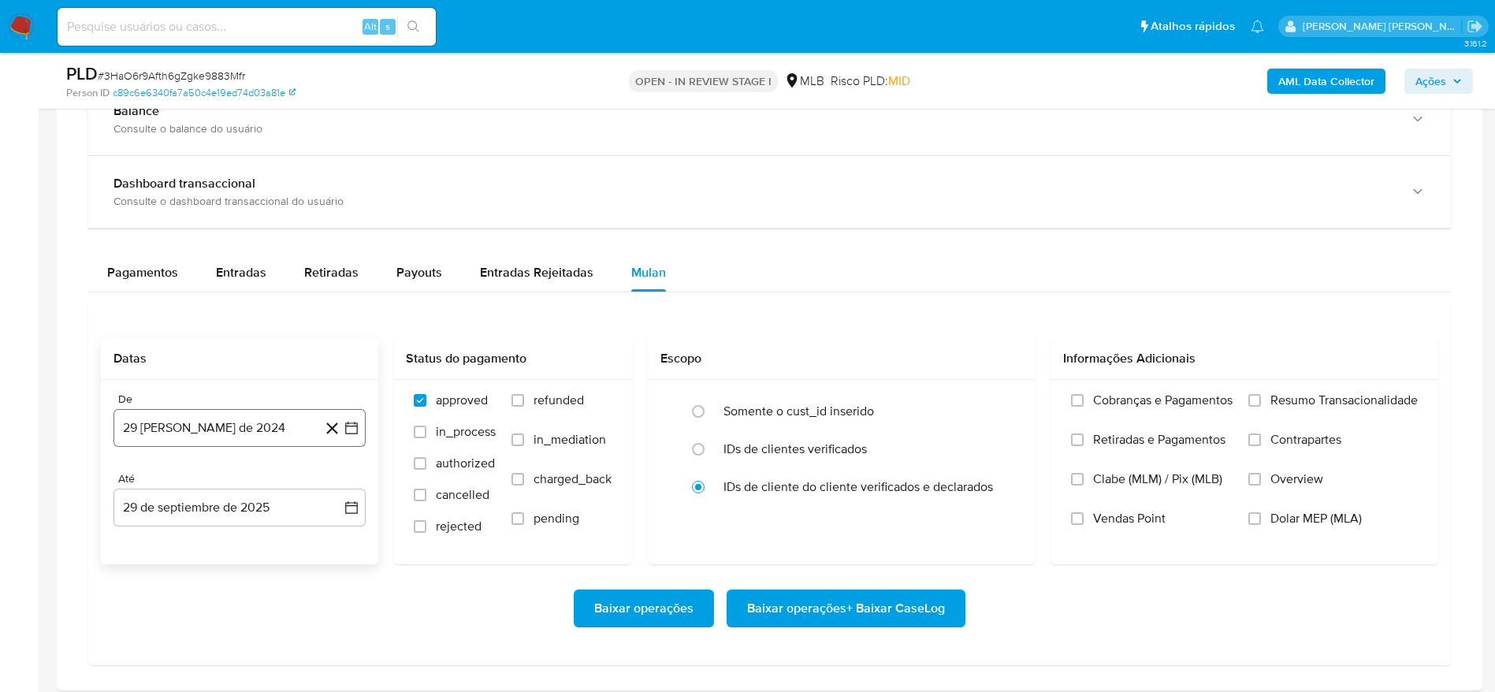
click at [216, 419] on button "29 [PERSON_NAME] de 2024" at bounding box center [240, 428] width 252 height 38
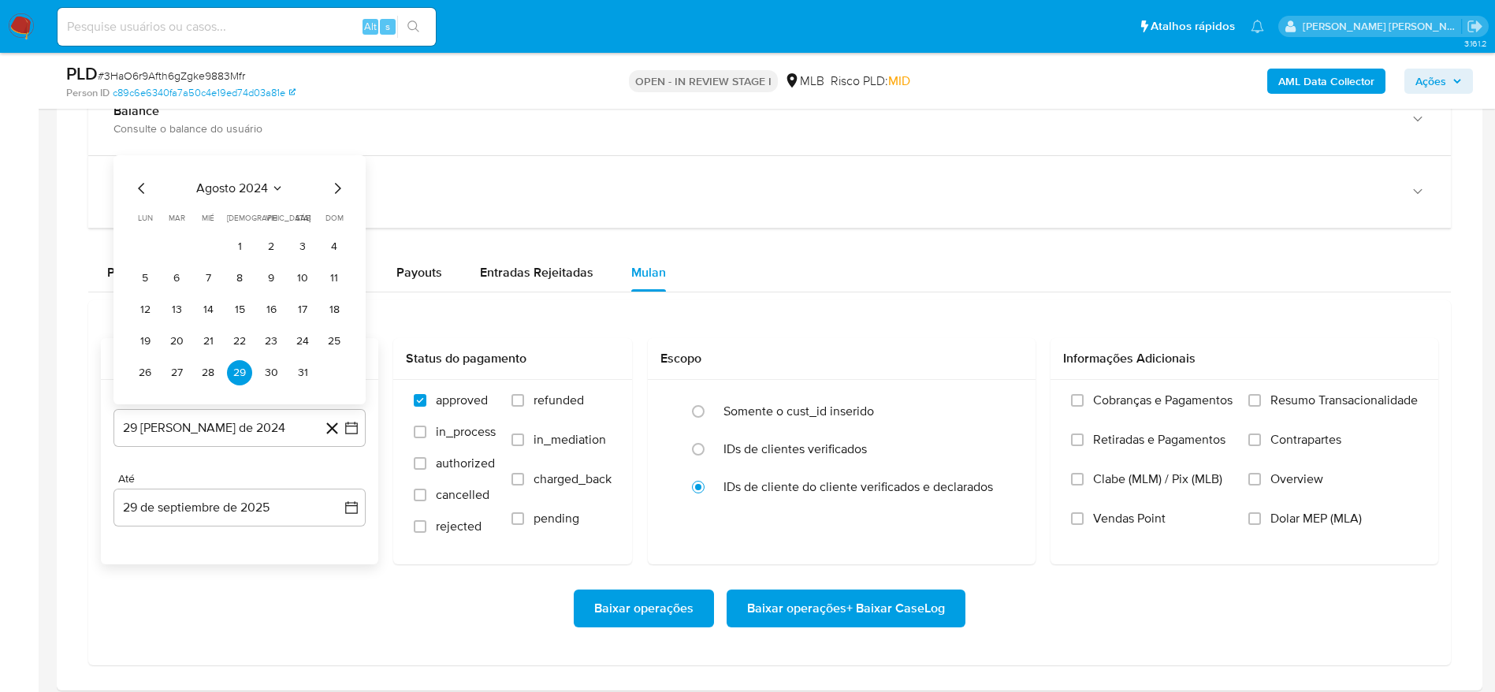
click at [277, 189] on icon "Seleccionar mes y año" at bounding box center [277, 188] width 7 height 4
click at [333, 166] on icon "Año siguiente" at bounding box center [335, 170] width 6 height 11
click at [233, 314] on span "ago" at bounding box center [239, 316] width 20 height 13
click at [262, 249] on button "1" at bounding box center [271, 246] width 25 height 25
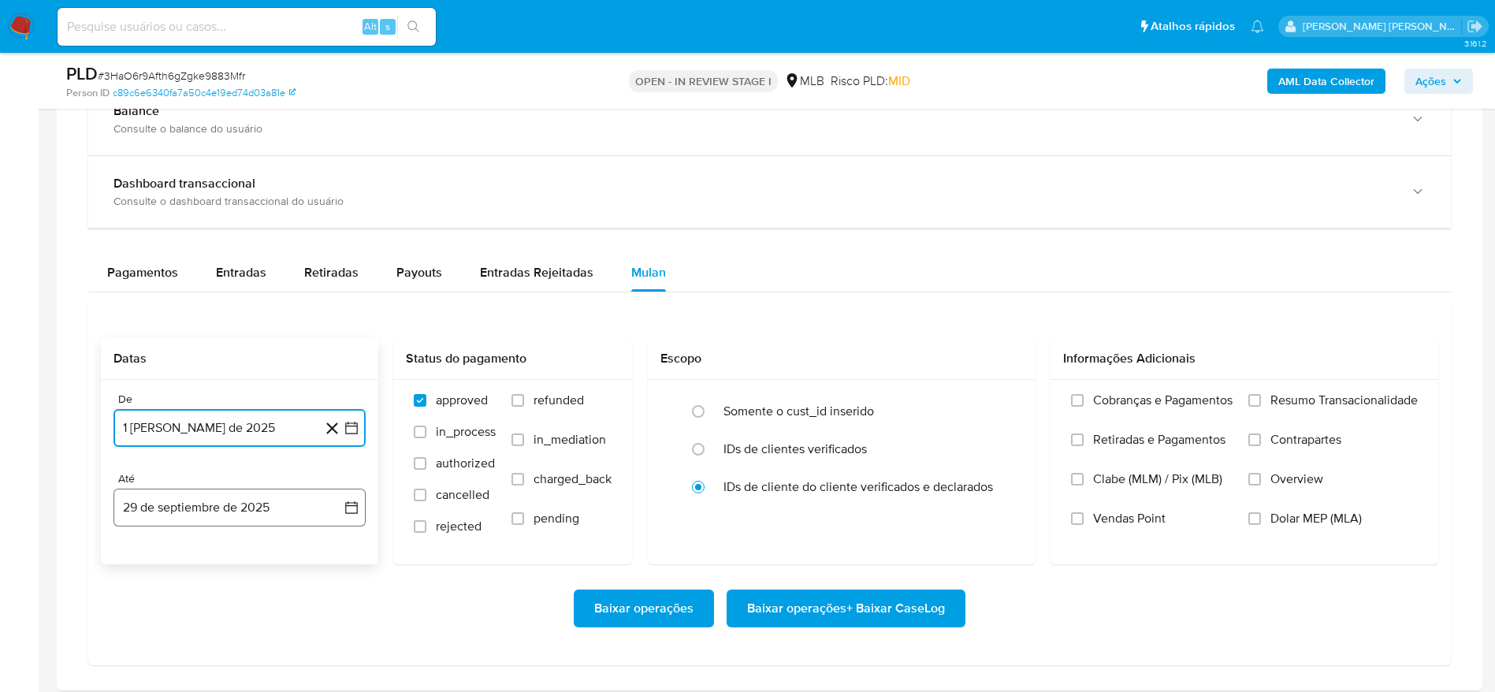
click at [209, 511] on button "29 de septiembre de 2025" at bounding box center [240, 508] width 252 height 38
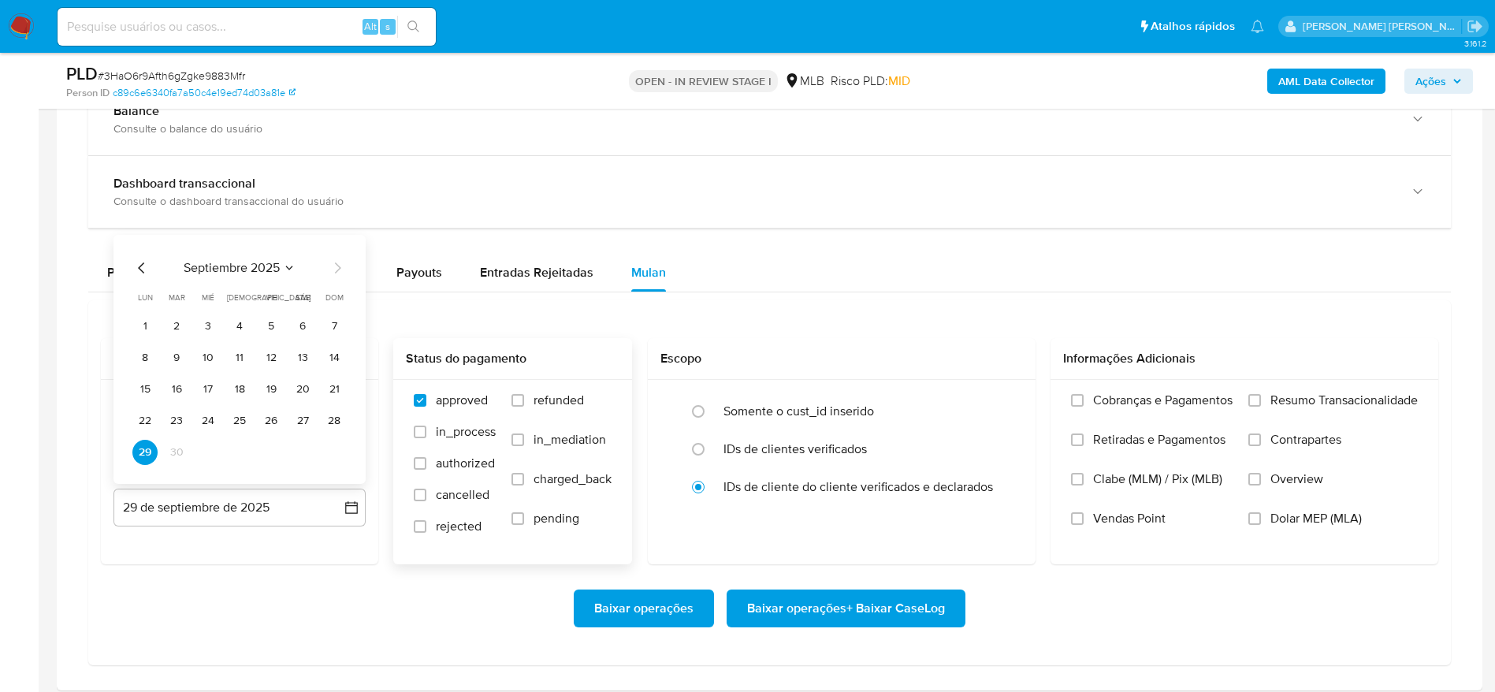
drag, startPoint x: 331, startPoint y: 419, endPoint x: 542, endPoint y: 399, distance: 211.5
click at [333, 419] on button "28" at bounding box center [334, 420] width 25 height 25
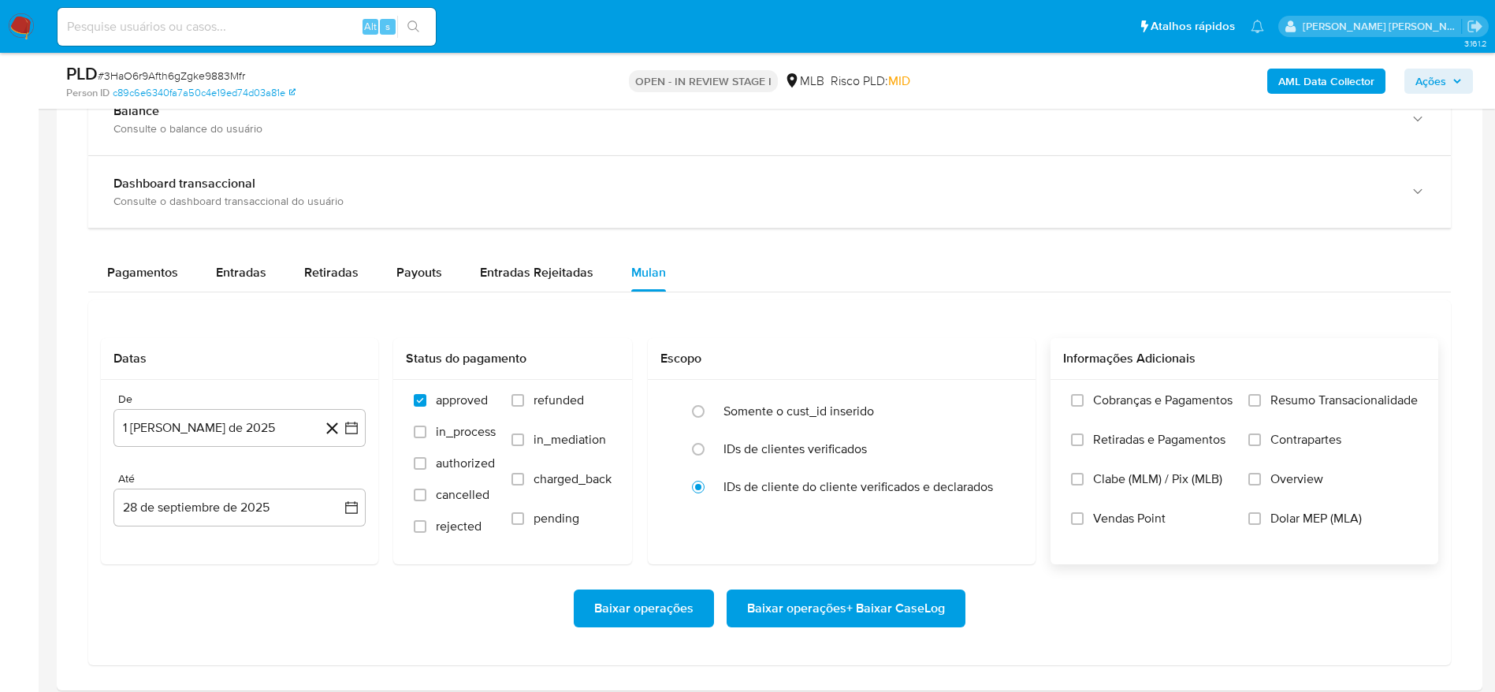
click at [1346, 397] on span "Resumo Transacionalidade" at bounding box center [1344, 401] width 147 height 16
click at [1261, 397] on input "Resumo Transacionalidade" at bounding box center [1255, 400] width 13 height 13
click at [931, 613] on span "Baixar operações + Baixar CaseLog" at bounding box center [846, 608] width 198 height 35
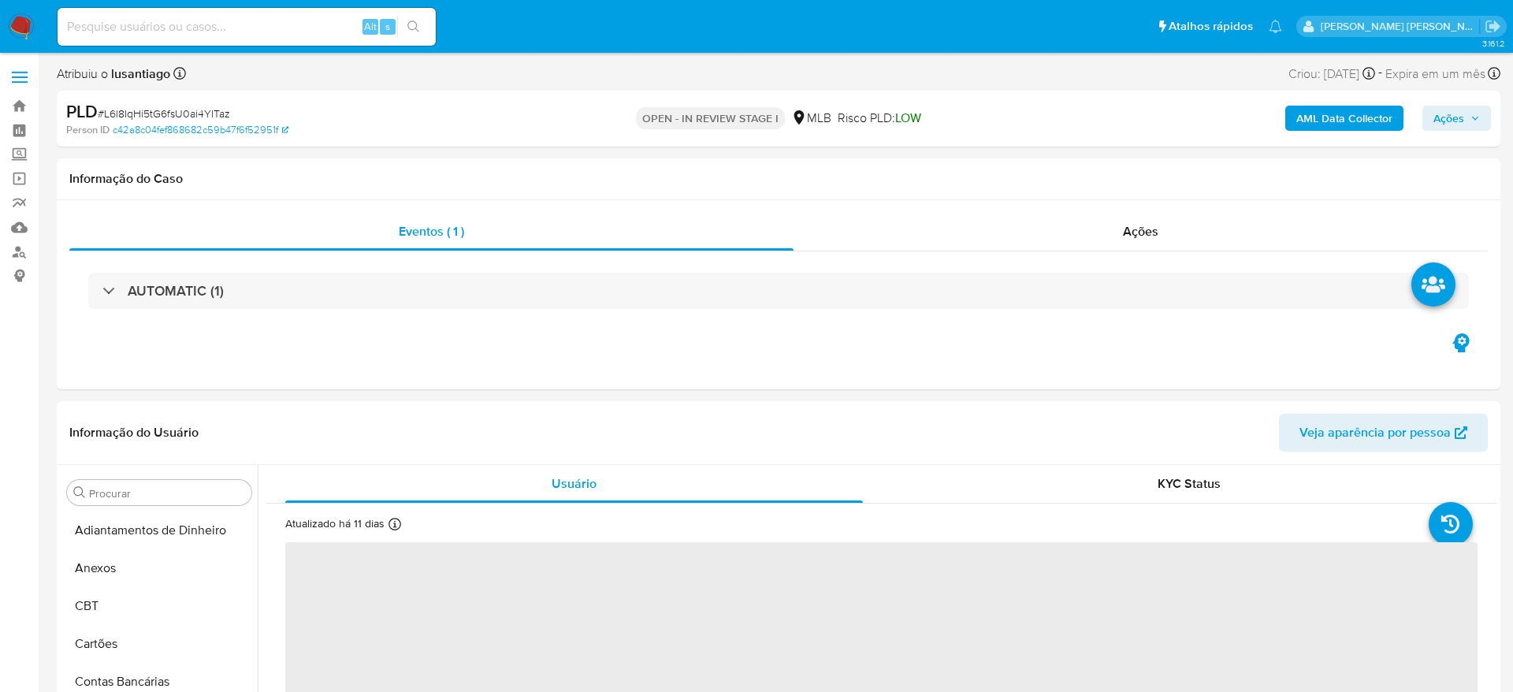
select select "10"
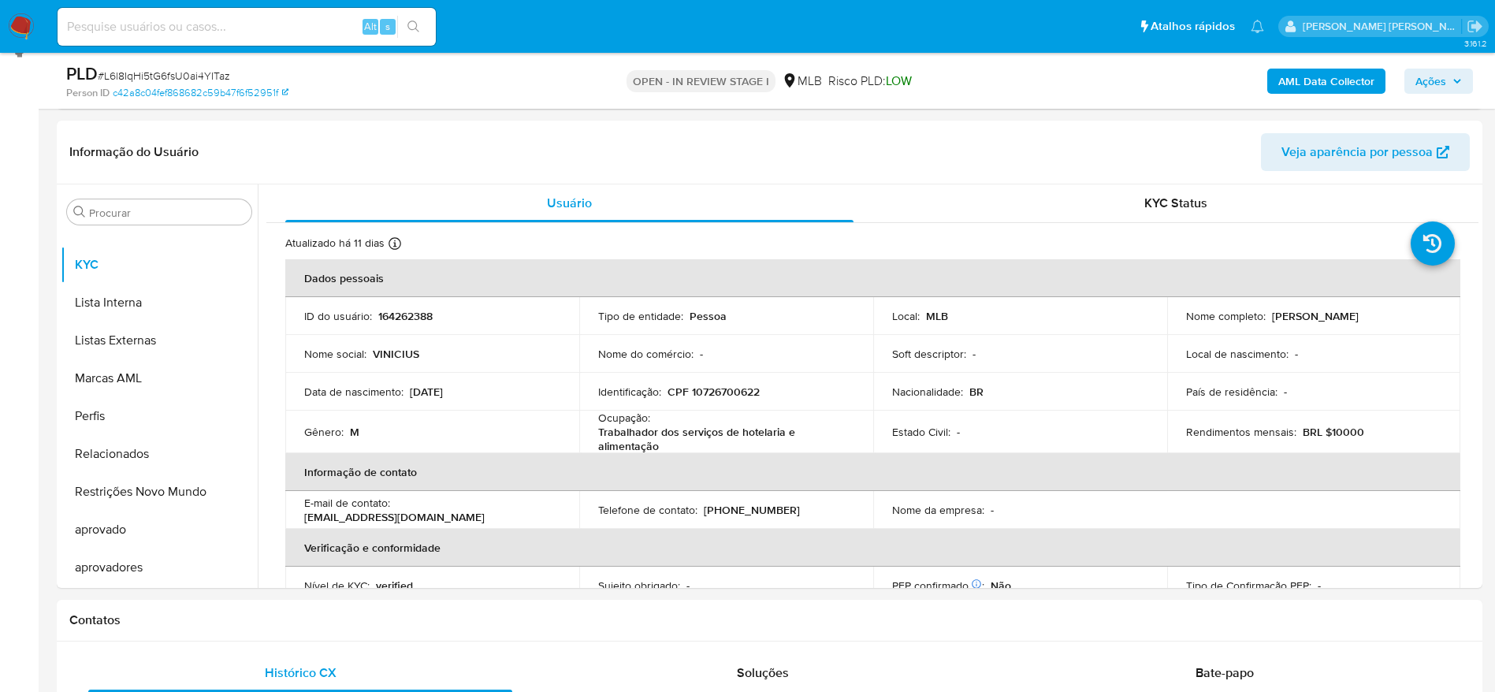
scroll to position [828, 0]
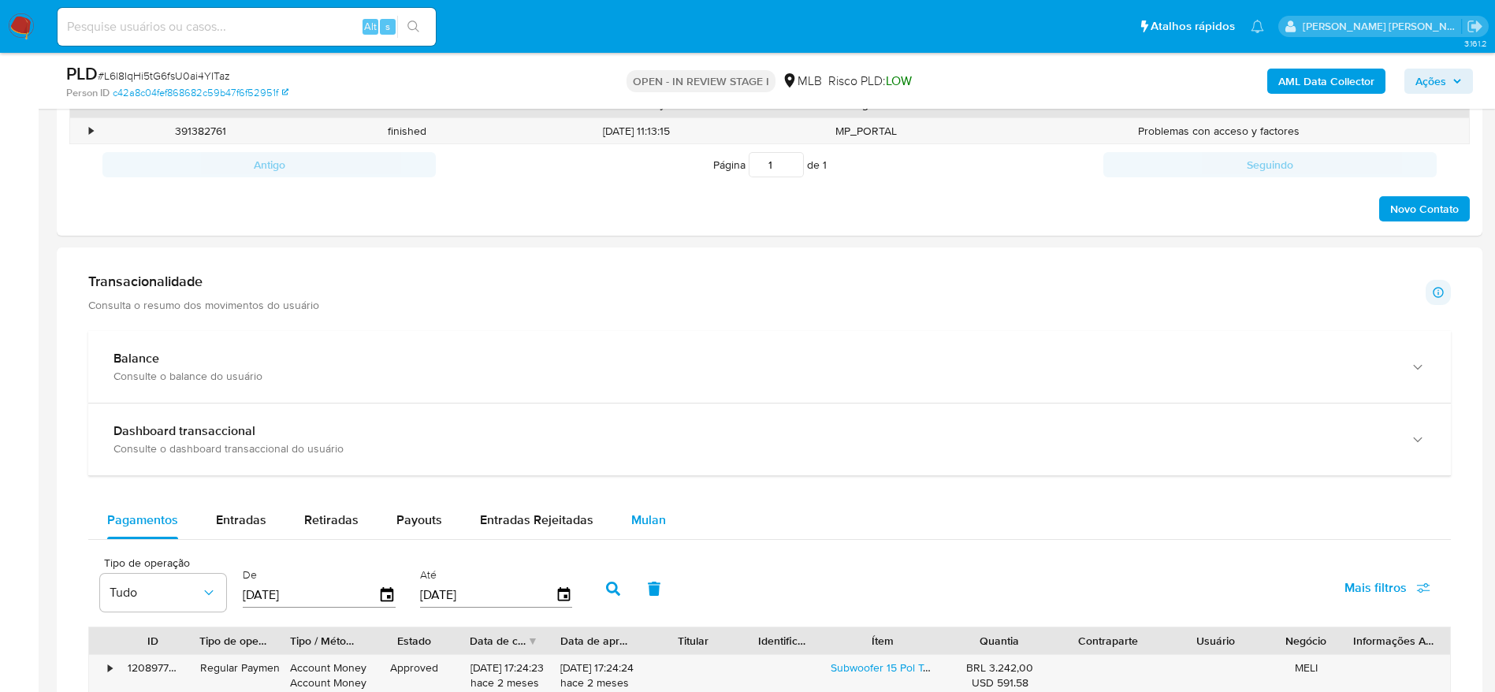
click at [640, 533] on div "Mulan" at bounding box center [648, 520] width 35 height 38
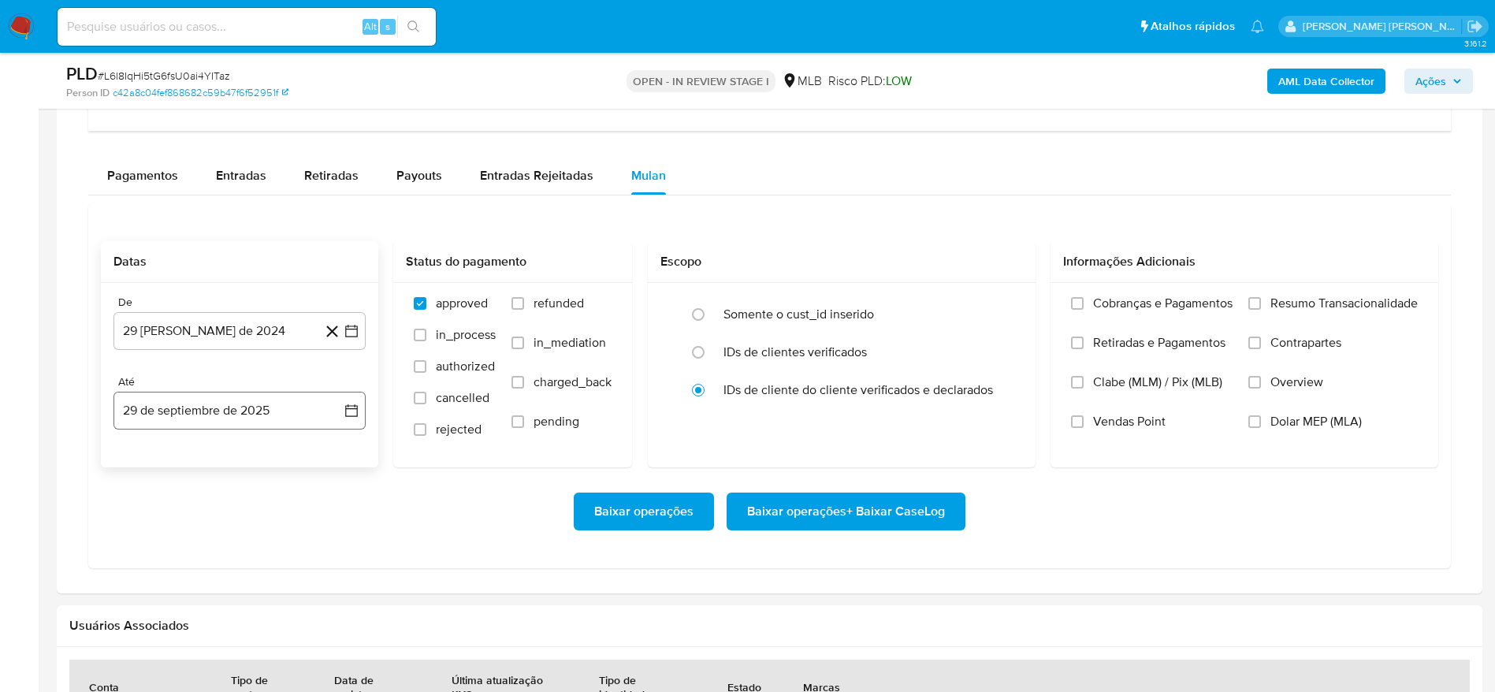
scroll to position [1182, 0]
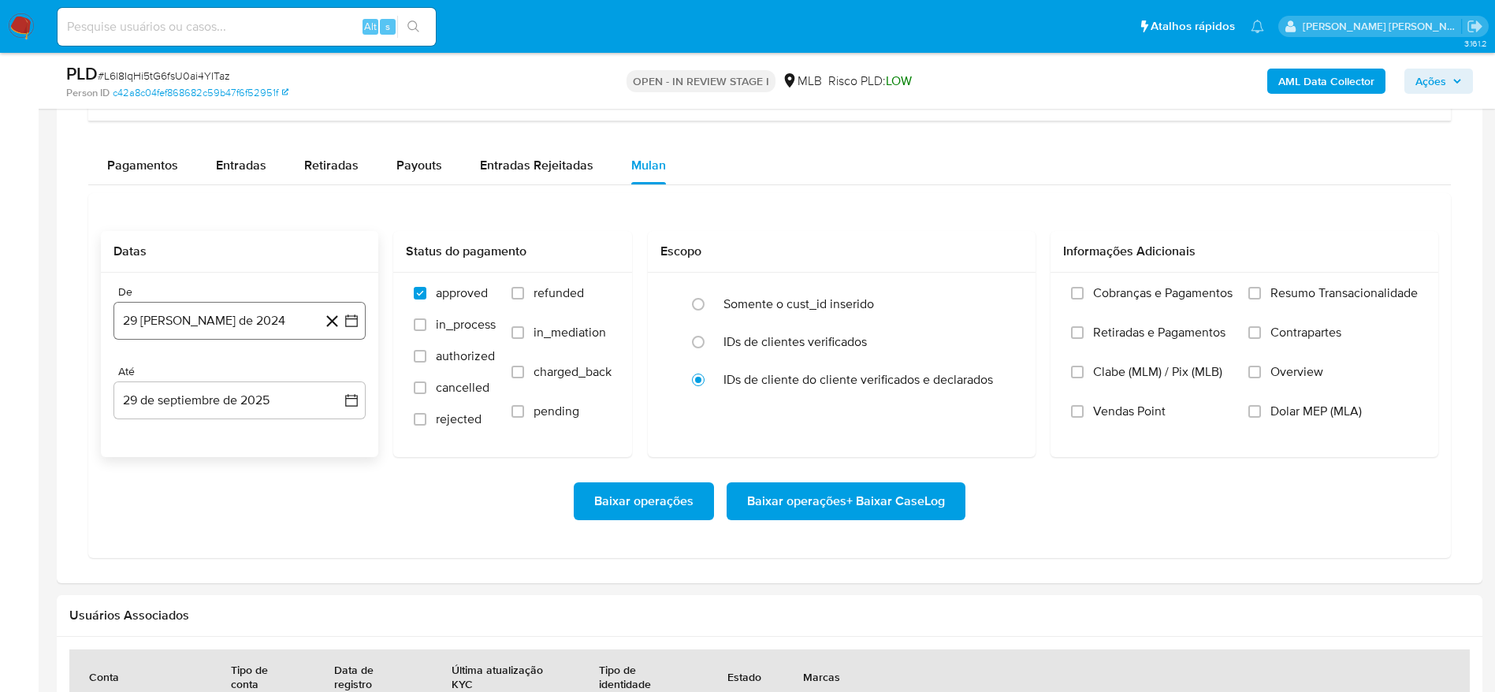
click at [266, 333] on button "29 [PERSON_NAME] de 2024" at bounding box center [240, 321] width 252 height 38
click at [238, 379] on span "agosto 2024" at bounding box center [232, 378] width 72 height 16
click at [338, 378] on icon "Año siguiente" at bounding box center [334, 377] width 19 height 19
click at [248, 531] on button "ago" at bounding box center [238, 523] width 44 height 25
click at [269, 434] on button "1" at bounding box center [271, 435] width 25 height 25
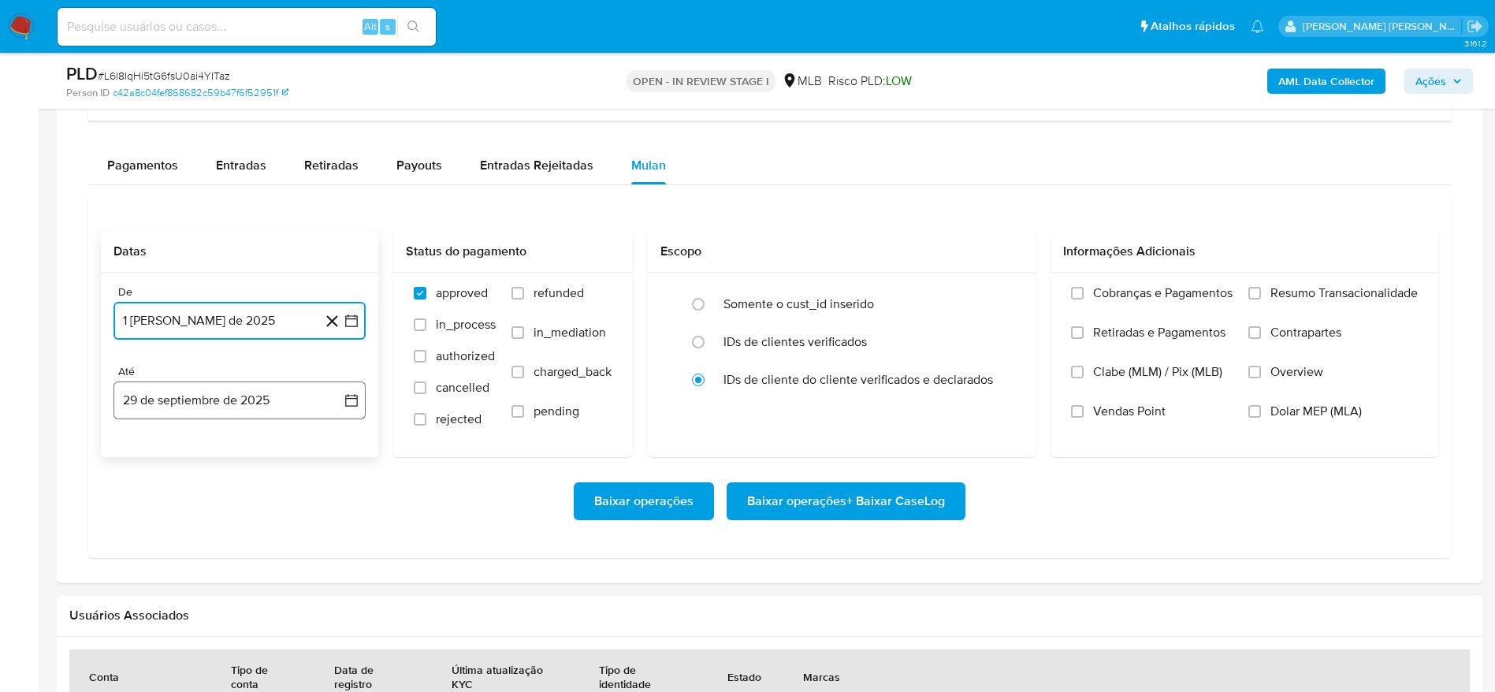
click at [216, 408] on button "29 de septiembre de 2025" at bounding box center [240, 401] width 252 height 38
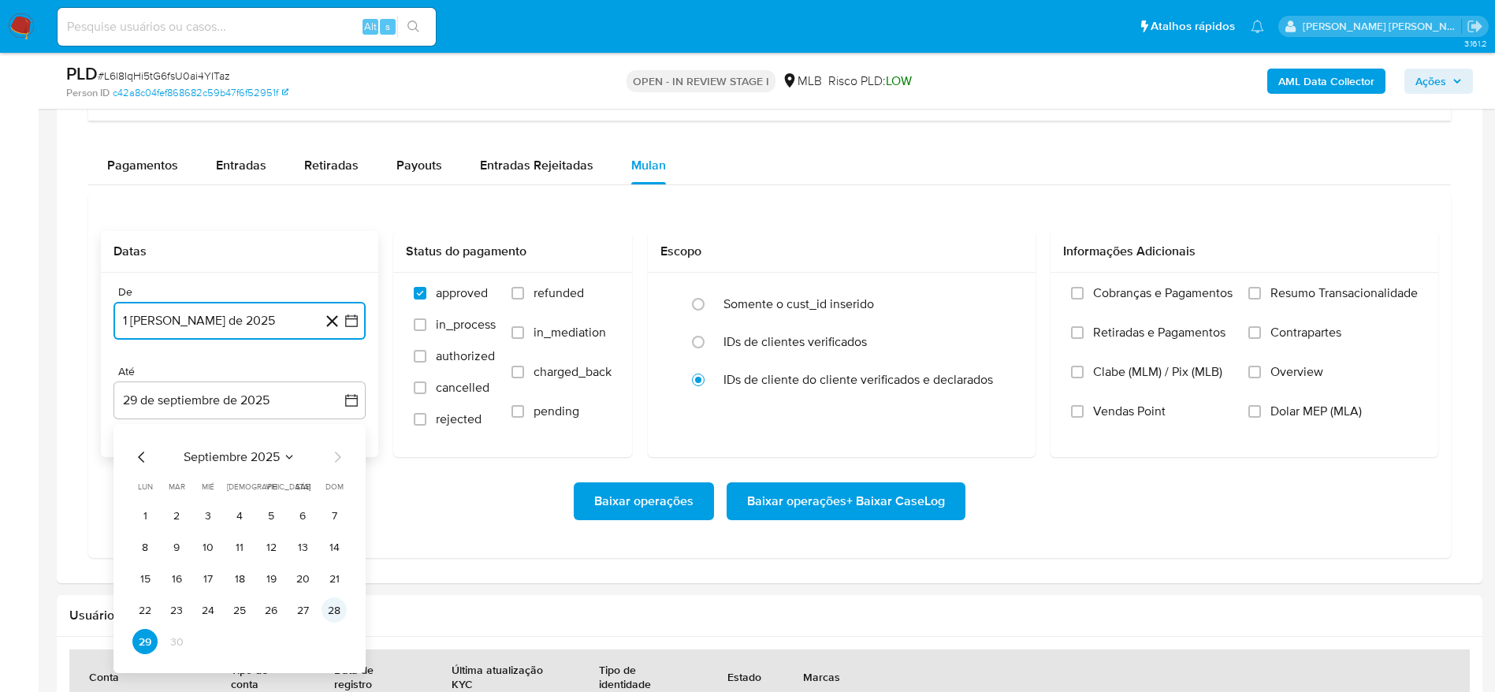
click at [329, 601] on button "28" at bounding box center [334, 610] width 25 height 25
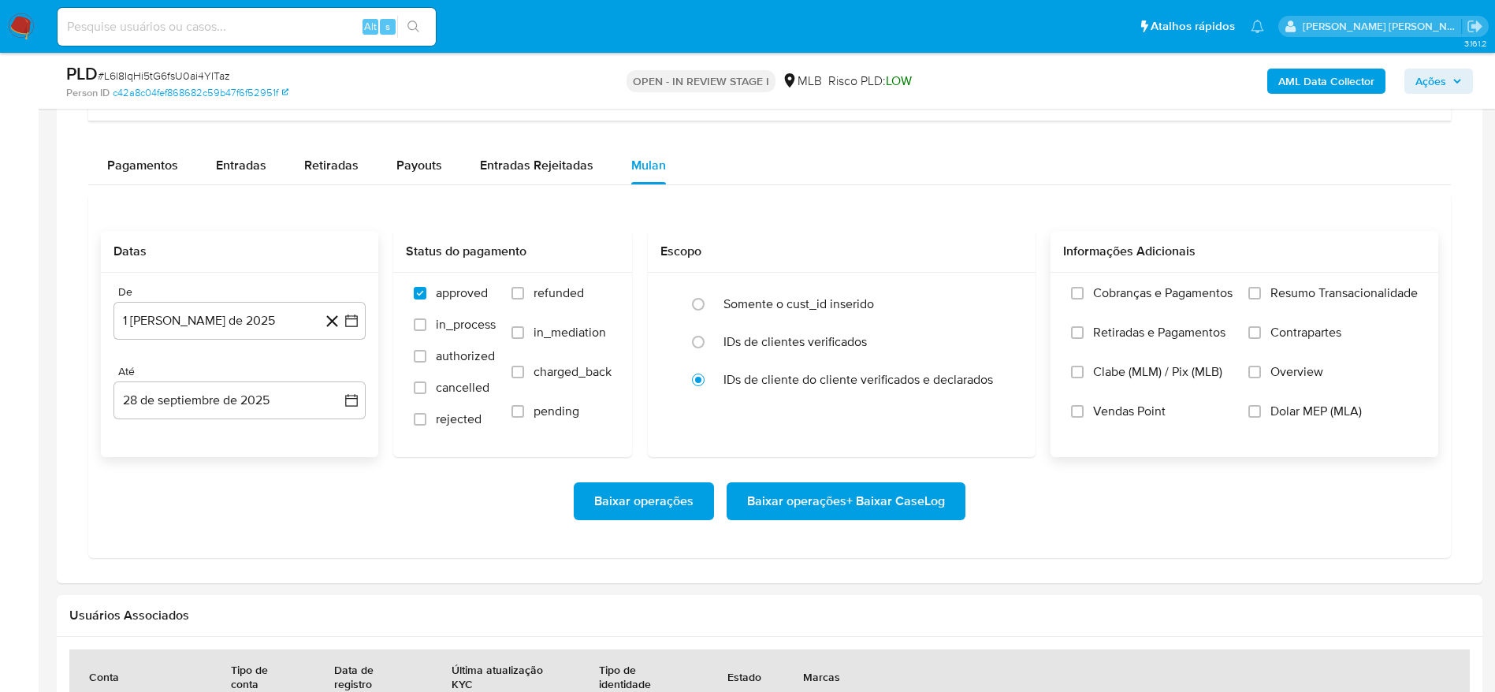
click at [1282, 285] on span "Resumo Transacionalidade" at bounding box center [1344, 293] width 147 height 16
click at [1261, 287] on input "Resumo Transacionalidade" at bounding box center [1255, 293] width 13 height 13
click at [850, 501] on span "Baixar operações + Baixar CaseLog" at bounding box center [846, 501] width 198 height 35
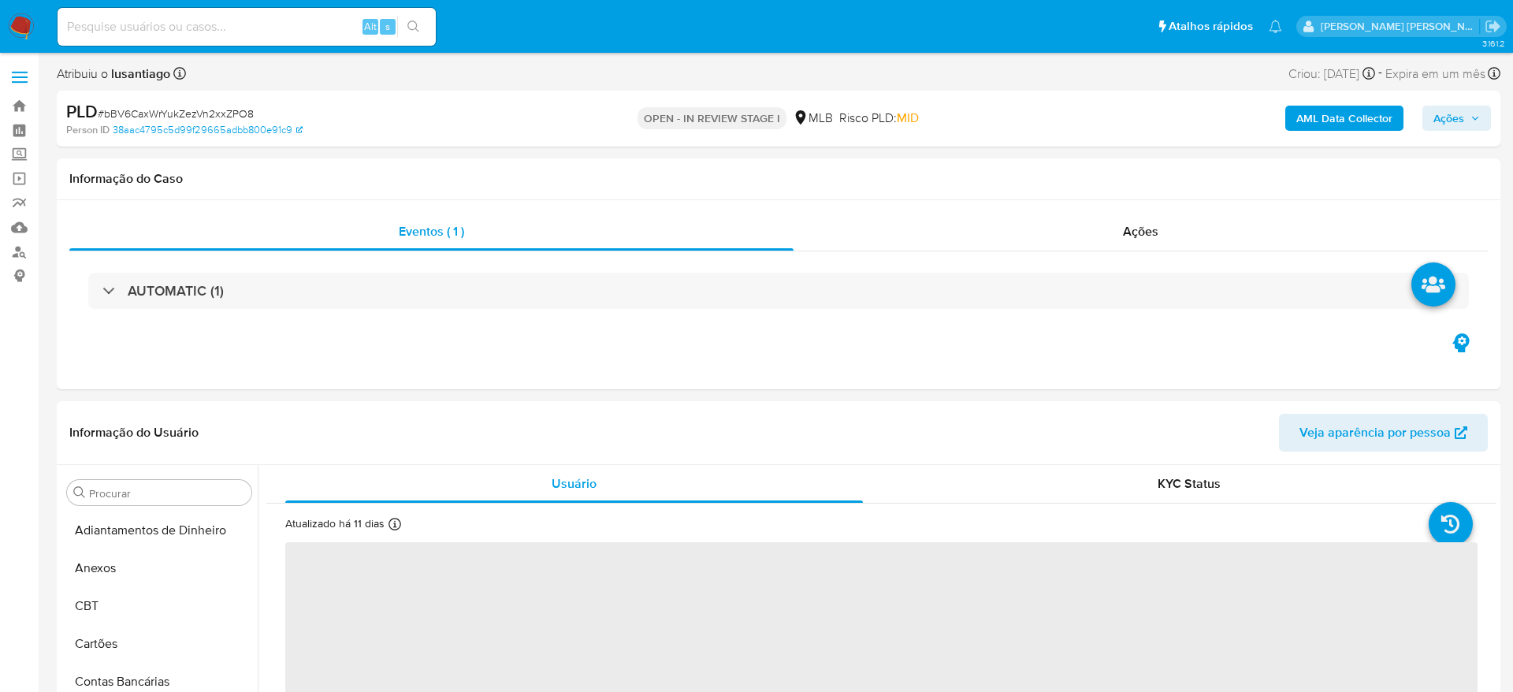
select select "10"
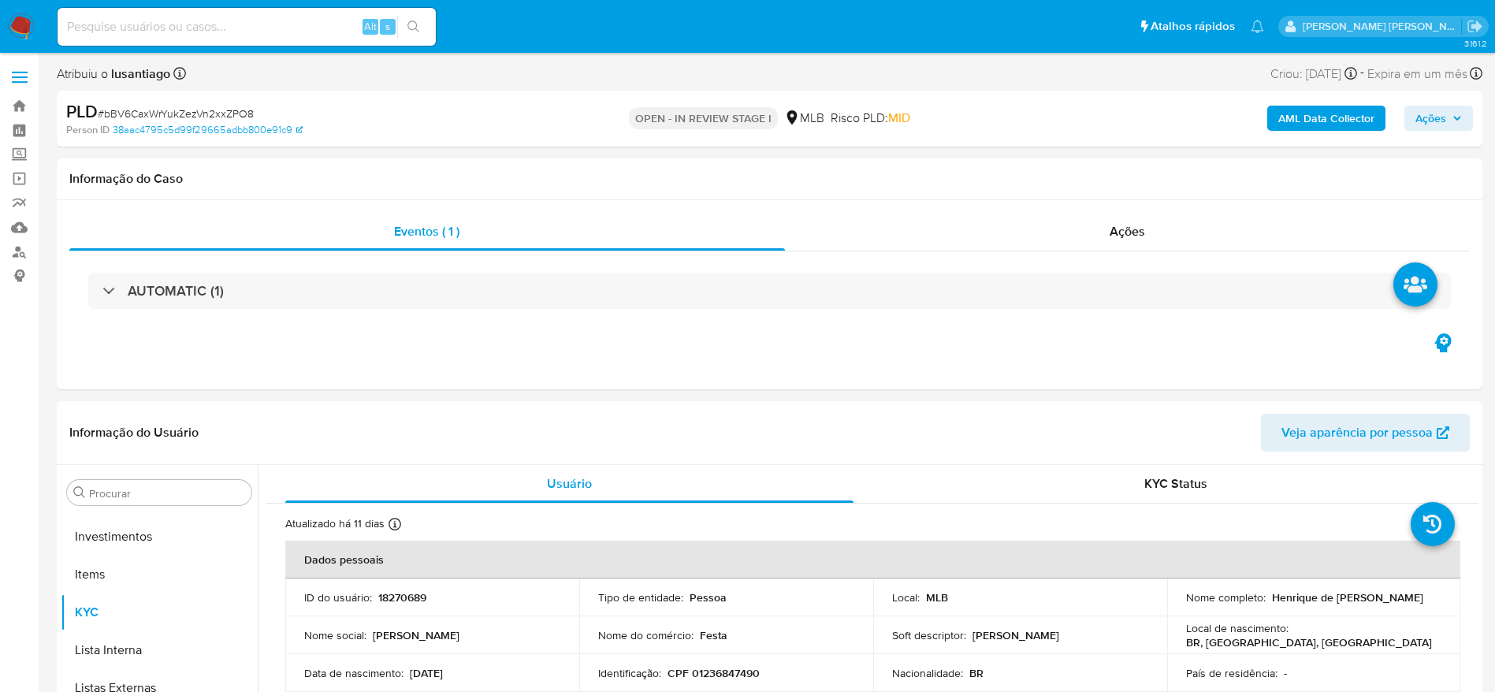
scroll to position [817, 0]
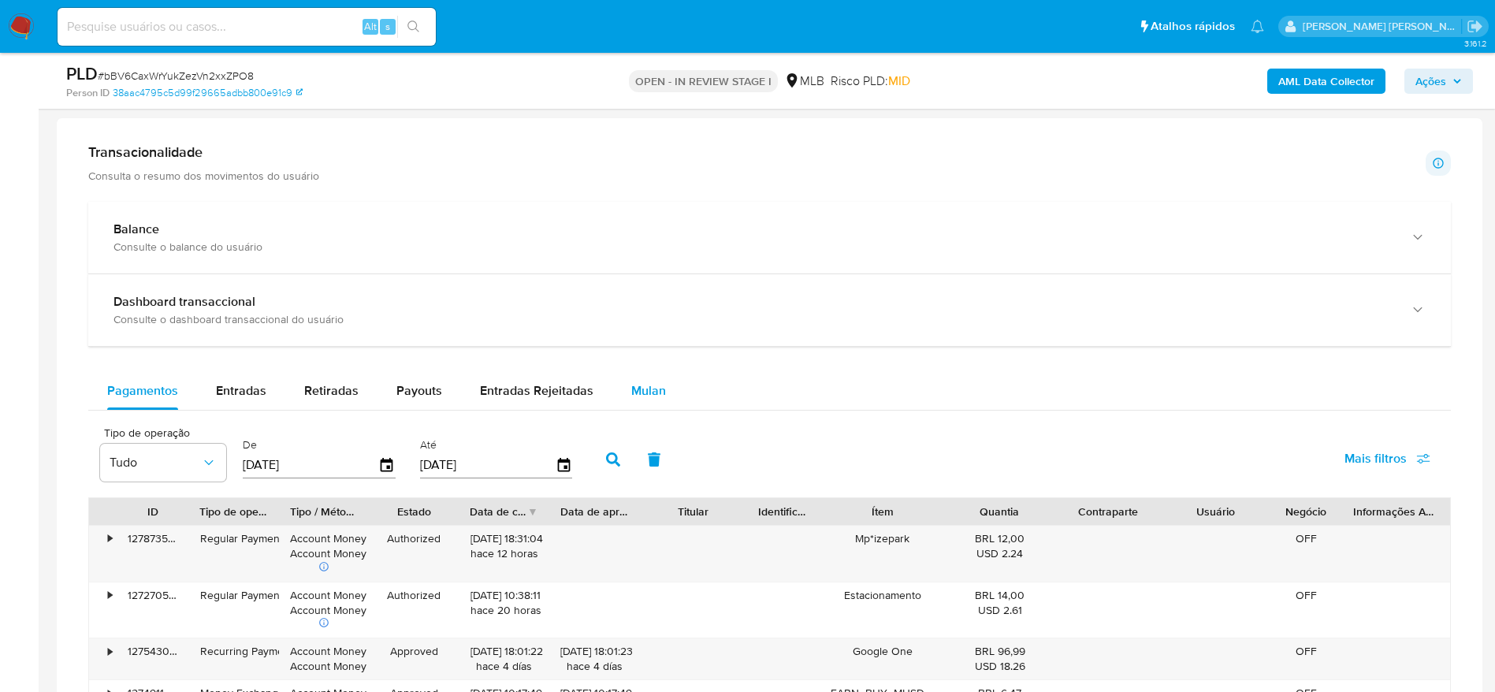
click at [635, 388] on span "Mulan" at bounding box center [648, 391] width 35 height 18
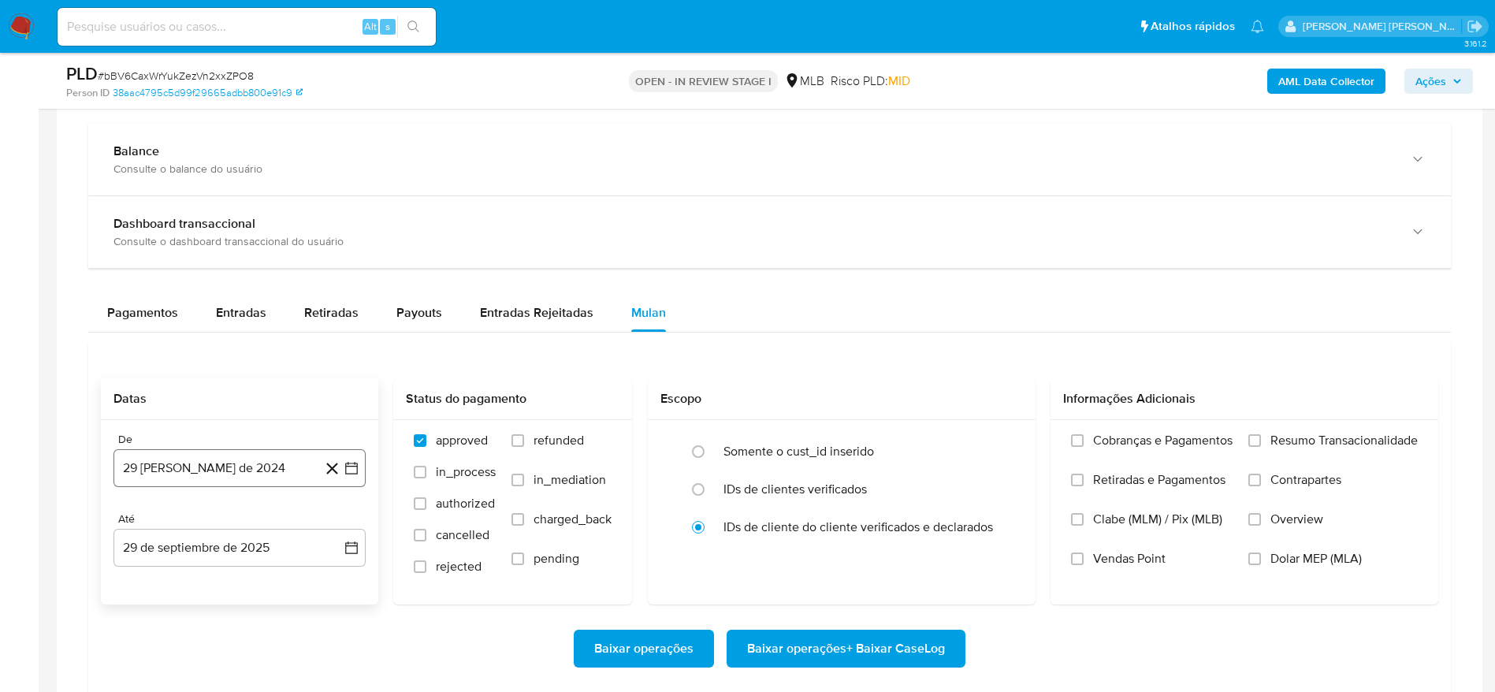
scroll to position [1301, 0]
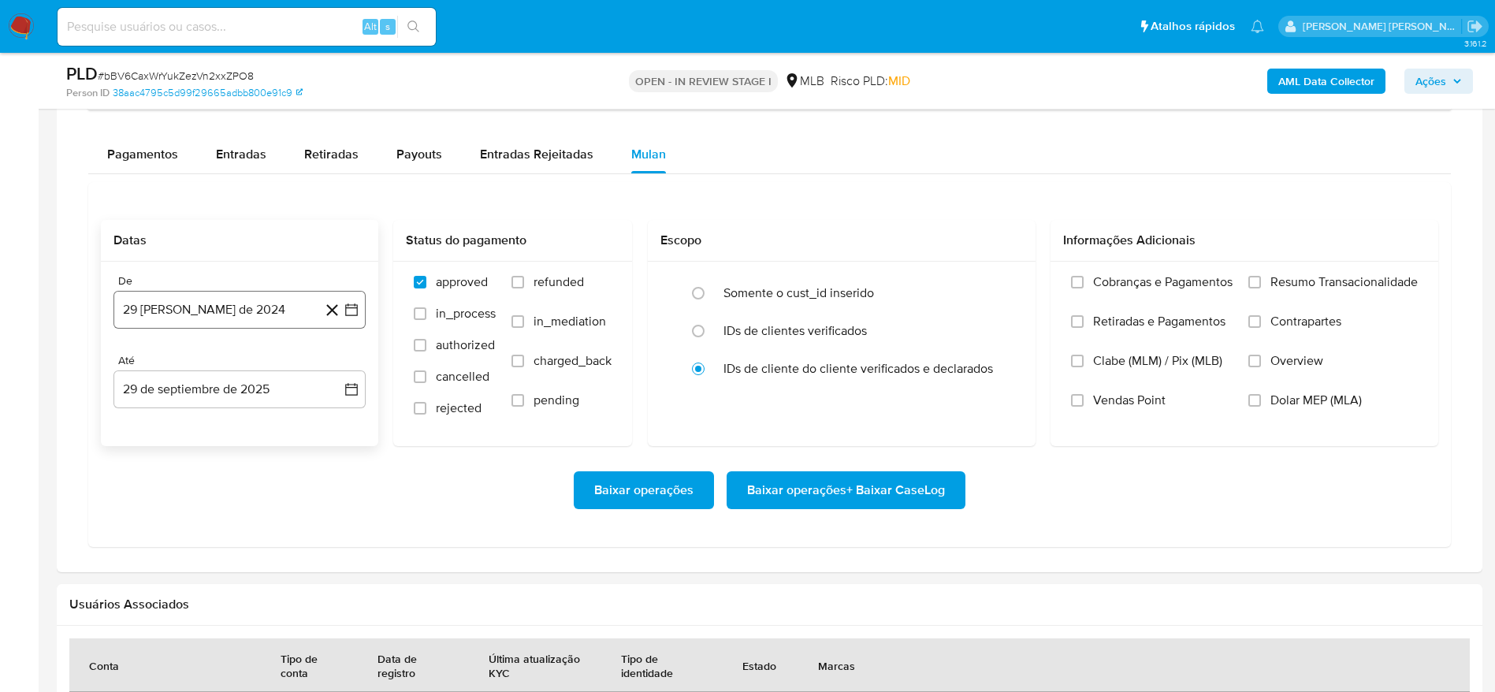
drag, startPoint x: 244, startPoint y: 292, endPoint x: 233, endPoint y: 314, distance: 24.7
click at [237, 308] on button "29 [PERSON_NAME] de 2024" at bounding box center [240, 310] width 252 height 38
click at [244, 369] on span "agosto 2024" at bounding box center [232, 367] width 72 height 16
click at [325, 369] on icon "Año siguiente" at bounding box center [334, 366] width 19 height 19
click at [242, 513] on span "ago" at bounding box center [239, 512] width 20 height 13
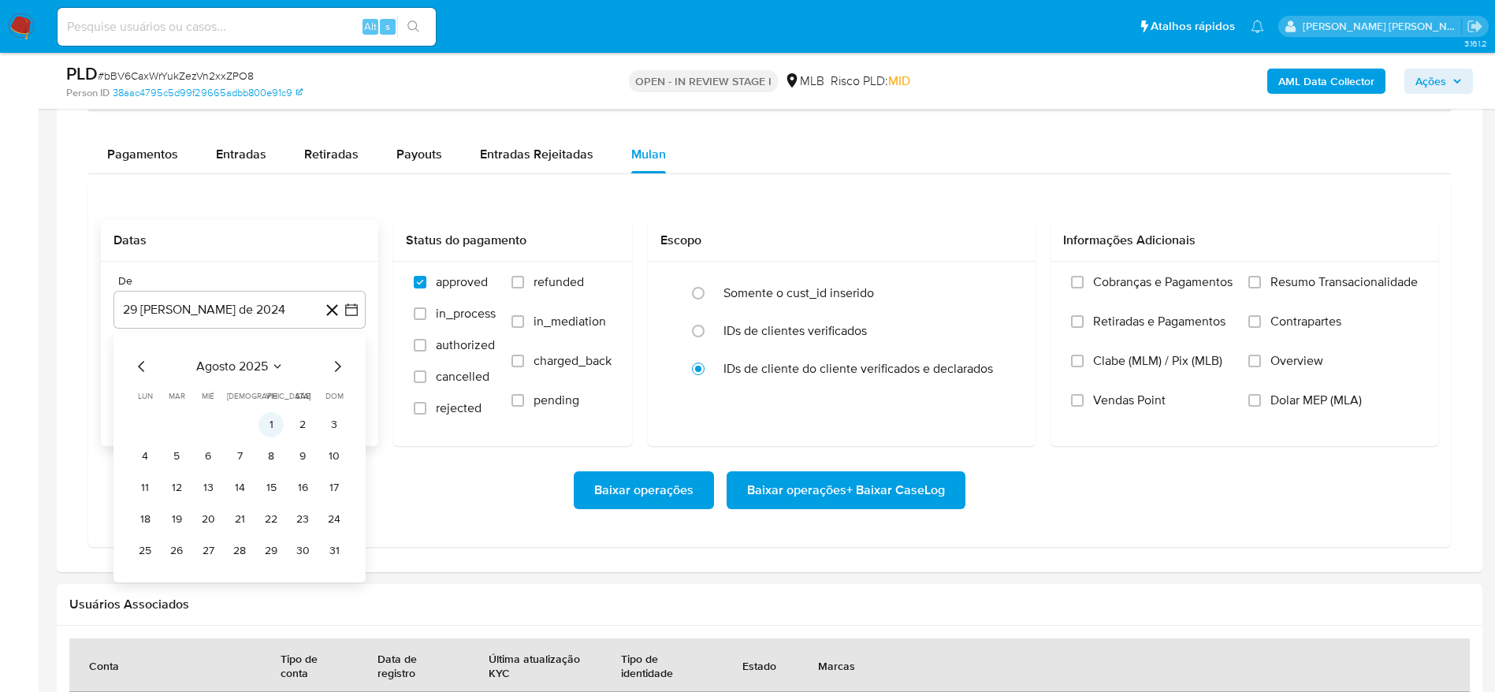
click at [267, 433] on button "1" at bounding box center [271, 424] width 25 height 25
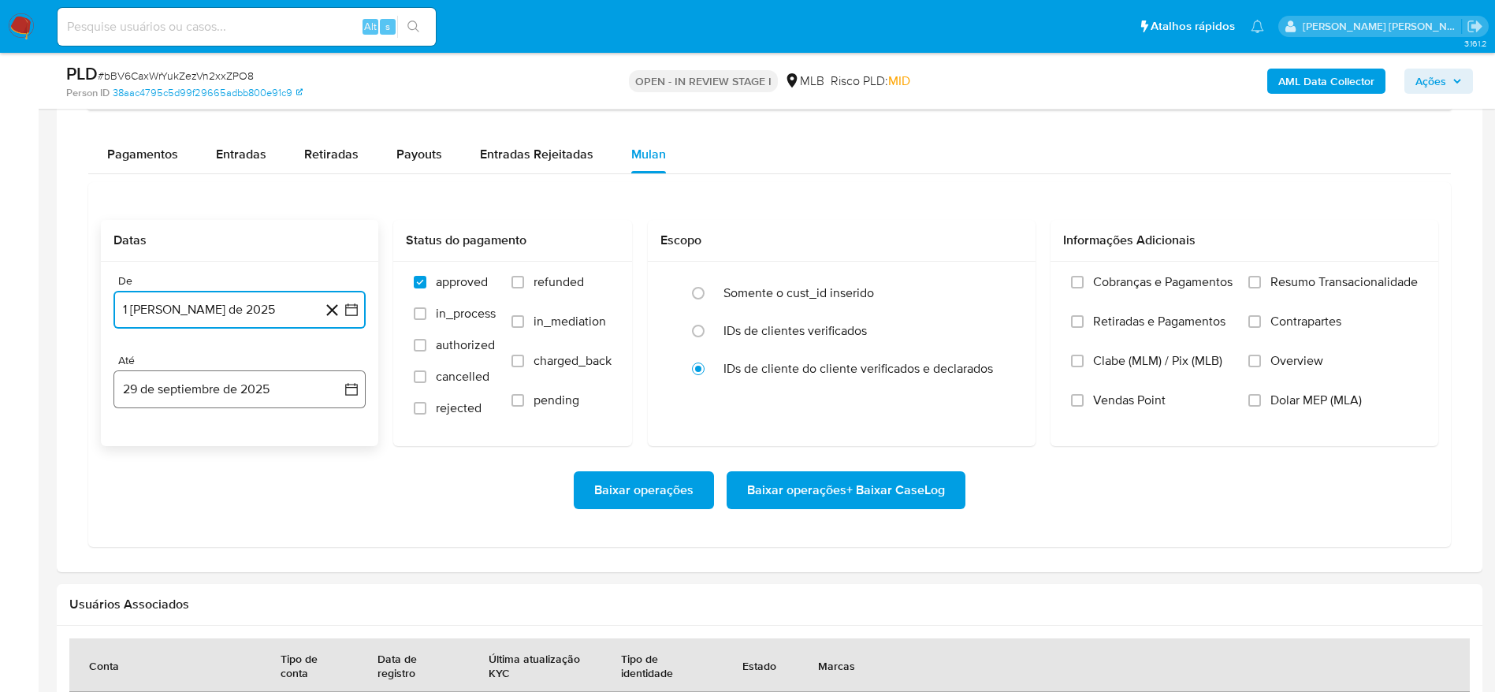
click at [214, 369] on div "Até 29 de septiembre de 2025 29-09-2025" at bounding box center [240, 381] width 252 height 54
click at [213, 385] on button "29 de septiembre de 2025" at bounding box center [240, 389] width 252 height 38
click at [326, 596] on button "28" at bounding box center [334, 598] width 25 height 25
click at [1276, 277] on span "Resumo Transacionalidade" at bounding box center [1344, 282] width 147 height 16
click at [1261, 277] on input "Resumo Transacionalidade" at bounding box center [1255, 282] width 13 height 13
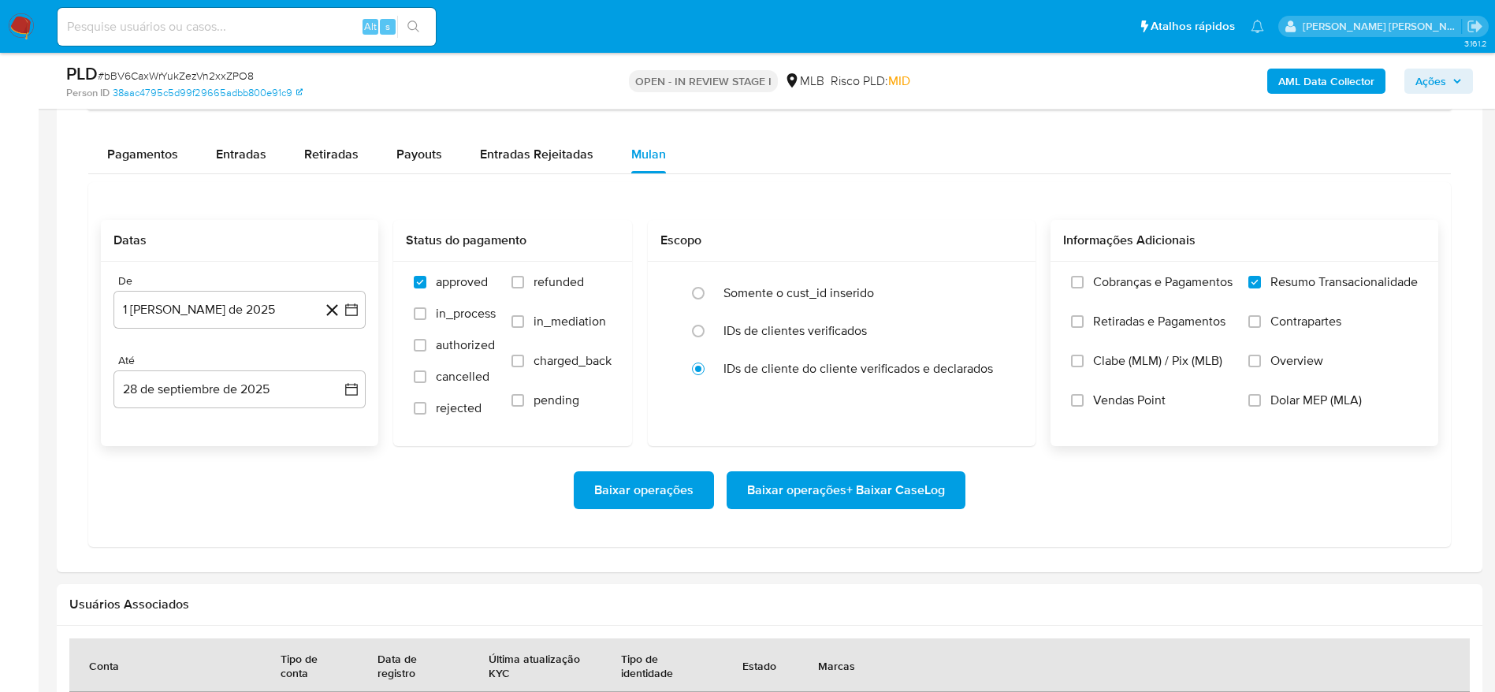
click at [903, 480] on span "Baixar operações + Baixar CaseLog" at bounding box center [846, 490] width 198 height 35
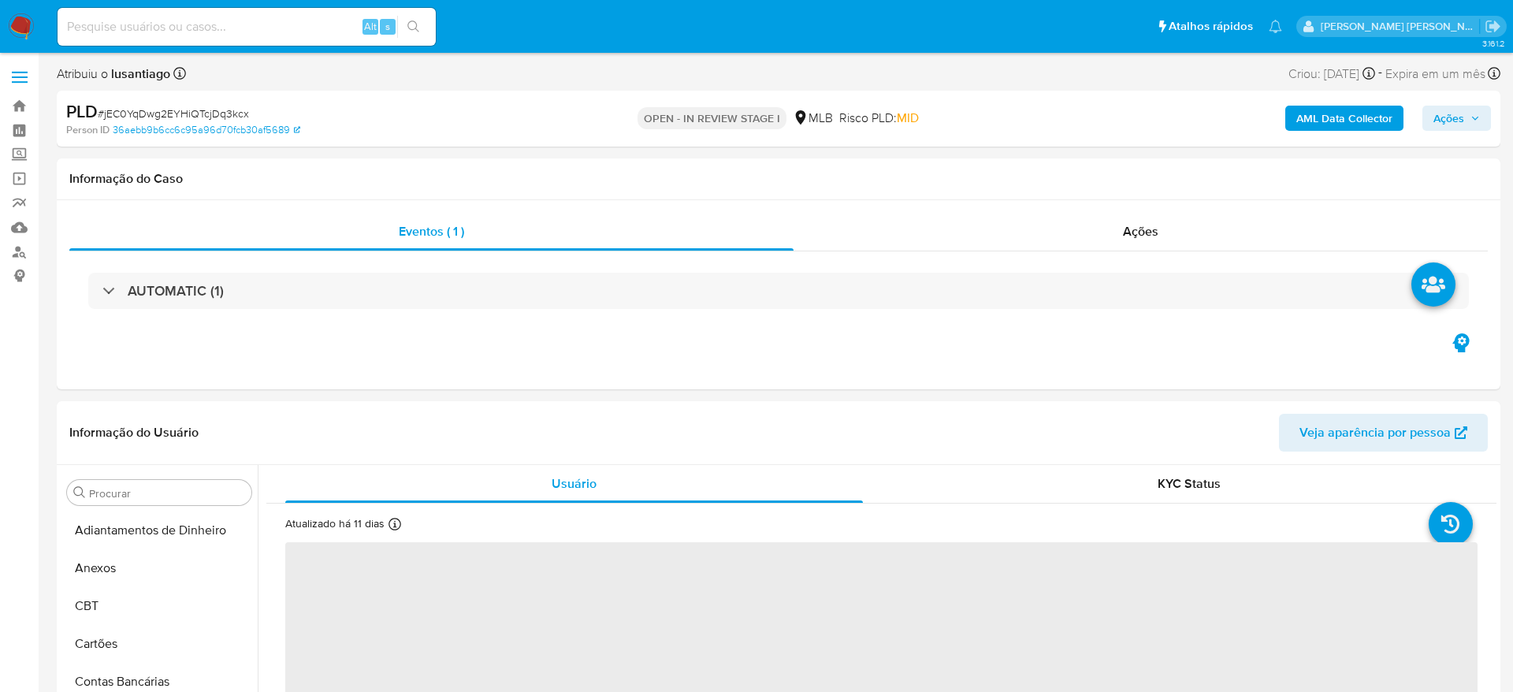
select select "10"
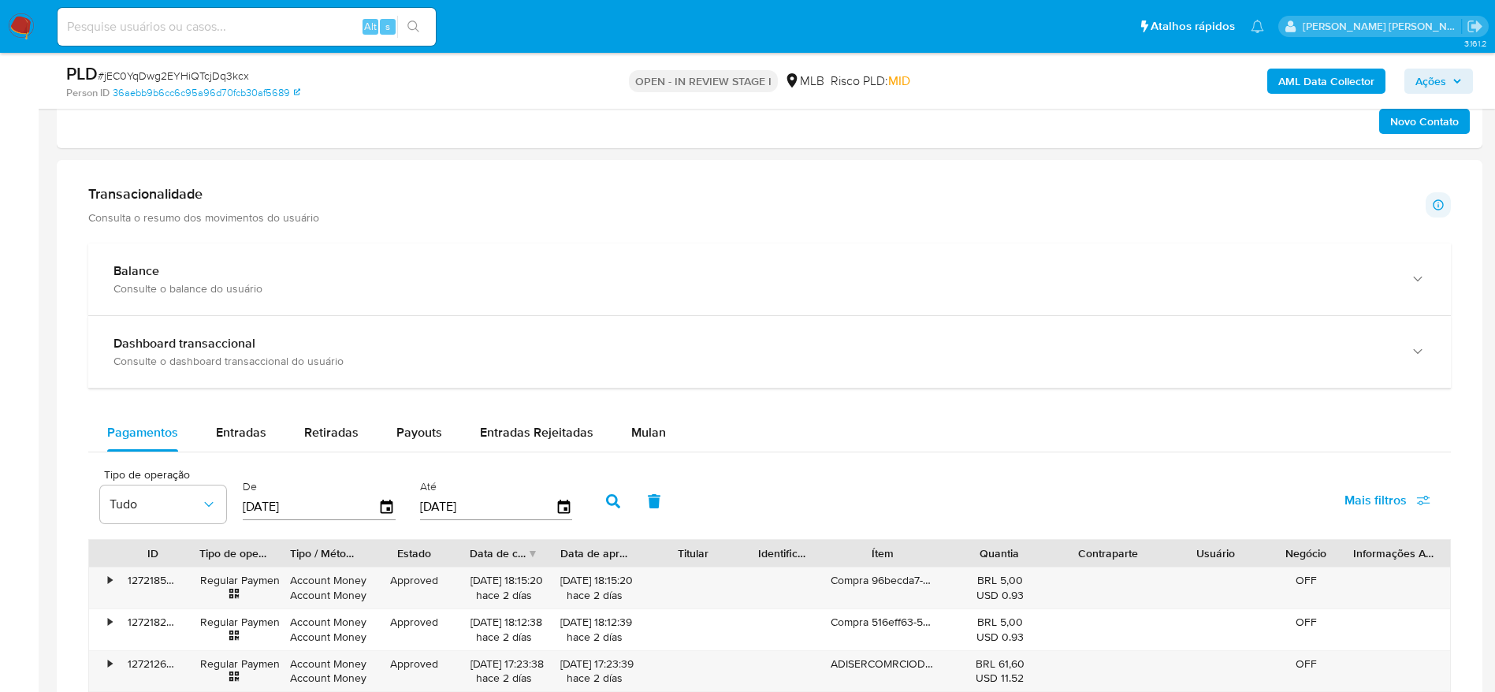
scroll to position [1182, 0]
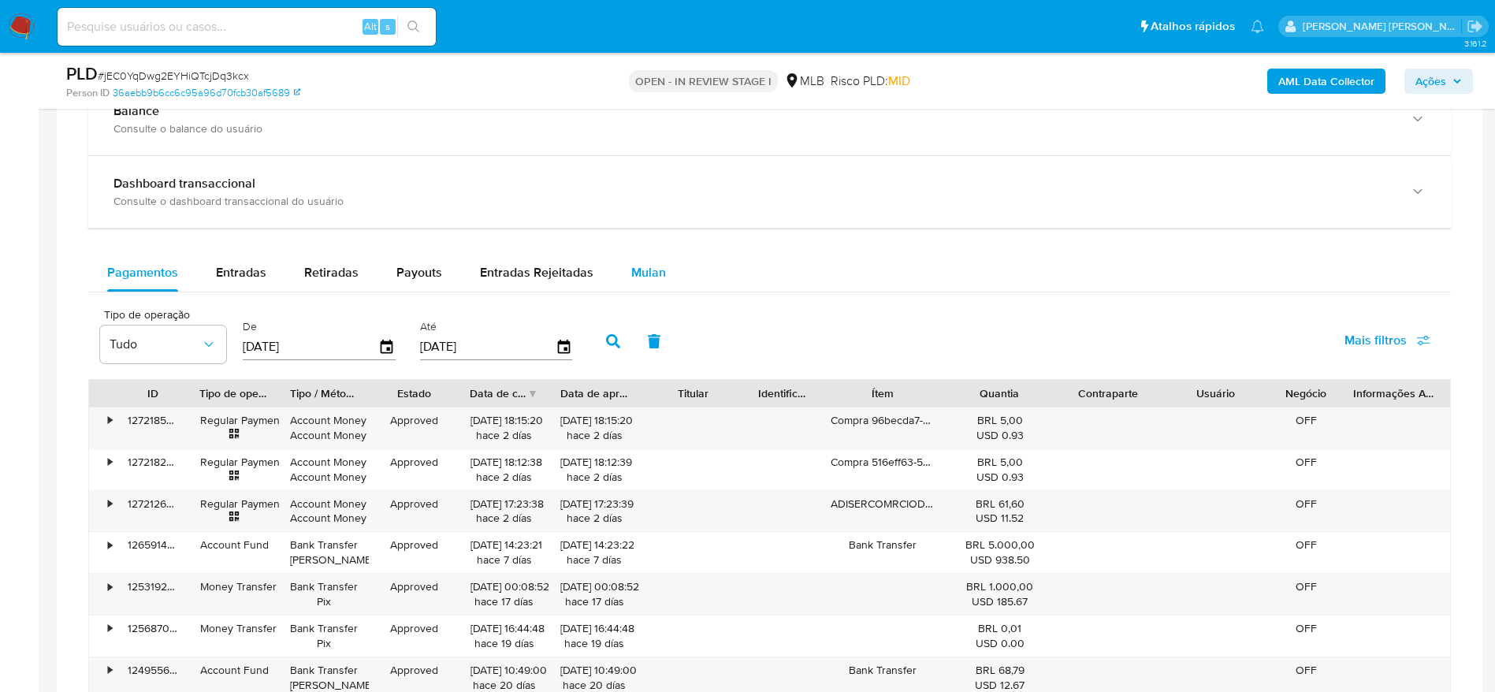
click at [660, 265] on span "Mulan" at bounding box center [648, 272] width 35 height 18
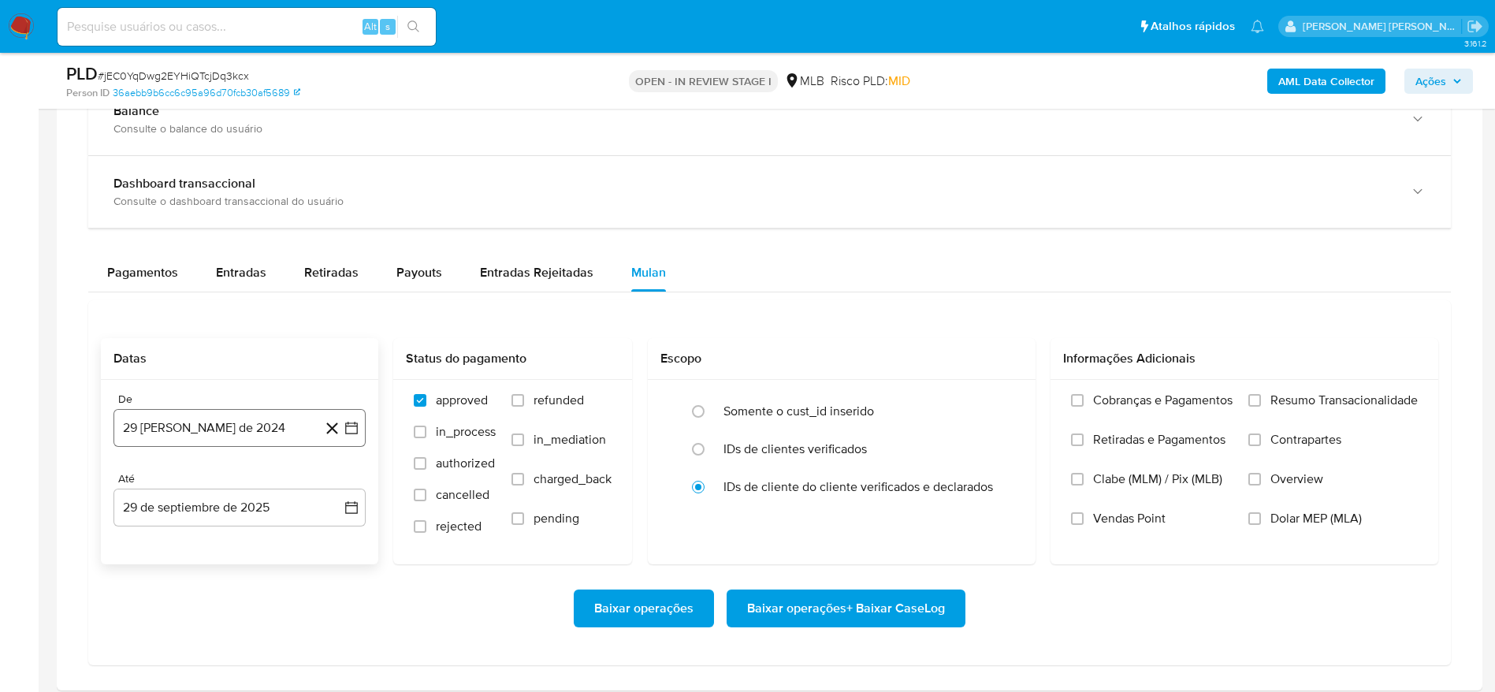
drag, startPoint x: 184, startPoint y: 441, endPoint x: 188, endPoint y: 426, distance: 16.5
click at [184, 441] on button "29 [PERSON_NAME] de 2024" at bounding box center [240, 428] width 252 height 38
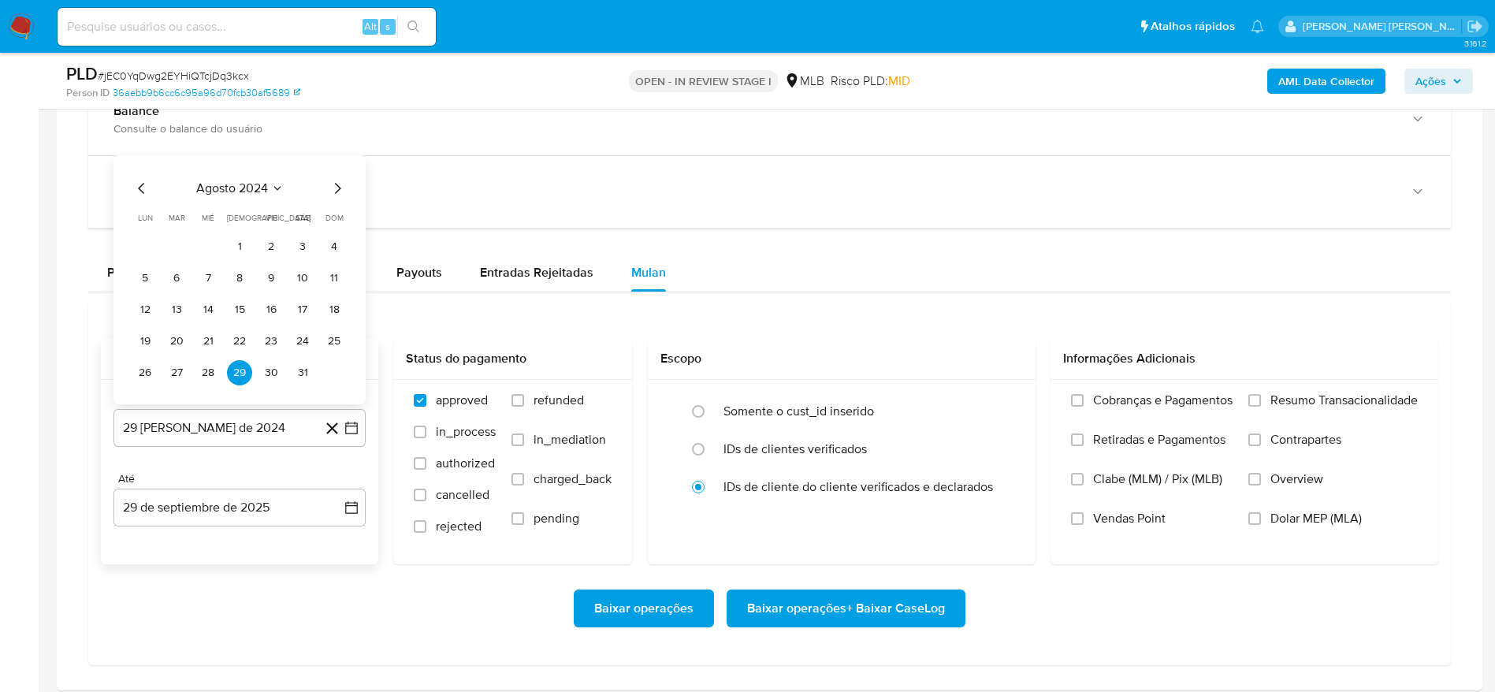
click at [246, 192] on span "agosto 2024" at bounding box center [232, 189] width 72 height 16
click at [342, 165] on icon "Año siguiente" at bounding box center [334, 170] width 19 height 19
click at [246, 306] on button "ago" at bounding box center [238, 315] width 44 height 25
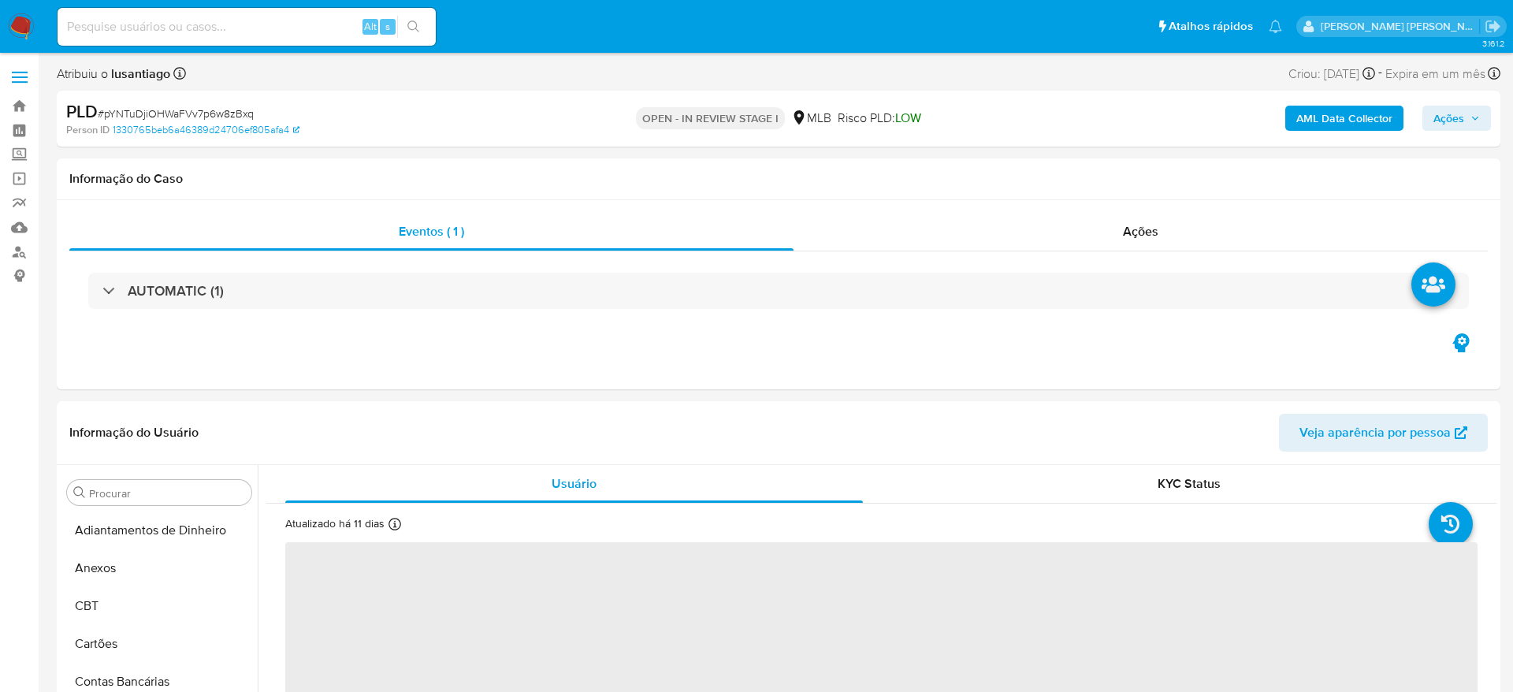
select select "10"
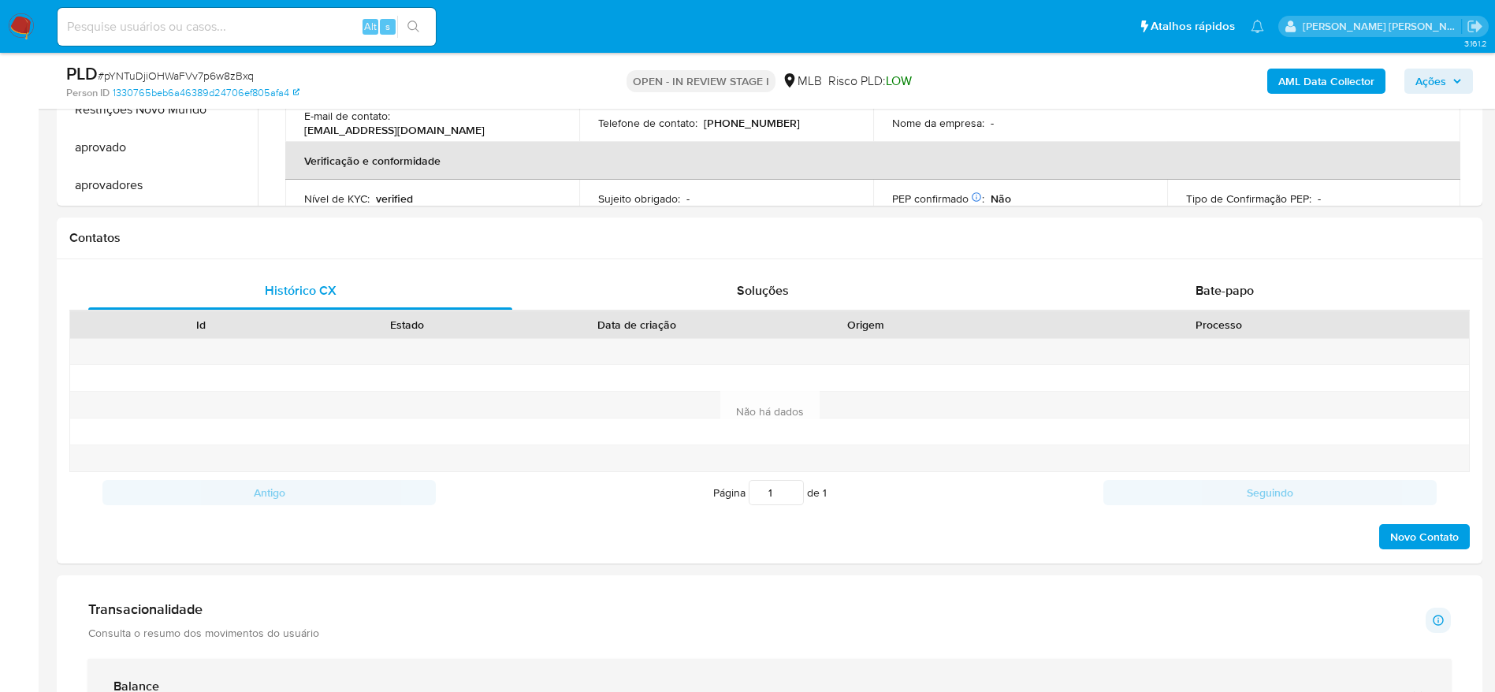
scroll to position [828, 0]
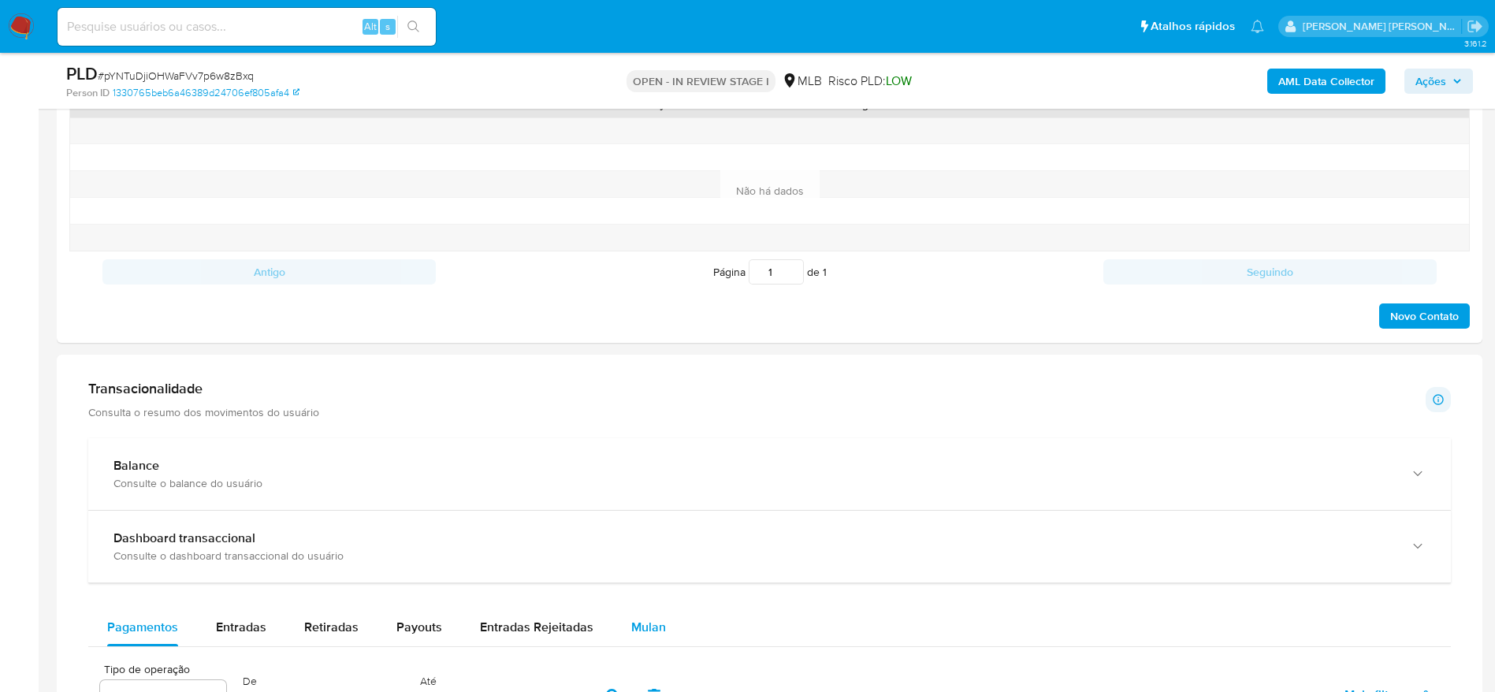
click at [626, 626] on button "Mulan" at bounding box center [648, 628] width 73 height 38
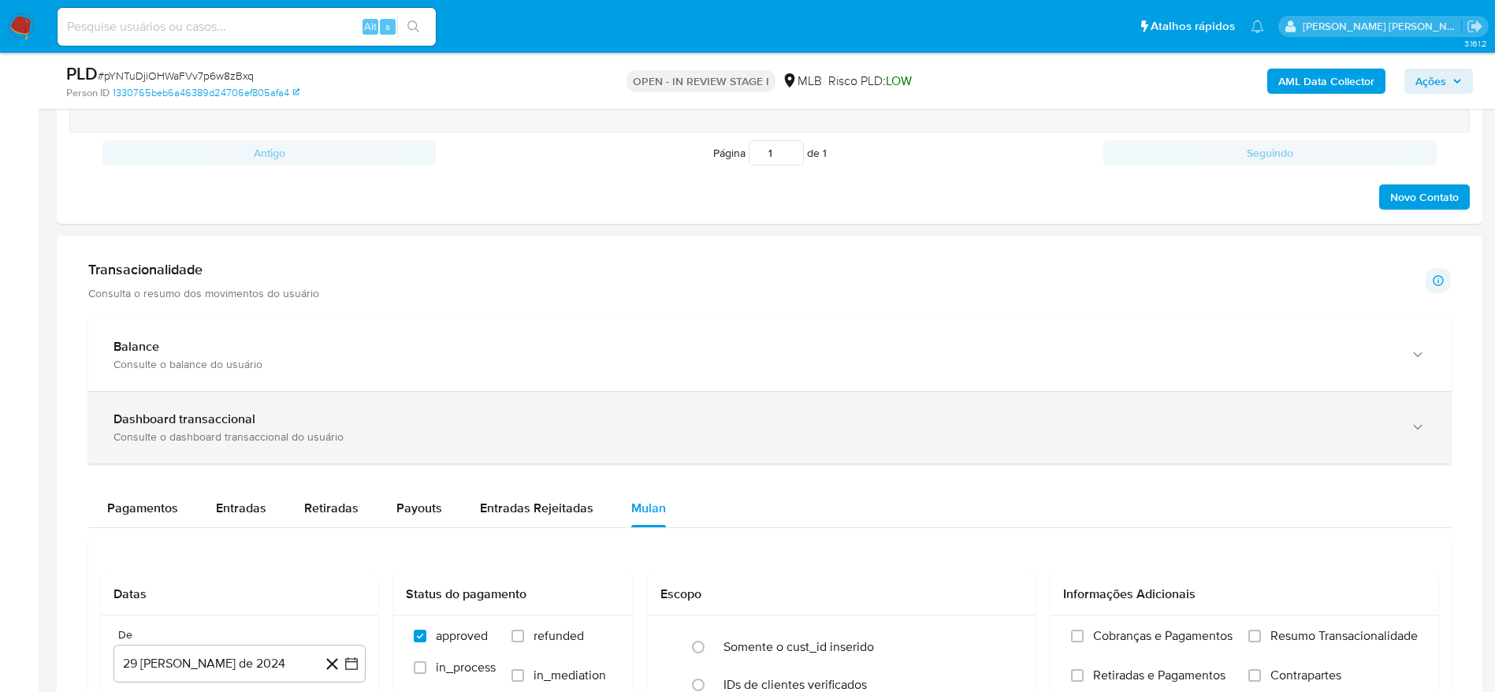
scroll to position [1064, 0]
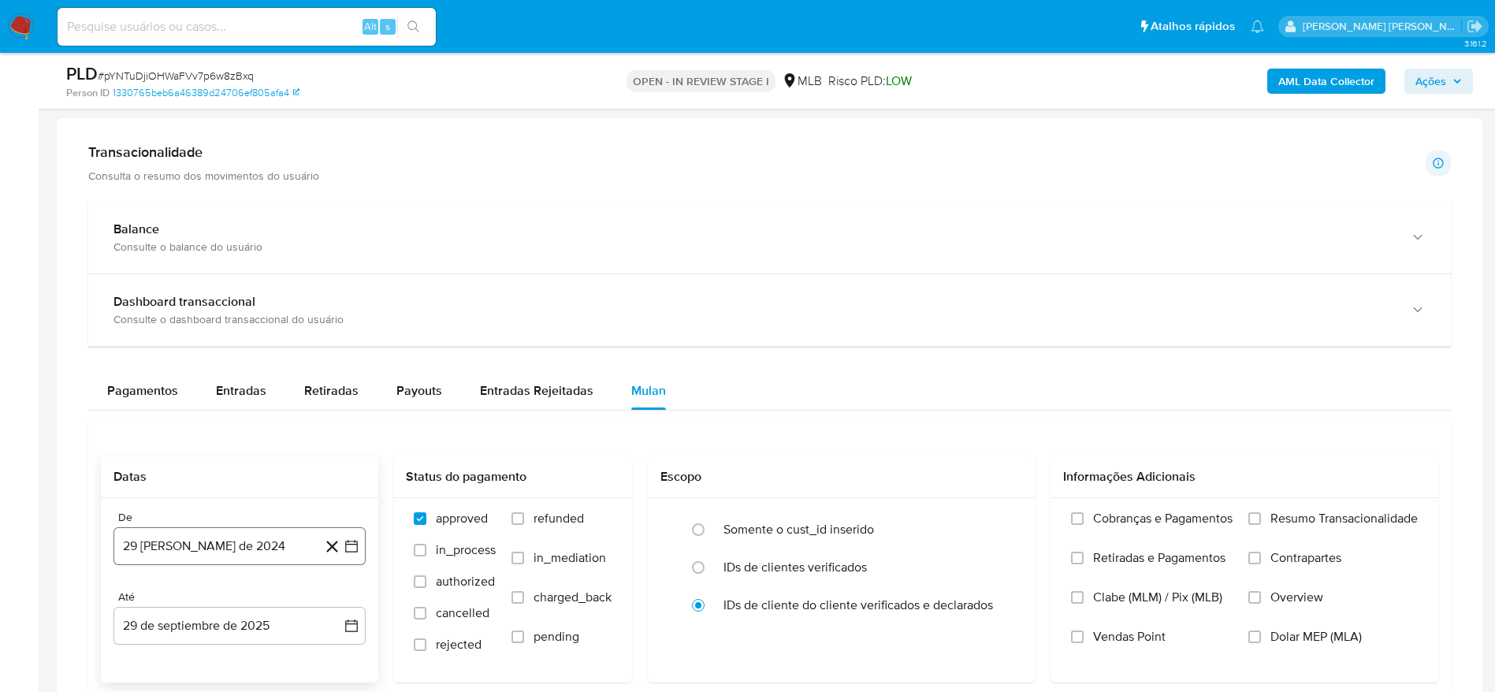
click at [241, 544] on button "29 [PERSON_NAME] de 2024" at bounding box center [240, 546] width 252 height 38
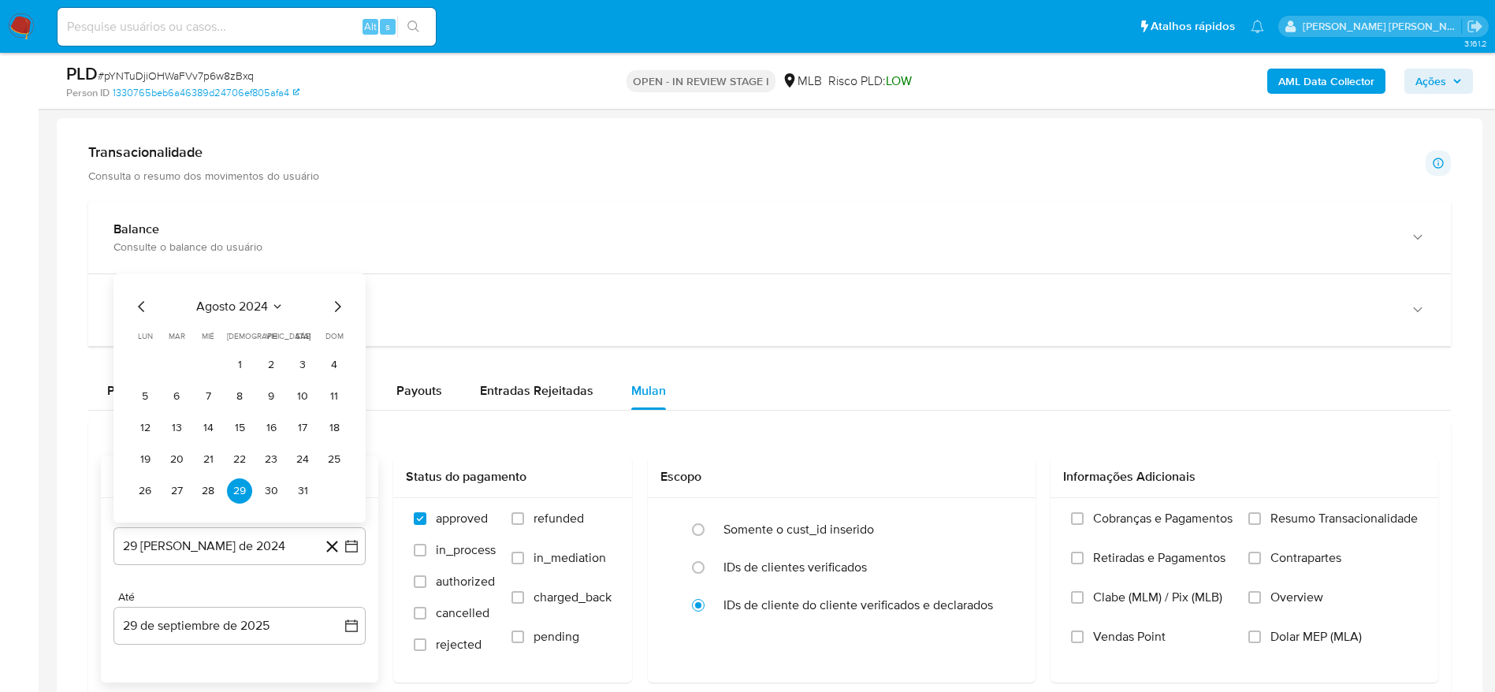
click at [254, 307] on span "agosto 2024" at bounding box center [232, 307] width 72 height 16
click at [337, 289] on icon "Año siguiente" at bounding box center [334, 288] width 19 height 19
click at [240, 435] on span "ago" at bounding box center [239, 434] width 20 height 13
click at [262, 363] on button "1" at bounding box center [271, 364] width 25 height 25
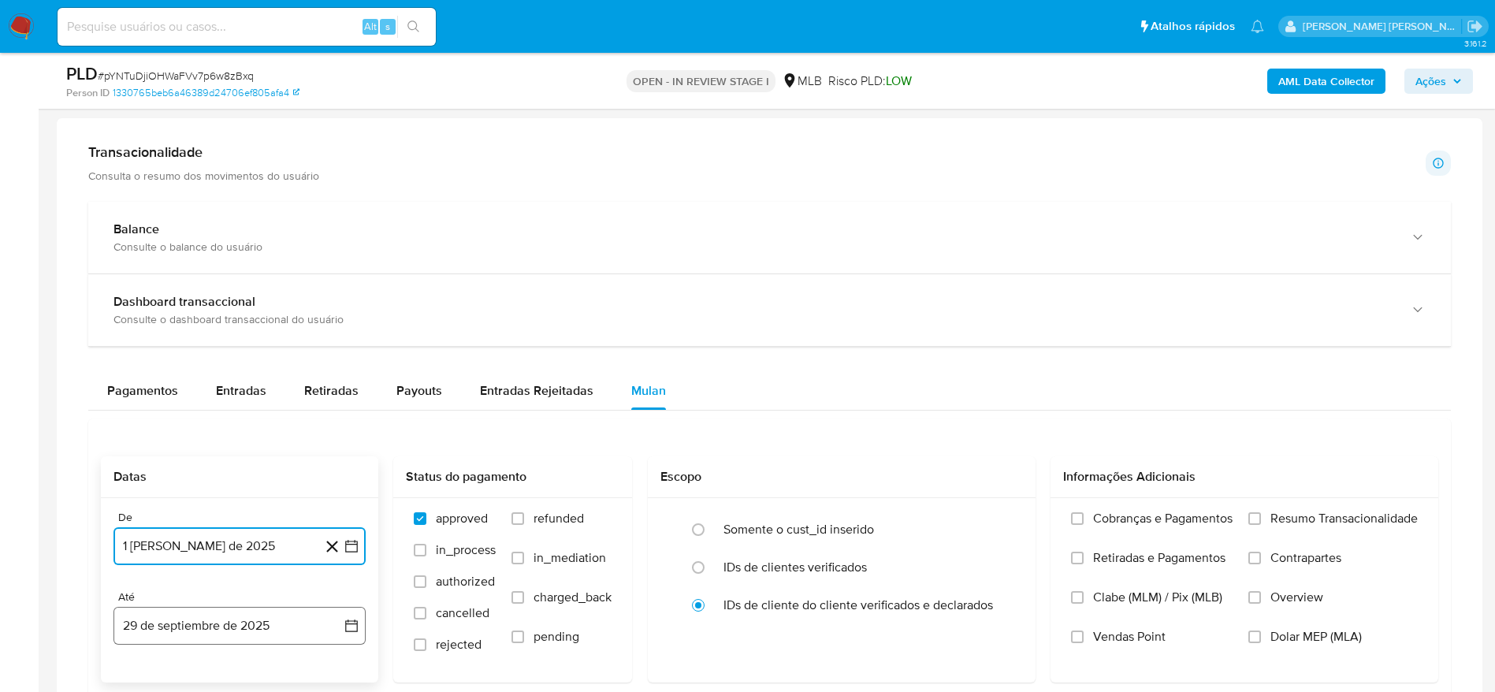
click at [229, 635] on button "29 de septiembre de 2025" at bounding box center [240, 626] width 252 height 38
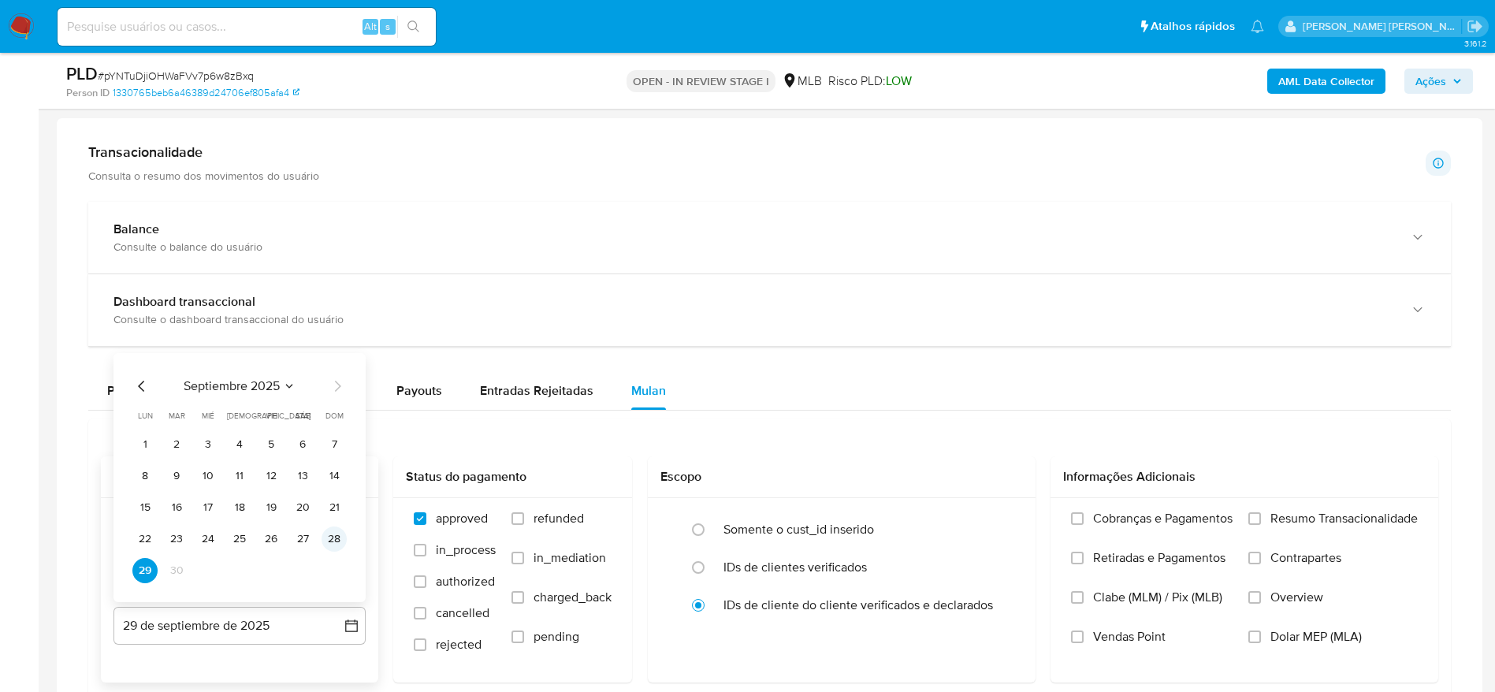
click at [331, 533] on button "28" at bounding box center [334, 539] width 25 height 25
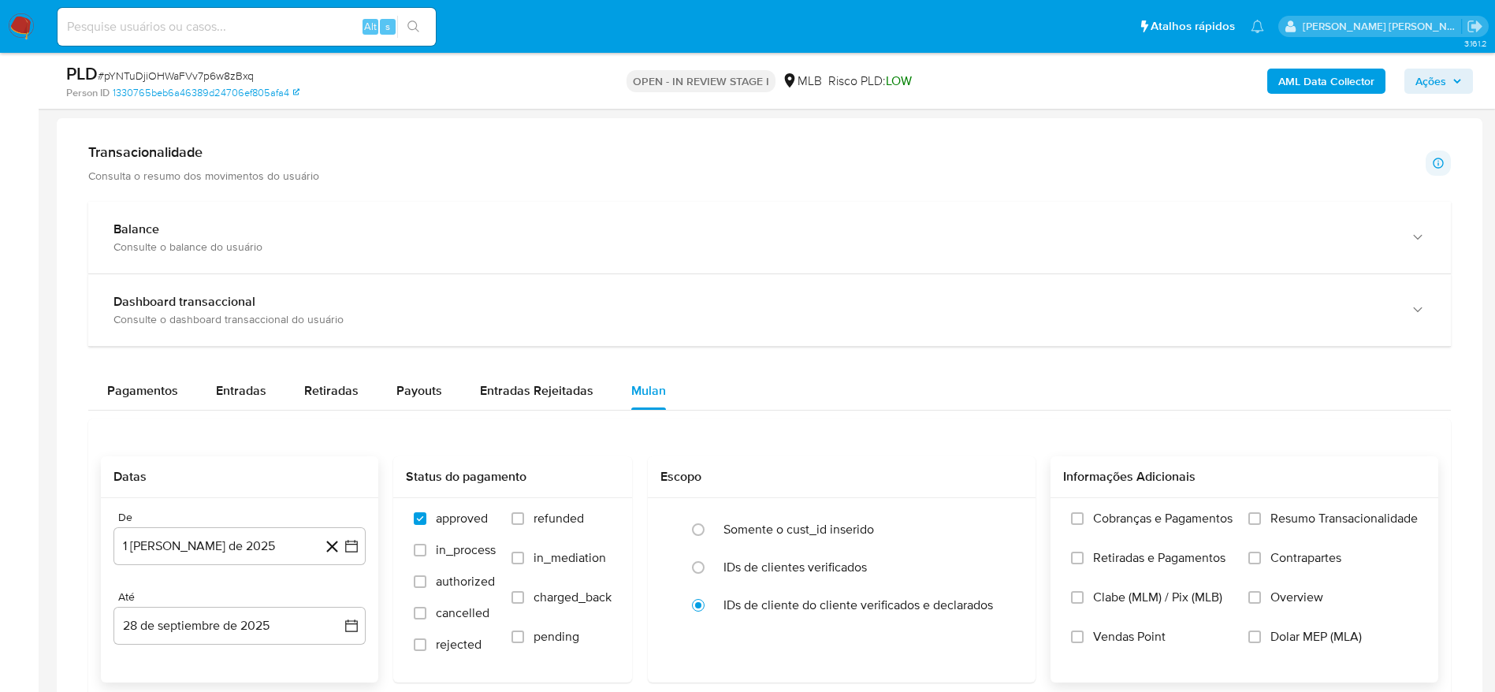
click at [1359, 519] on span "Resumo Transacionalidade" at bounding box center [1344, 519] width 147 height 16
click at [1261, 519] on input "Resumo Transacionalidade" at bounding box center [1255, 518] width 13 height 13
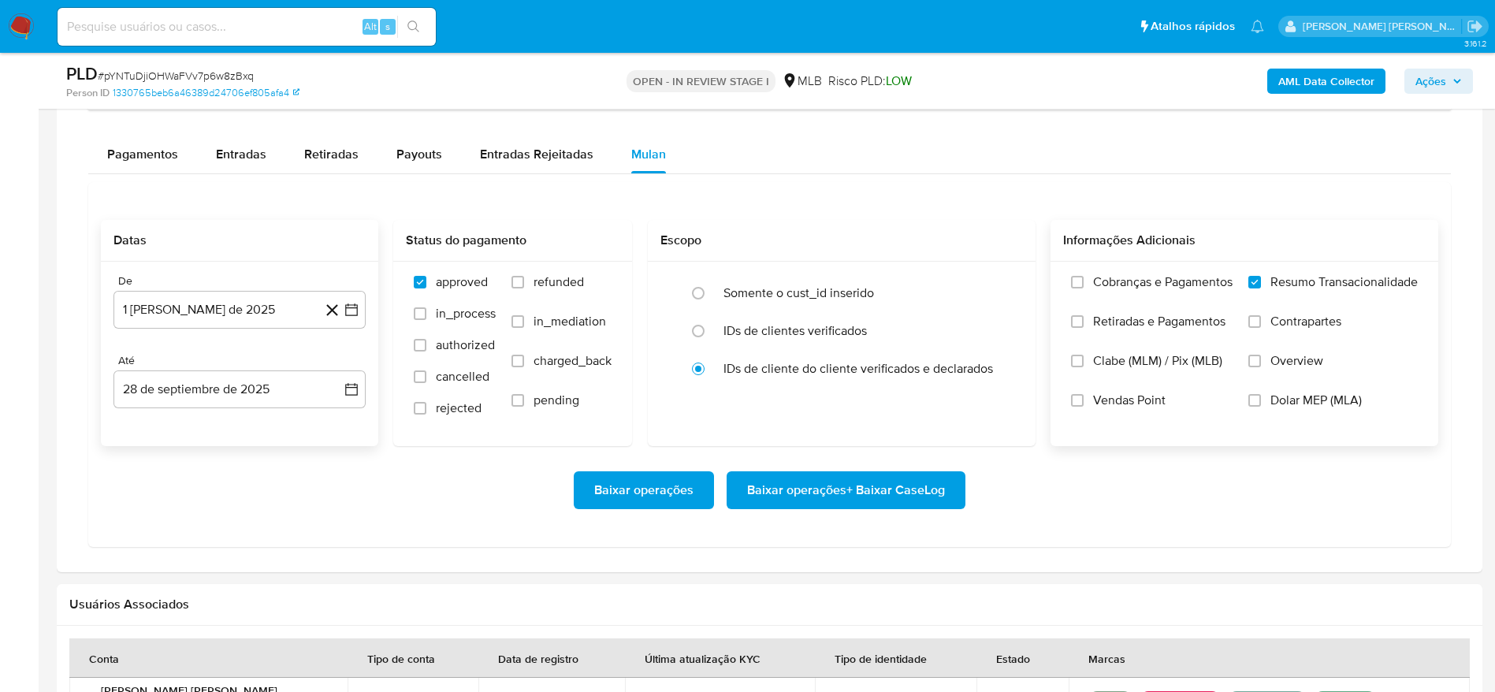
click at [886, 488] on span "Baixar operações + Baixar CaseLog" at bounding box center [846, 490] width 198 height 35
